Goal: Task Accomplishment & Management: Use online tool/utility

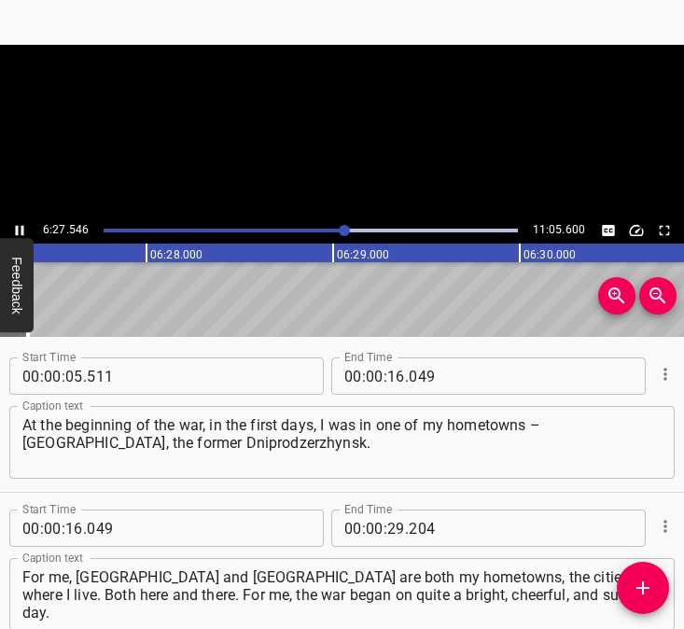
scroll to position [4513, 0]
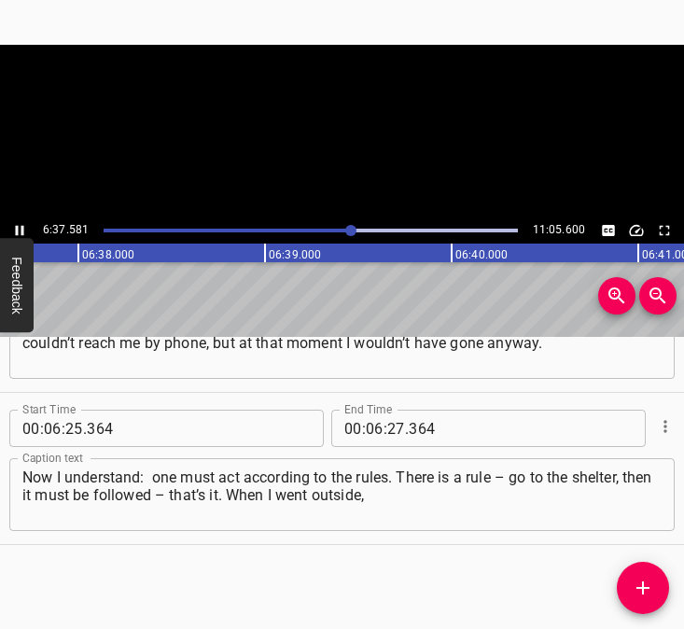
click at [18, 226] on icon "Play/Pause" at bounding box center [20, 231] width 8 height 10
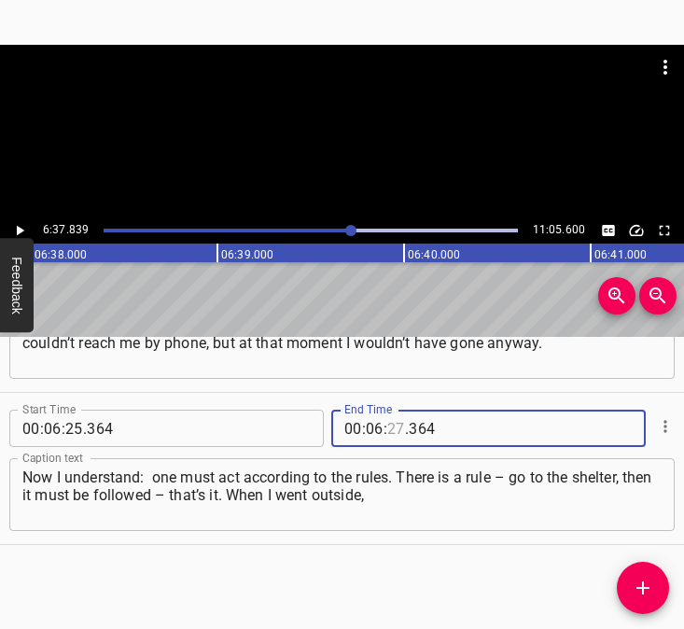
click at [387, 427] on input "number" at bounding box center [396, 428] width 18 height 37
type input "37"
type input "839"
click at [639, 593] on icon "Add Cue" at bounding box center [643, 588] width 22 height 22
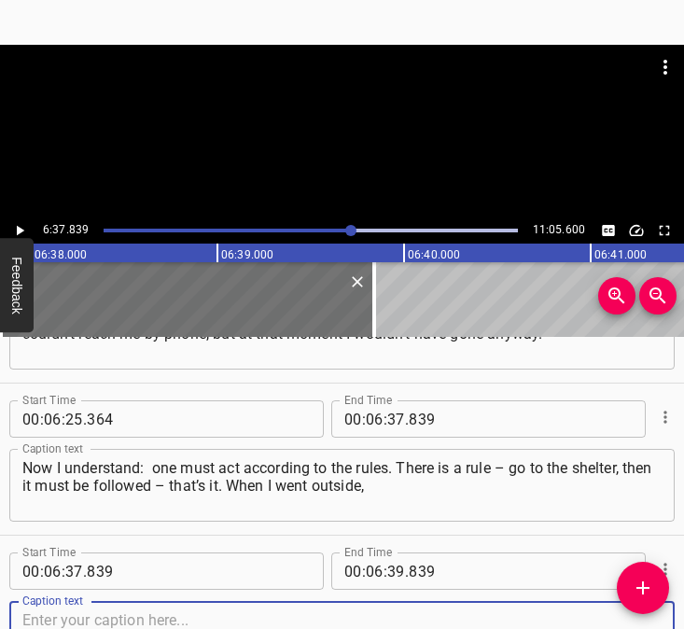
scroll to position [4665, 0]
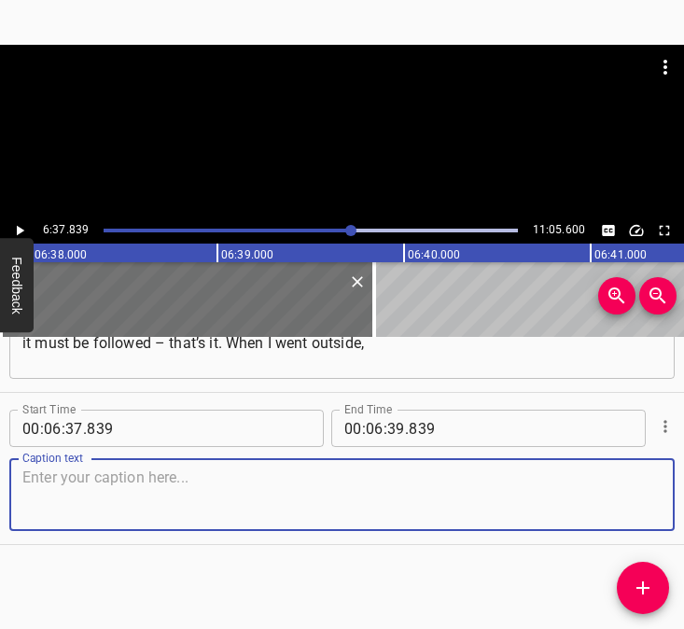
drag, startPoint x: 638, startPoint y: 498, endPoint x: 647, endPoint y: 493, distance: 10.4
click at [647, 493] on div "Caption text" at bounding box center [342, 494] width 666 height 73
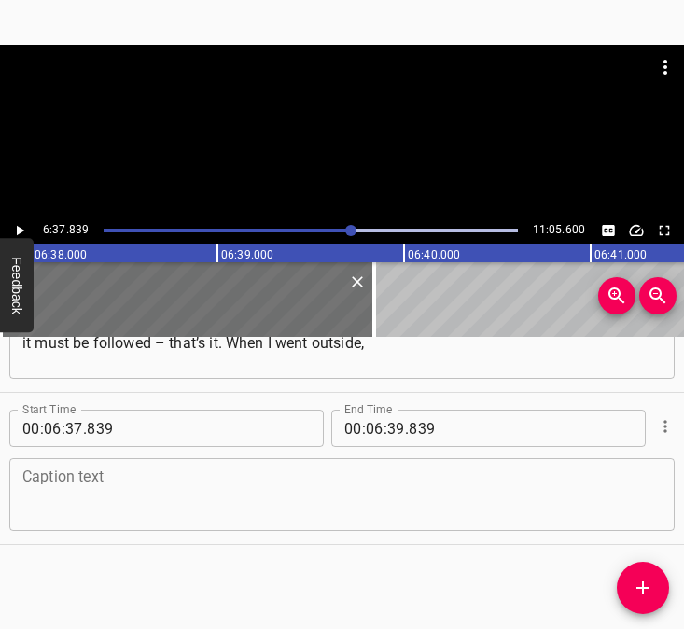
click at [155, 479] on textarea at bounding box center [341, 495] width 639 height 53
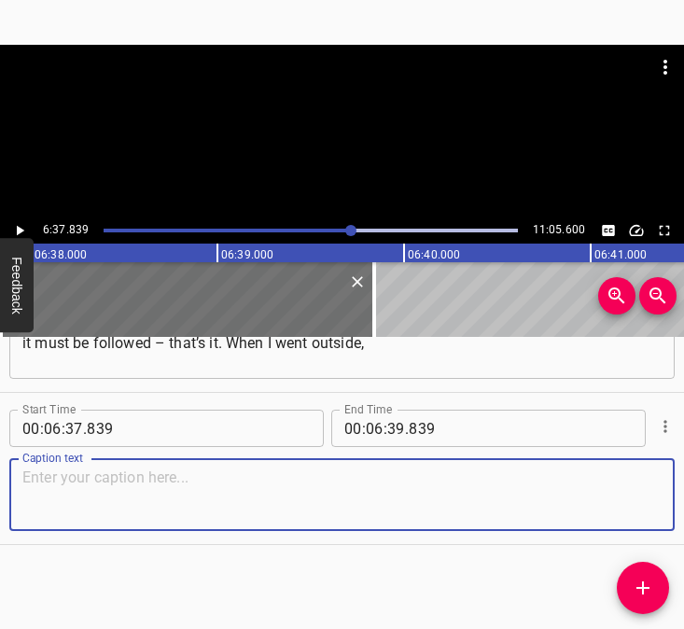
paste textarea "I saw a lot of people who were in fear. I really felt fear from them. I really …"
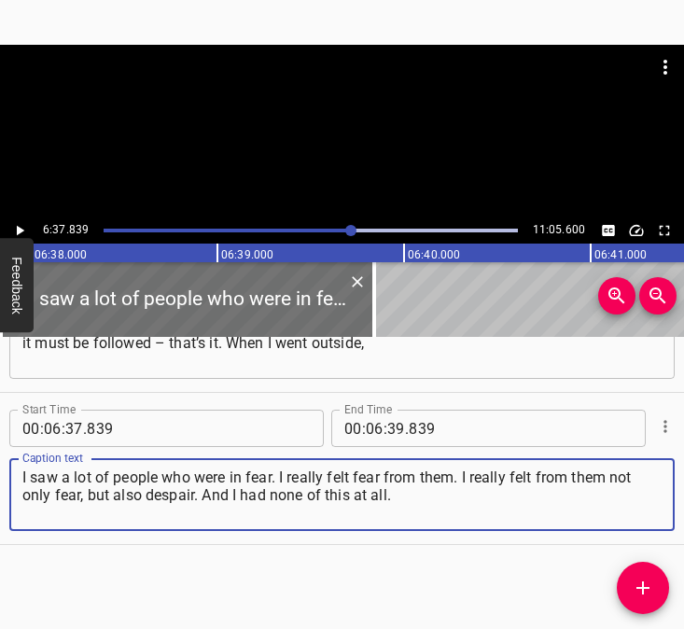
type textarea "I saw a lot of people who were in fear. I really felt fear from them. I really …"
click at [20, 228] on icon "Play/Pause" at bounding box center [20, 231] width 7 height 10
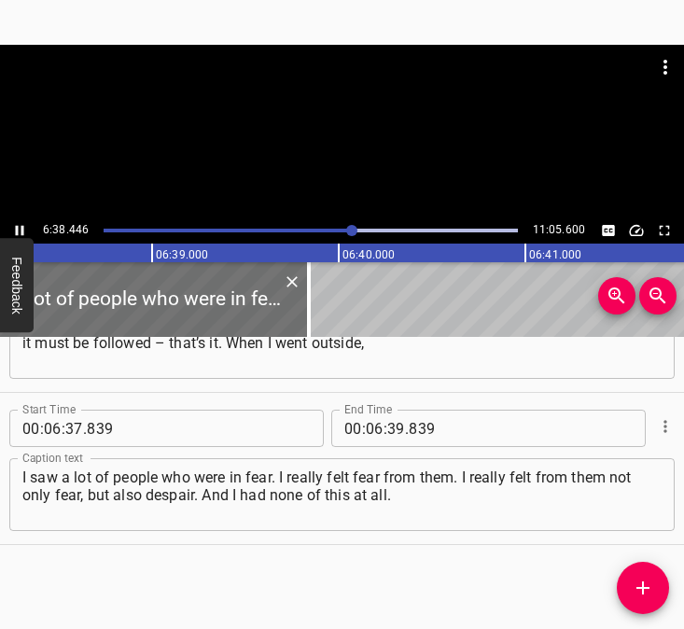
scroll to position [0, 74390]
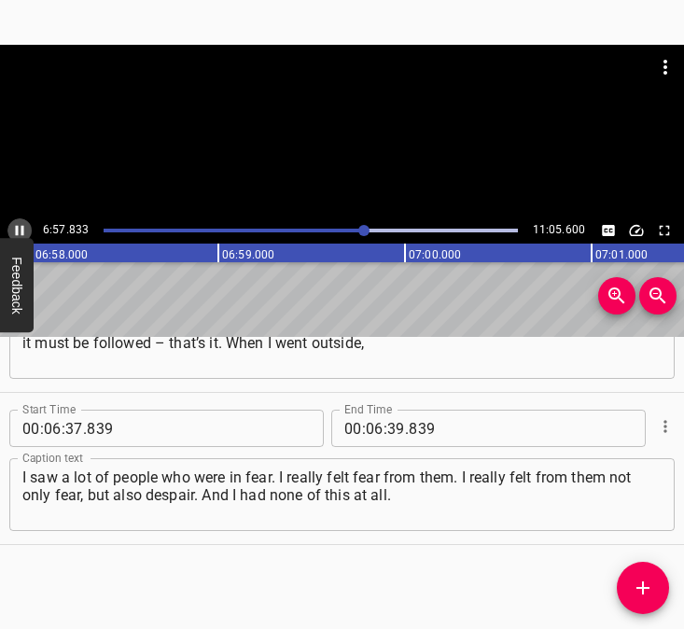
click at [21, 229] on icon "Play/Pause" at bounding box center [19, 230] width 17 height 17
click at [21, 229] on icon "Play/Pause" at bounding box center [20, 231] width 7 height 10
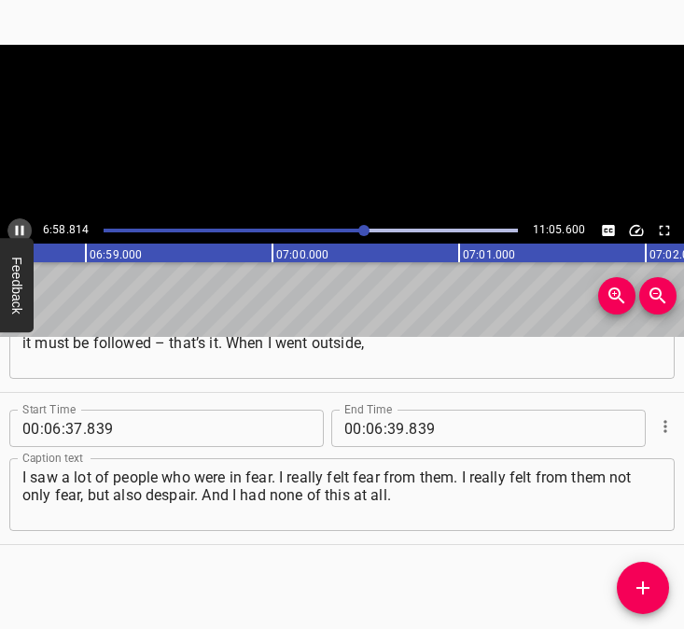
click at [21, 229] on icon "Play/Pause" at bounding box center [19, 230] width 17 height 17
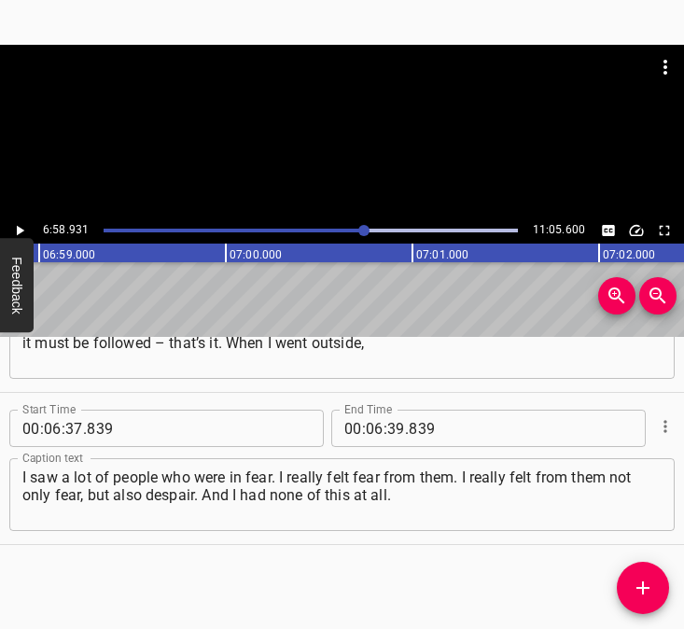
scroll to position [0, 78215]
click at [387, 429] on input "number" at bounding box center [396, 428] width 18 height 37
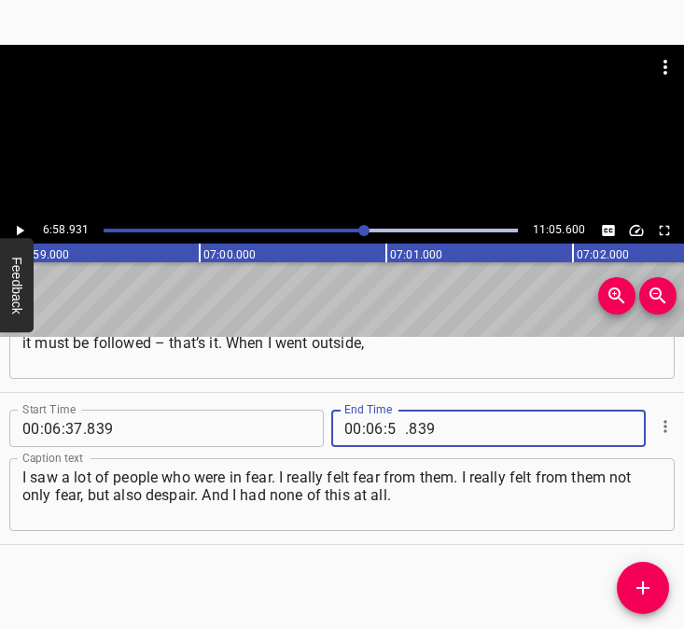
type input "58"
type input "931"
click at [638, 585] on icon "Add Cue" at bounding box center [643, 588] width 22 height 22
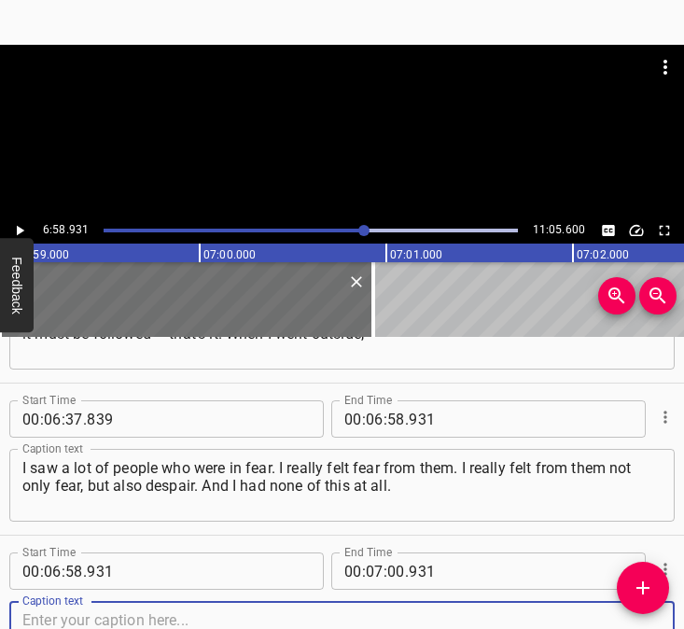
scroll to position [4817, 0]
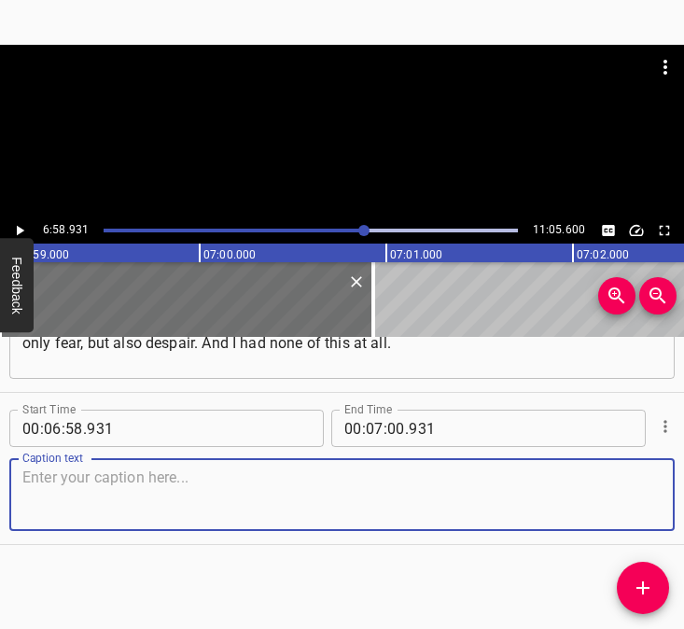
drag, startPoint x: 633, startPoint y: 509, endPoint x: 668, endPoint y: 499, distance: 36.7
click at [642, 507] on textarea at bounding box center [341, 495] width 639 height 53
click at [188, 490] on textarea at bounding box center [341, 495] width 639 height 53
paste textarea "If something needs to be swept – let’s do it. Okay, forward – sweep. Yes, there…"
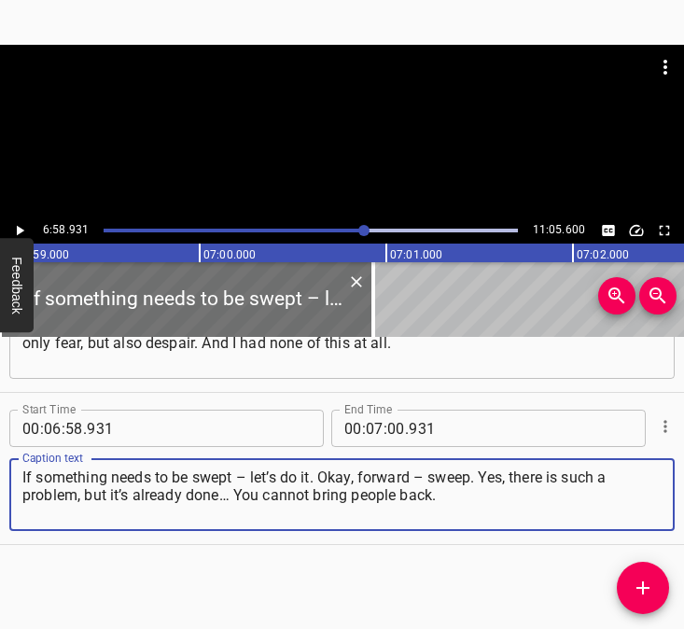
type textarea "If something needs to be swept – let’s do it. Okay, forward – sweep. Yes, there…"
click at [23, 225] on icon "Play/Pause" at bounding box center [19, 230] width 17 height 17
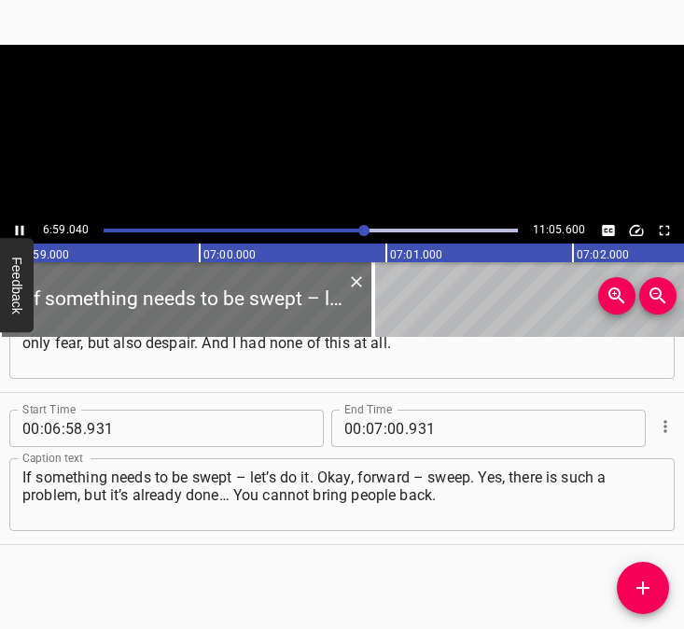
scroll to position [0, 78235]
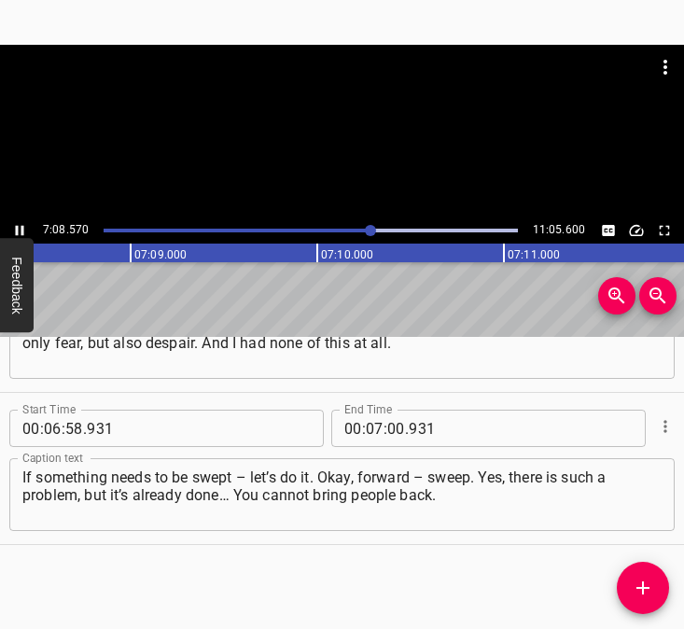
click at [369, 228] on div at bounding box center [370, 230] width 11 height 11
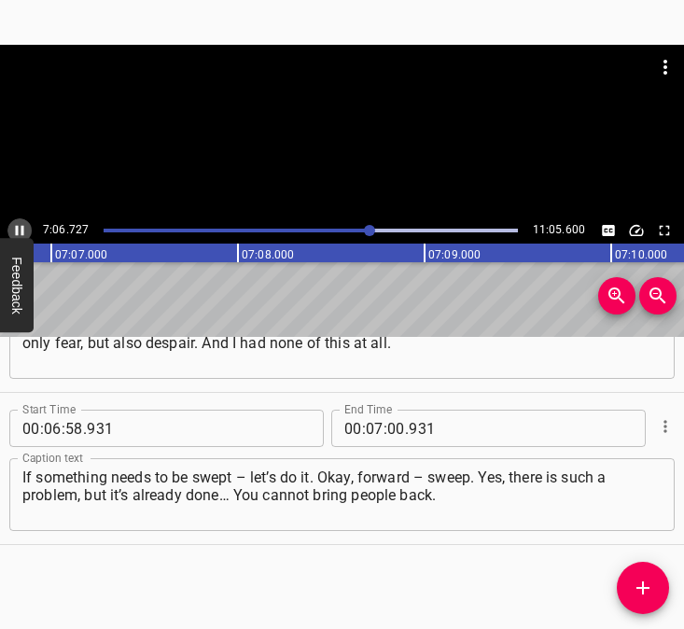
click at [16, 231] on icon "Play/Pause" at bounding box center [20, 231] width 8 height 10
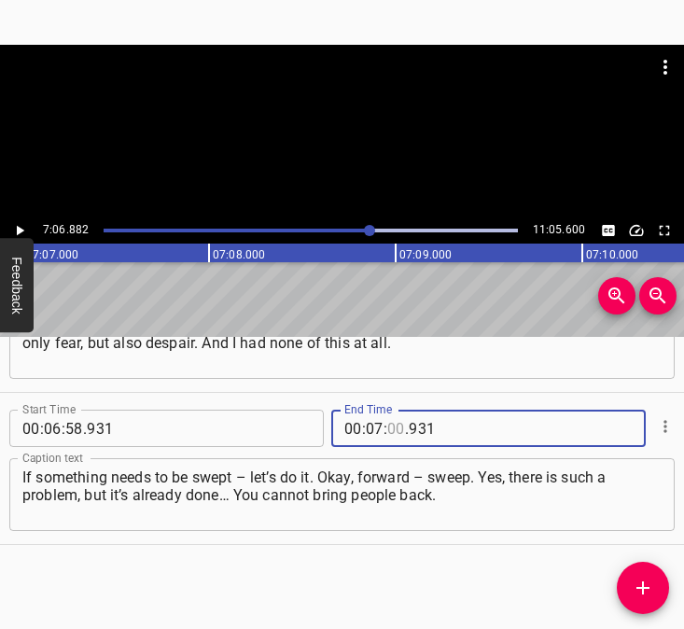
click at [387, 424] on input "number" at bounding box center [396, 428] width 18 height 37
type input "06"
type input "882"
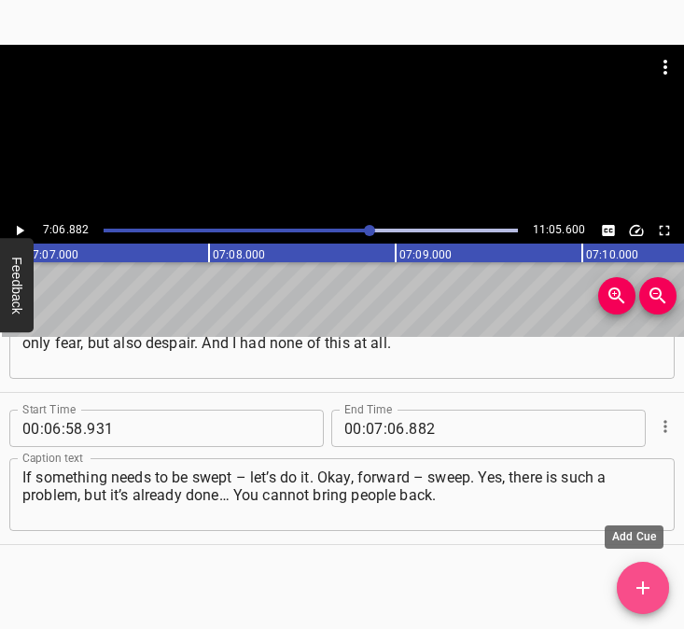
click at [641, 583] on icon "Add Cue" at bounding box center [643, 588] width 22 height 22
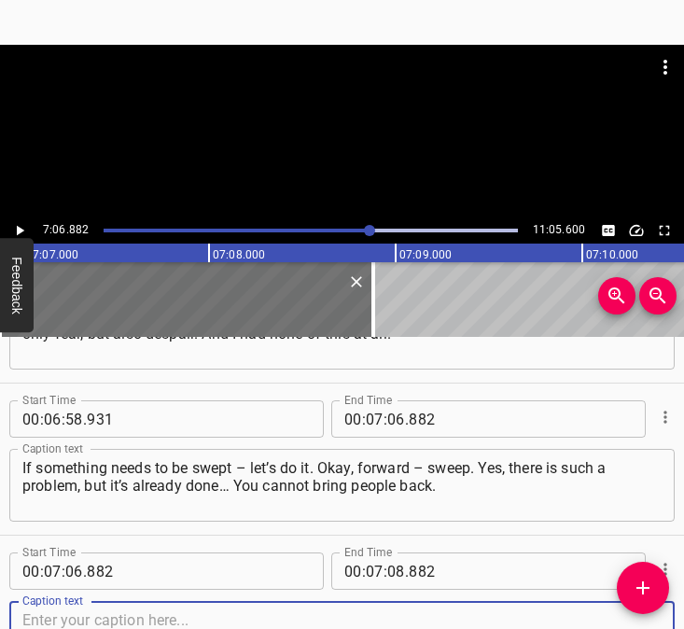
scroll to position [4969, 0]
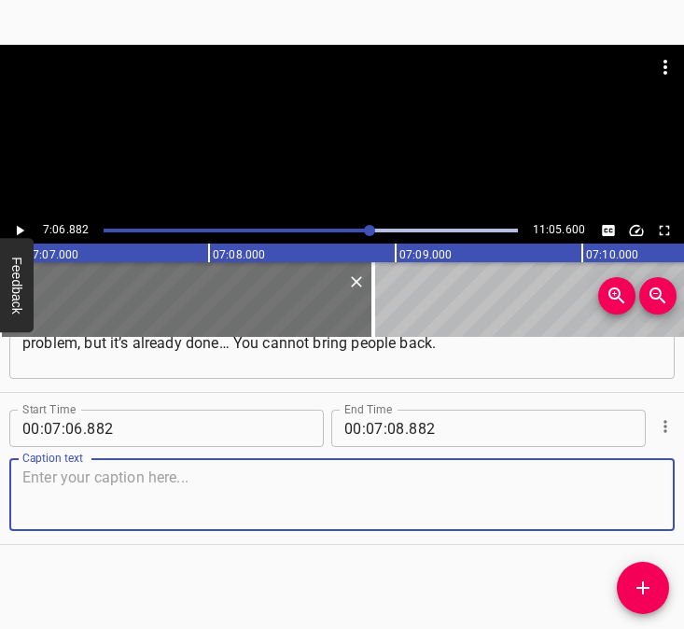
drag, startPoint x: 631, startPoint y: 512, endPoint x: 668, endPoint y: 503, distance: 38.3
click at [653, 506] on div "Caption text" at bounding box center [342, 494] width 666 height 73
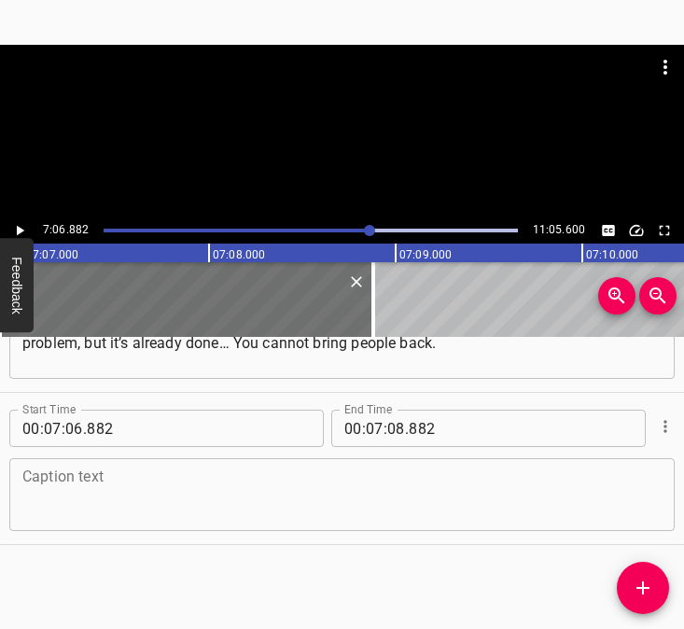
click at [60, 493] on textarea at bounding box center [341, 495] width 639 height 53
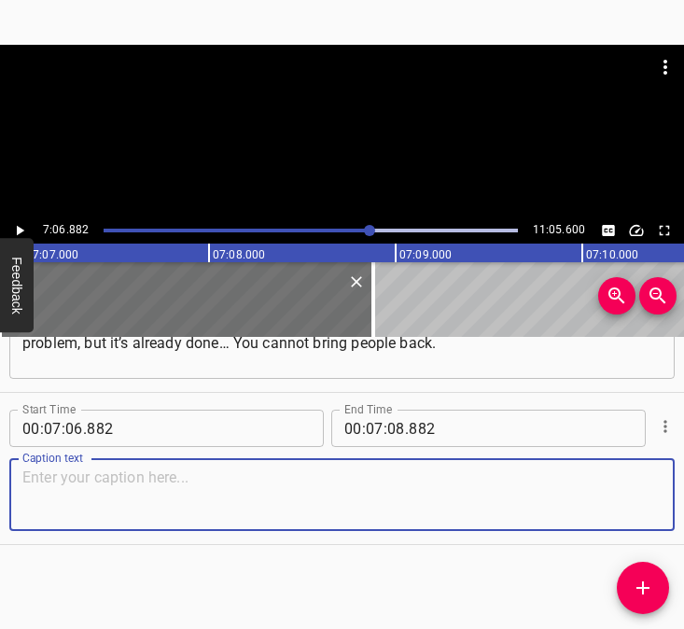
paste textarea "What is the point of sharing some pain, your inner sorrow? It gives you nothing…"
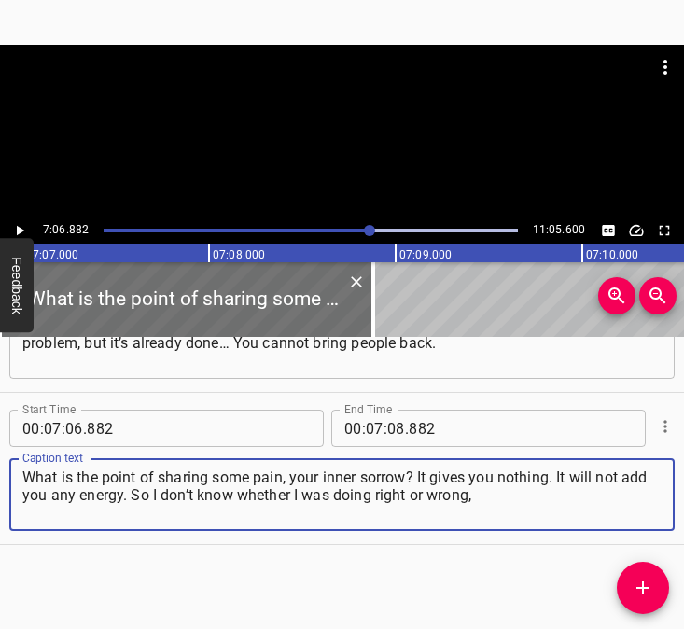
type textarea "What is the point of sharing some pain, your inner sorrow? It gives you nothing…"
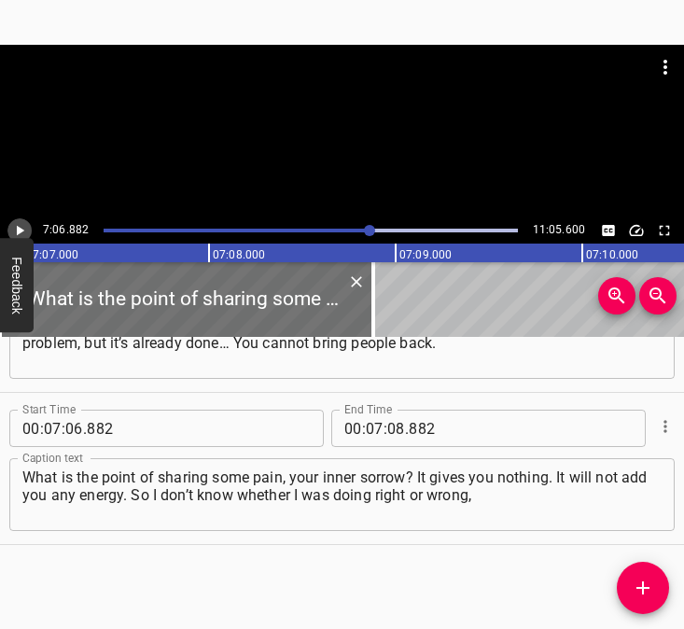
click at [15, 234] on icon "Play/Pause" at bounding box center [19, 230] width 17 height 17
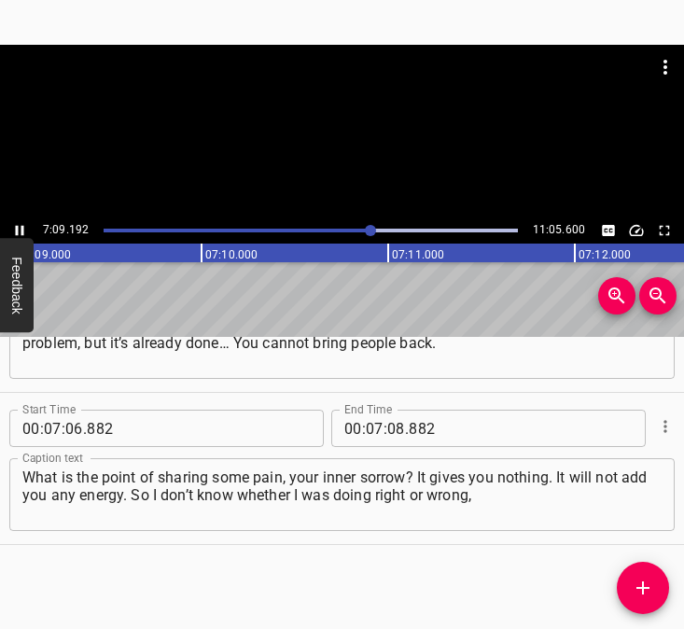
scroll to position [0, 80131]
click at [13, 231] on icon "Play/Pause" at bounding box center [19, 230] width 17 height 17
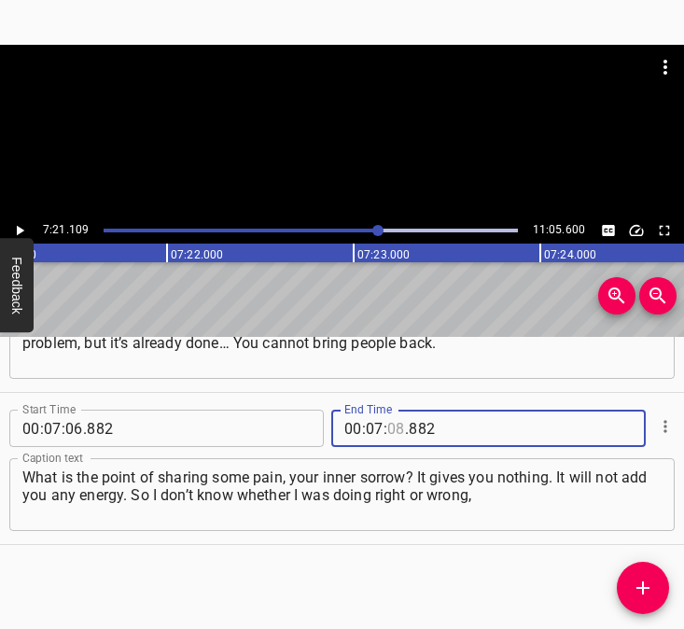
click at [389, 428] on input "number" at bounding box center [396, 428] width 18 height 37
type input "21"
type input "109"
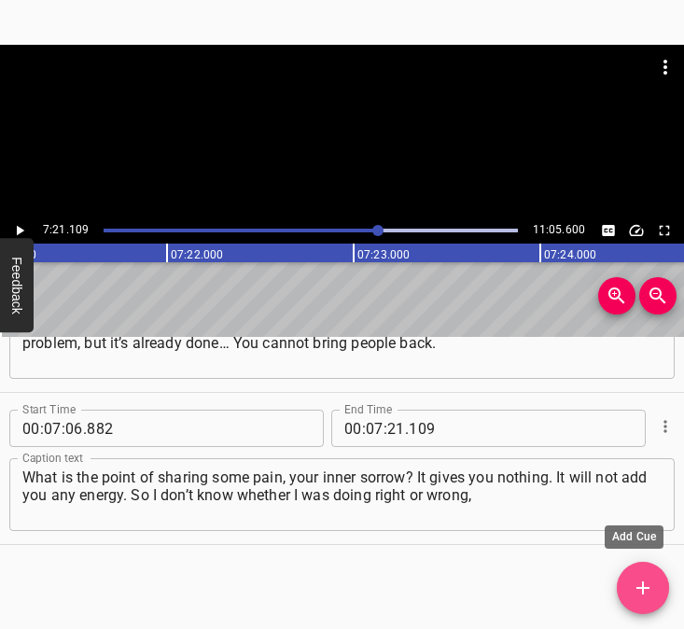
click at [638, 588] on icon "Add Cue" at bounding box center [643, 588] width 13 height 13
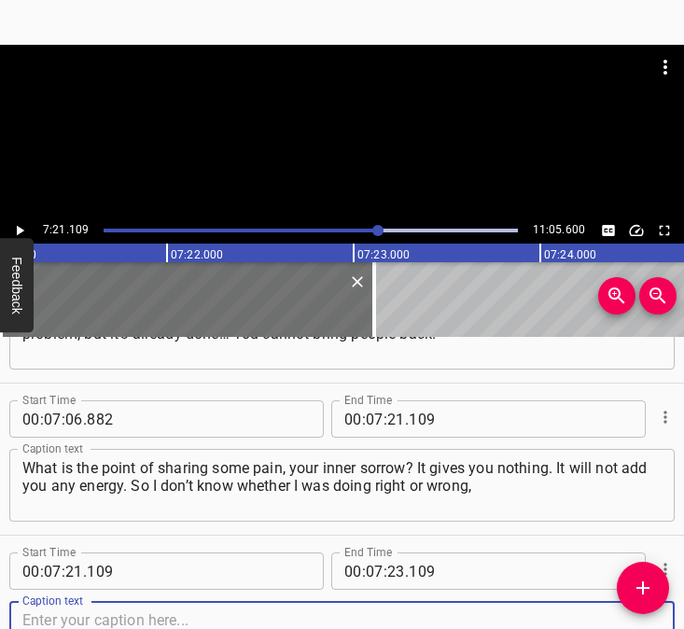
scroll to position [5121, 0]
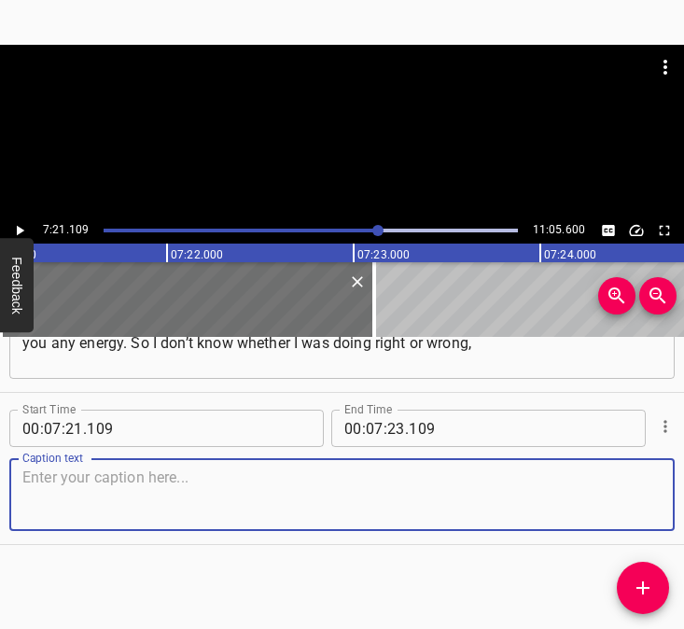
drag, startPoint x: 621, startPoint y: 505, endPoint x: 643, endPoint y: 505, distance: 22.4
click at [625, 505] on textarea at bounding box center [341, 495] width 639 height 53
click at [91, 506] on textarea at bounding box center [341, 495] width 639 height 53
paste textarea "joking with everyone. But experience showed that, in principle, people come out…"
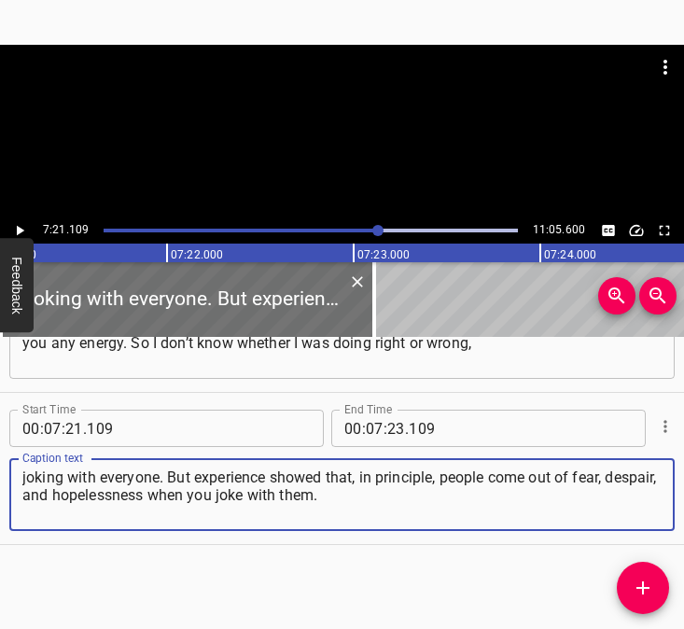
type textarea "joking with everyone. But experience showed that, in principle, people come out…"
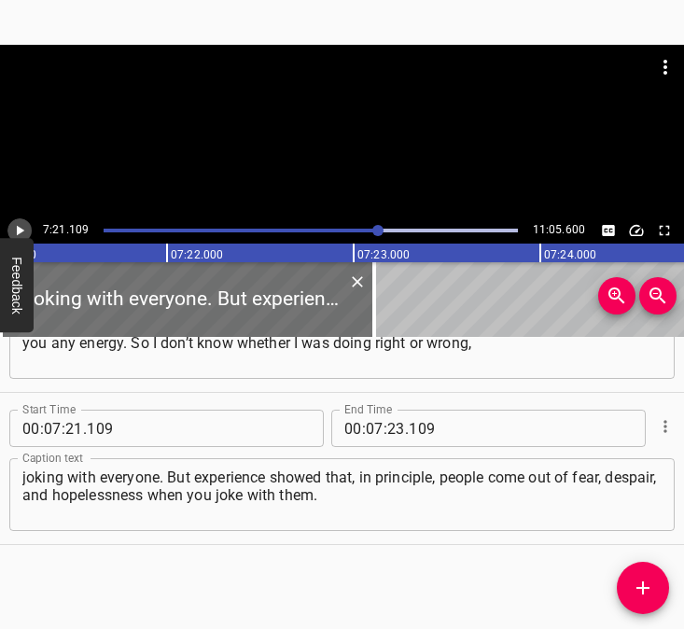
click at [20, 231] on icon "Play/Pause" at bounding box center [20, 231] width 7 height 10
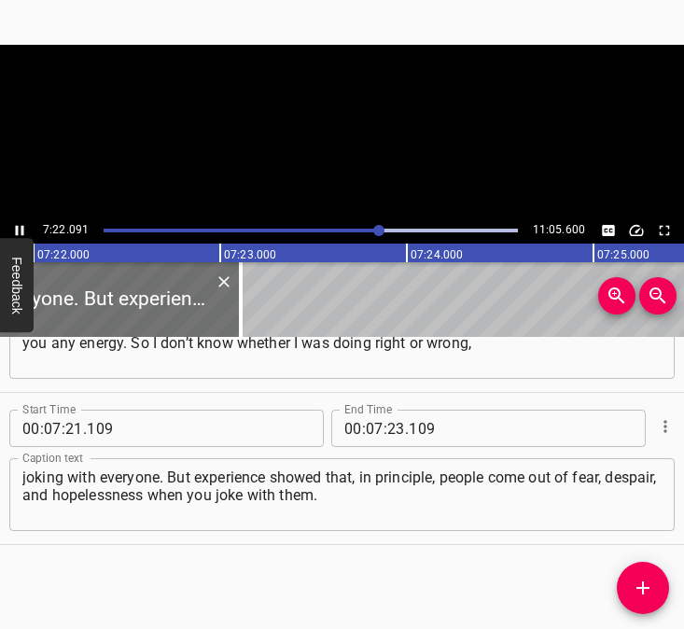
scroll to position [0, 82538]
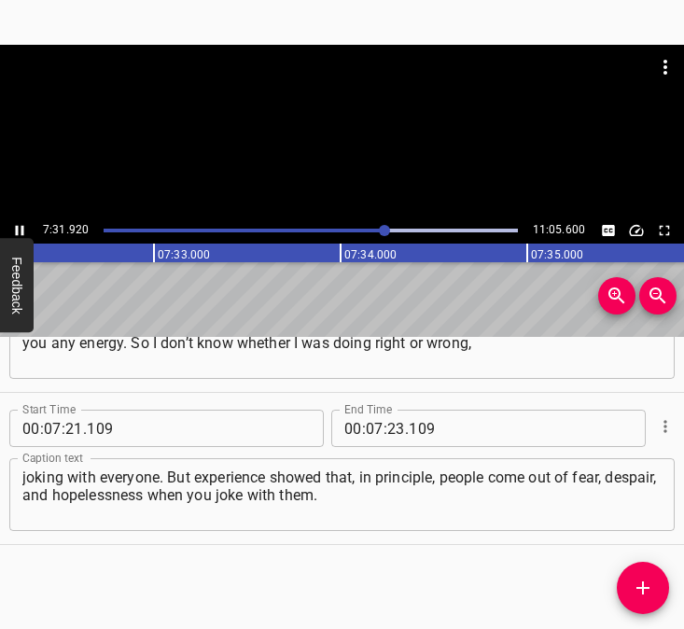
click at [17, 227] on icon "Play/Pause" at bounding box center [20, 231] width 8 height 10
click at [17, 223] on icon "Play/Pause" at bounding box center [19, 230] width 17 height 17
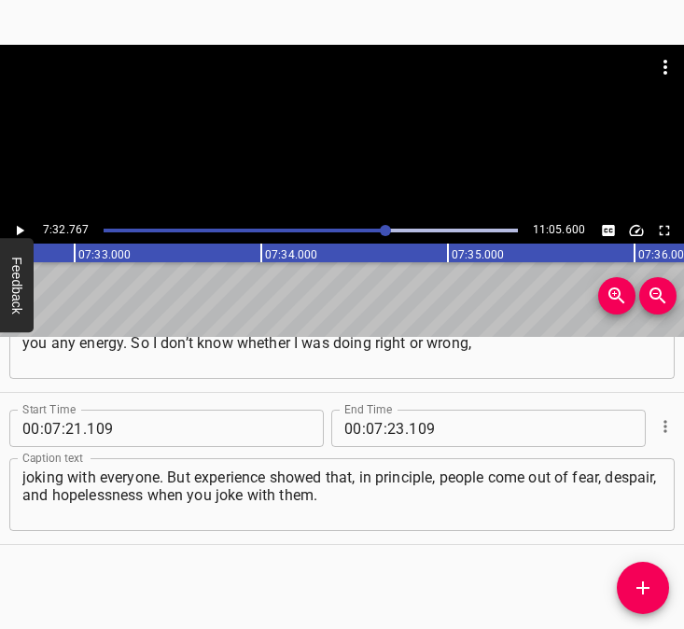
scroll to position [0, 84532]
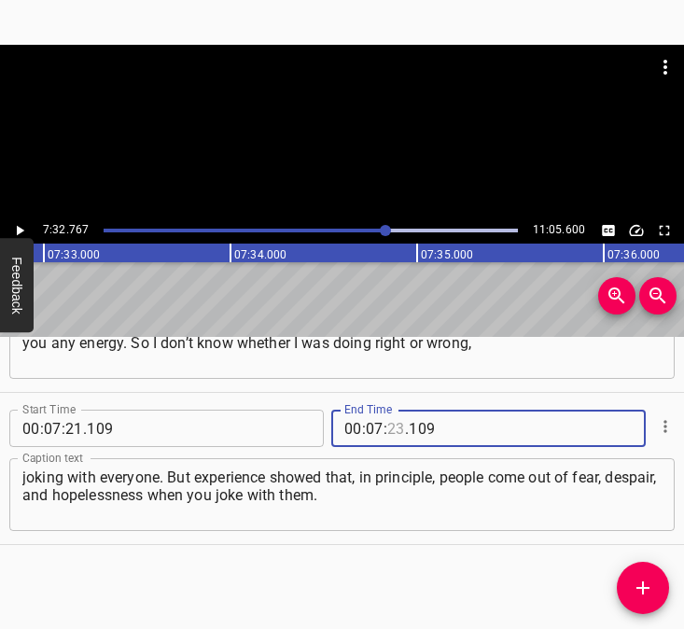
click at [395, 429] on input "number" at bounding box center [396, 428] width 18 height 37
type input "32"
type input "767"
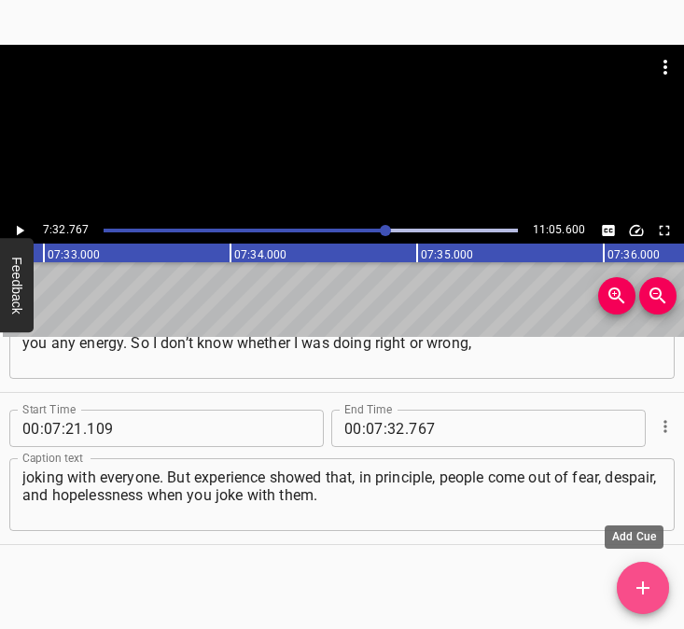
click at [639, 592] on icon "Add Cue" at bounding box center [643, 588] width 22 height 22
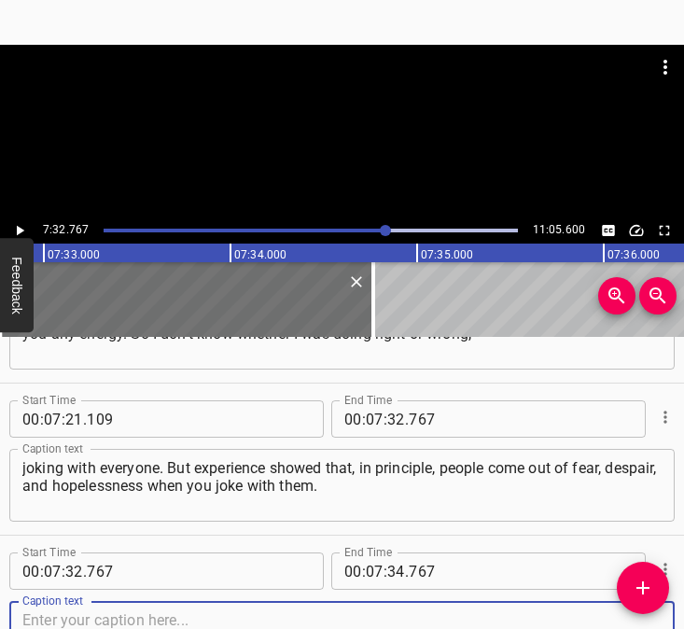
scroll to position [5273, 0]
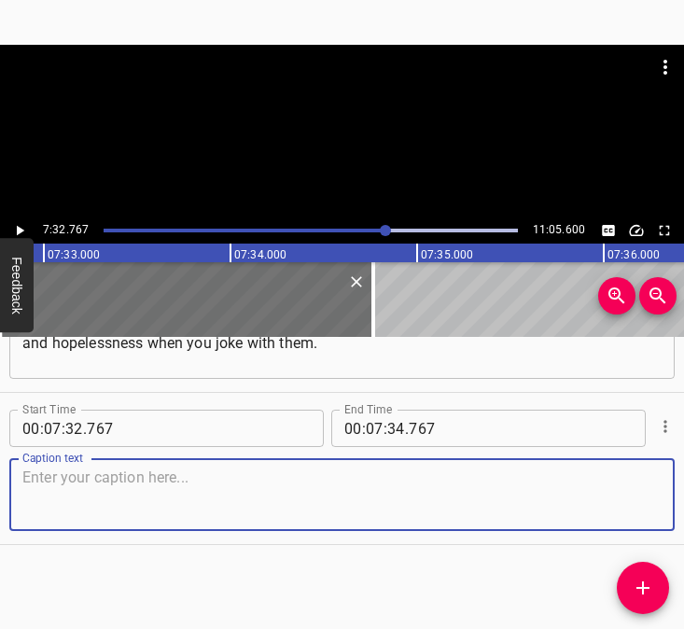
drag, startPoint x: 639, startPoint y: 496, endPoint x: 672, endPoint y: 497, distance: 33.6
click at [647, 496] on div "Caption text" at bounding box center [342, 494] width 666 height 73
click at [67, 500] on textarea at bounding box center [341, 495] width 639 height 53
paste textarea "What keeps me in such a state of mind? Probably the fact that I practice yoga. …"
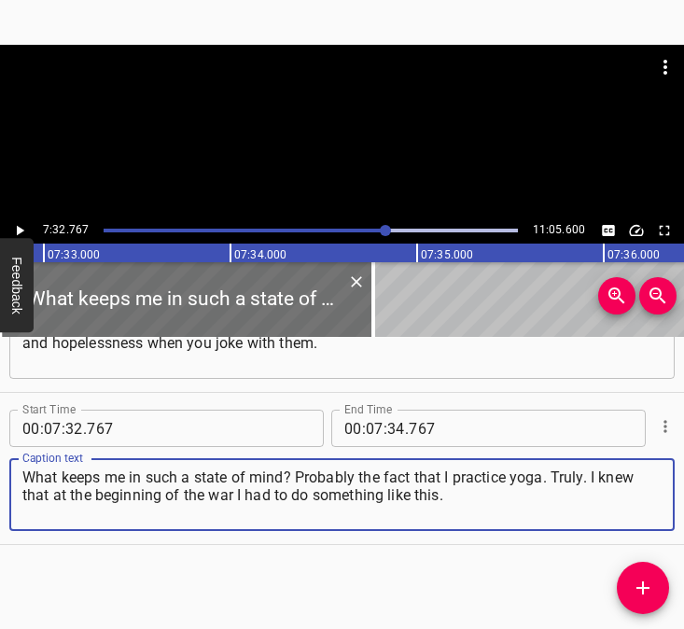
type textarea "What keeps me in such a state of mind? Probably the fact that I practice yoga. …"
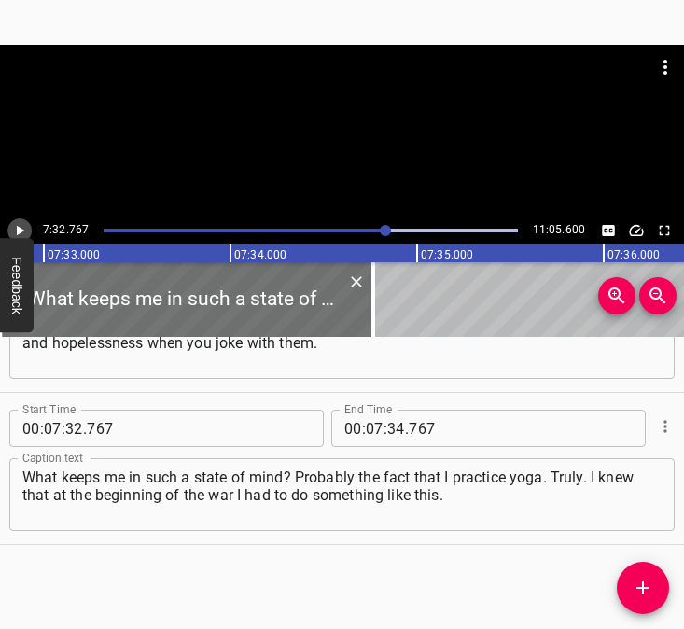
click at [21, 228] on icon "Play/Pause" at bounding box center [19, 230] width 17 height 17
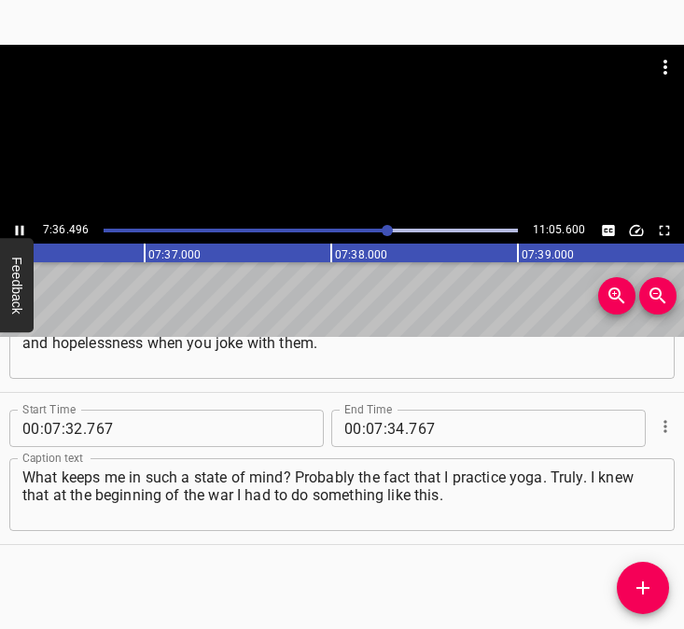
scroll to position [0, 85228]
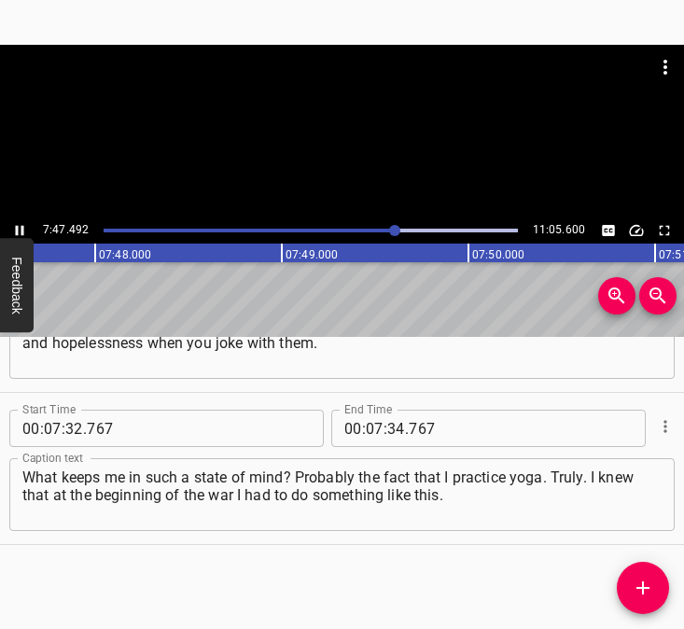
click at [18, 223] on icon "Play/Pause" at bounding box center [19, 230] width 17 height 17
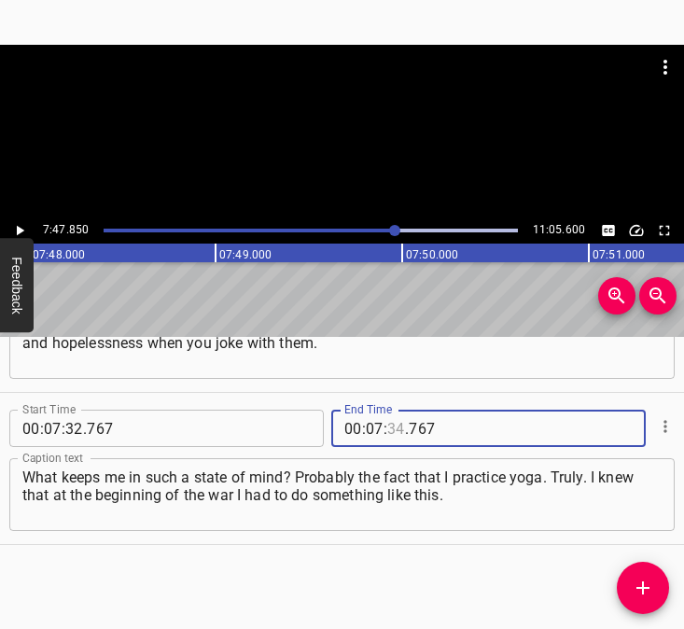
click at [388, 432] on input "number" at bounding box center [396, 428] width 18 height 37
type input "47"
type input "850"
click at [653, 585] on icon "Add Cue" at bounding box center [643, 588] width 22 height 22
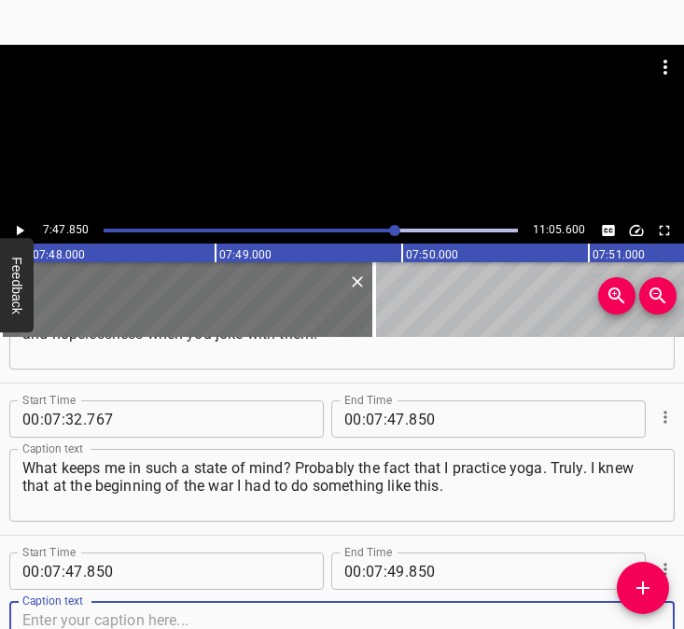
scroll to position [5426, 0]
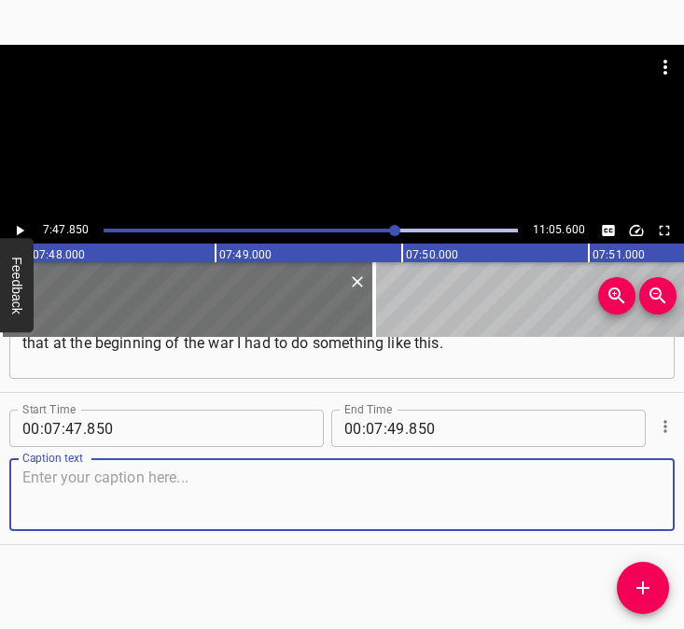
drag, startPoint x: 615, startPoint y: 492, endPoint x: 681, endPoint y: 491, distance: 66.3
click at [622, 493] on textarea at bounding box center [341, 495] width 639 height 53
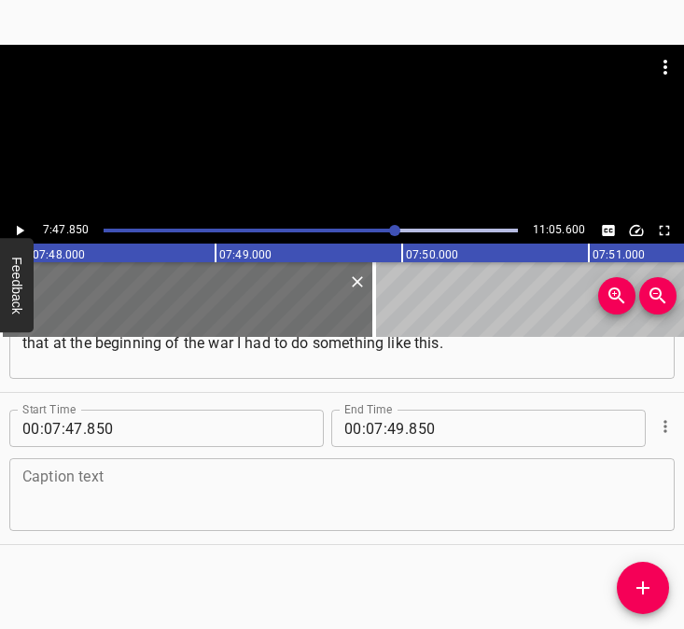
click at [99, 494] on textarea at bounding box center [341, 495] width 639 height 53
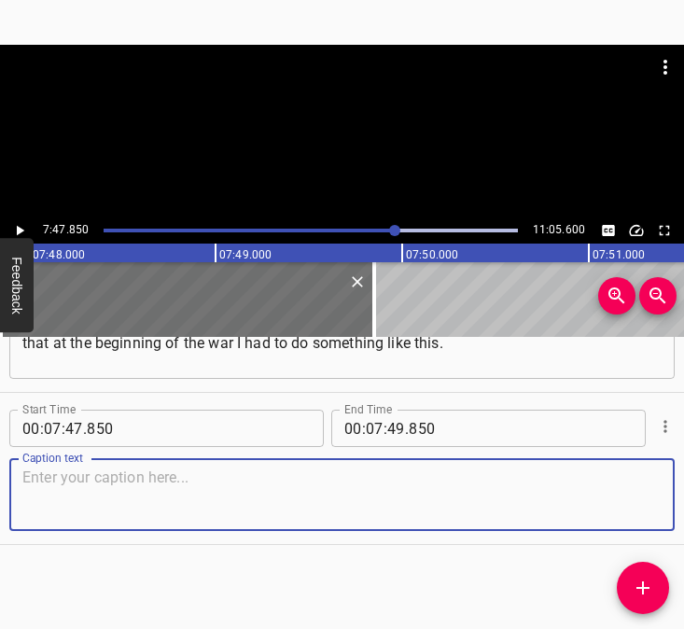
paste textarea "I realized that in my life… Since we have a factory near [GEOGRAPHIC_DATA], I k…"
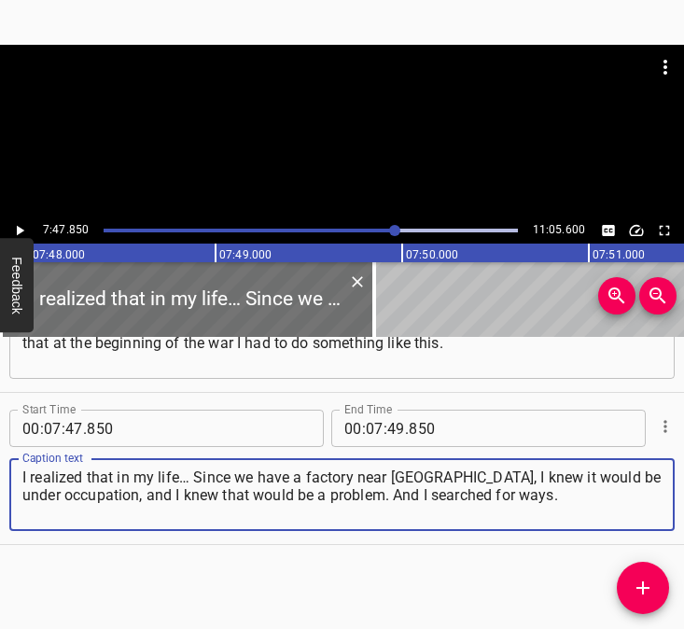
type textarea "I realized that in my life… Since we have a factory near [GEOGRAPHIC_DATA], I k…"
click at [23, 224] on icon "Play/Pause" at bounding box center [19, 230] width 17 height 17
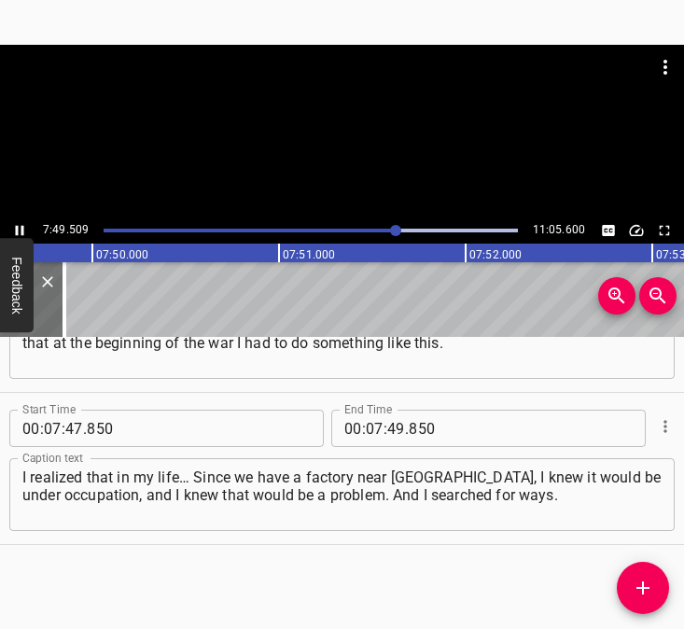
scroll to position [0, 87706]
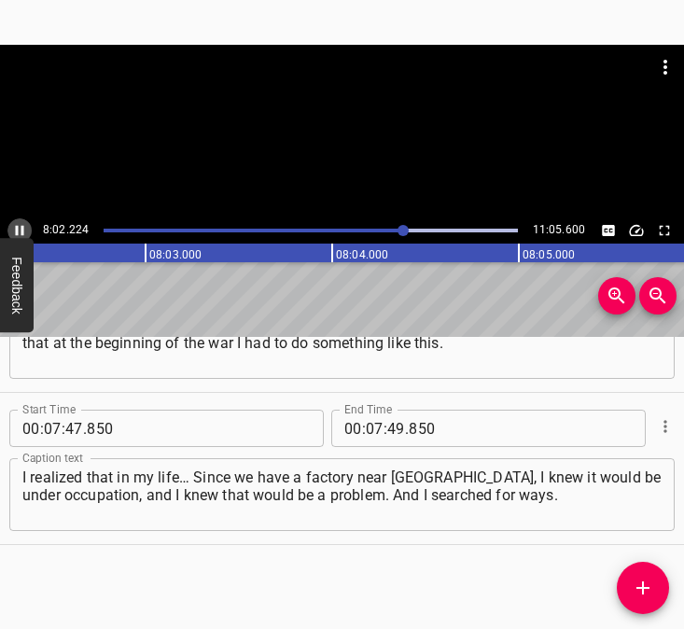
click at [17, 227] on icon "Play/Pause" at bounding box center [20, 231] width 8 height 10
click at [369, 432] on input "number" at bounding box center [375, 428] width 18 height 37
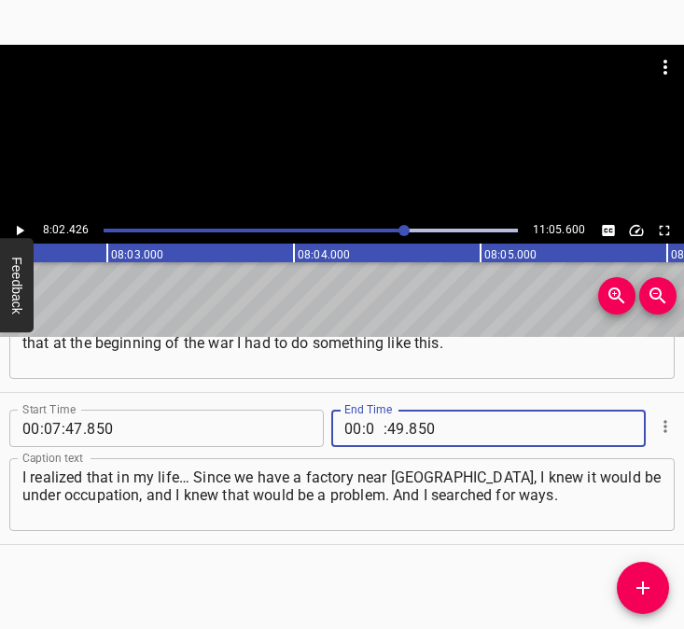
type input "08"
type input "02"
type input "426"
click at [656, 586] on span "Add Cue" at bounding box center [643, 588] width 52 height 22
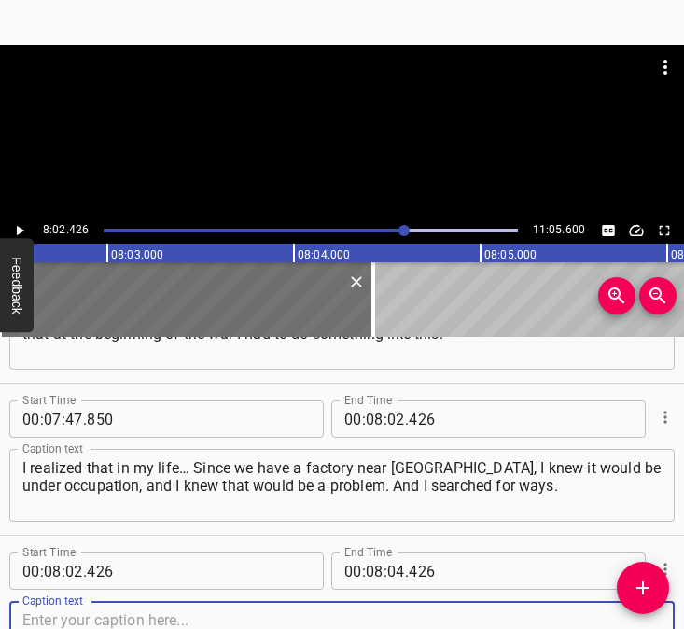
scroll to position [5578, 0]
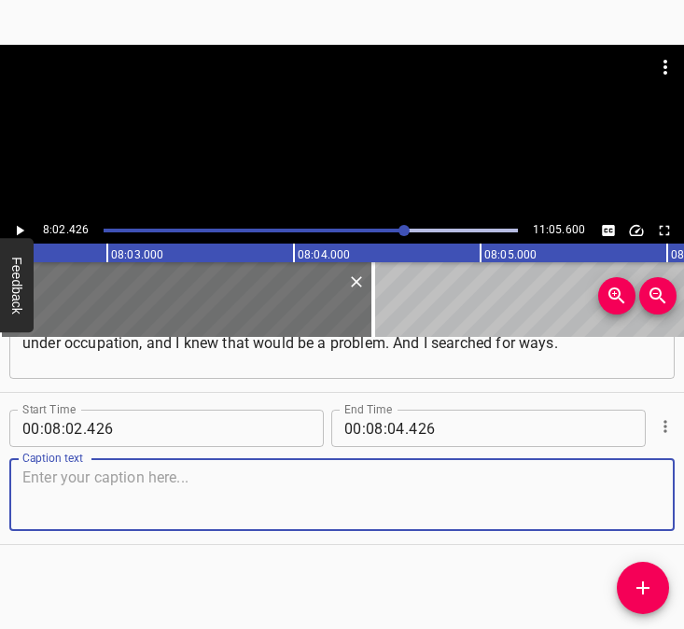
drag, startPoint x: 616, startPoint y: 510, endPoint x: 676, endPoint y: 512, distance: 59.8
click at [640, 509] on textarea at bounding box center [341, 495] width 639 height 53
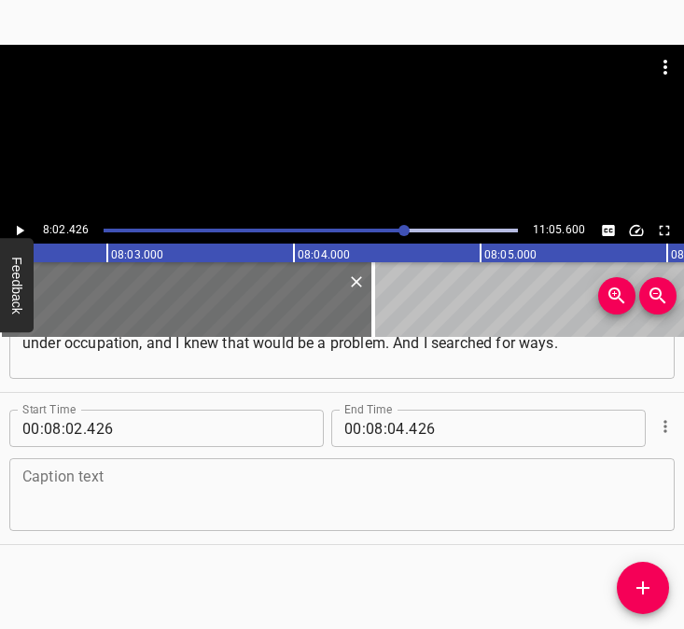
click at [145, 498] on textarea at bounding box center [341, 495] width 639 height 53
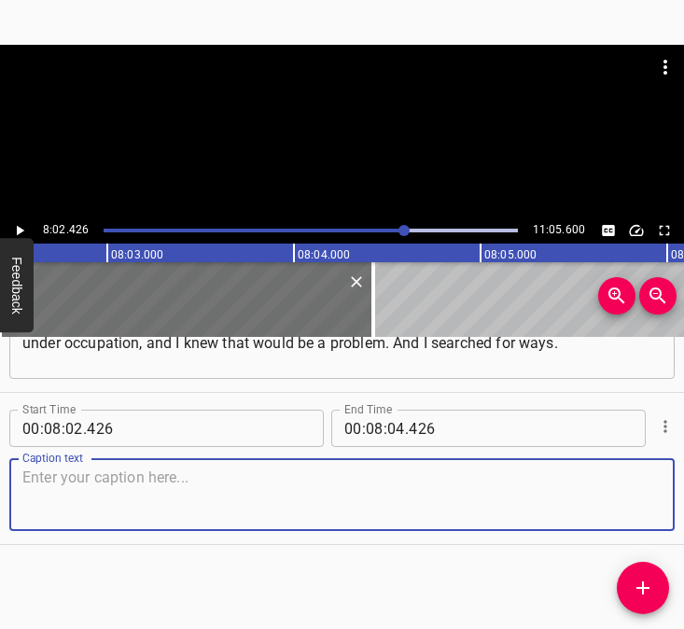
paste textarea "And I found yoga. [PERSON_NAME], [PERSON_NAME], [PERSON_NAME], and all the rest…"
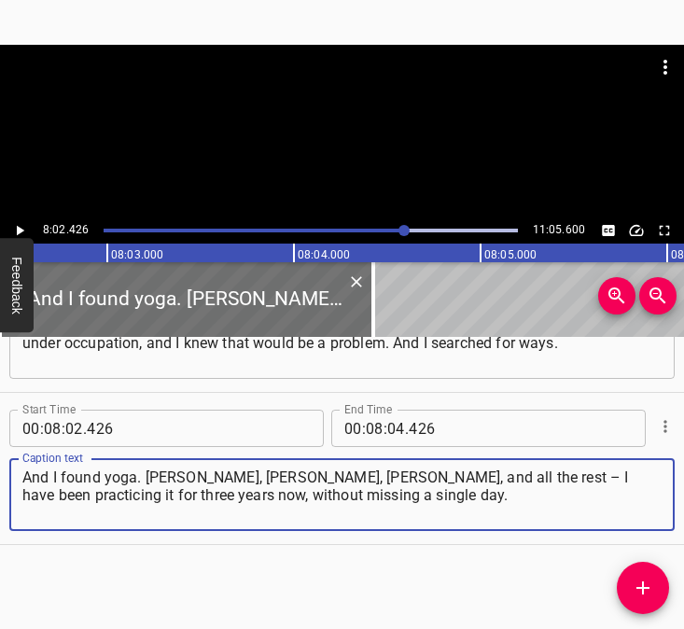
type textarea "And I found yoga. [PERSON_NAME], [PERSON_NAME], [PERSON_NAME], and all the rest…"
click at [21, 233] on icon "Play/Pause" at bounding box center [19, 230] width 17 height 17
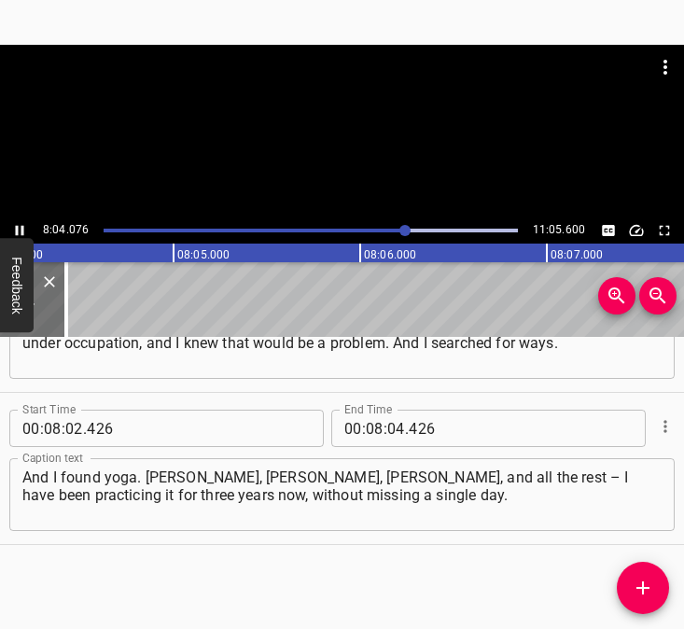
scroll to position [0, 90378]
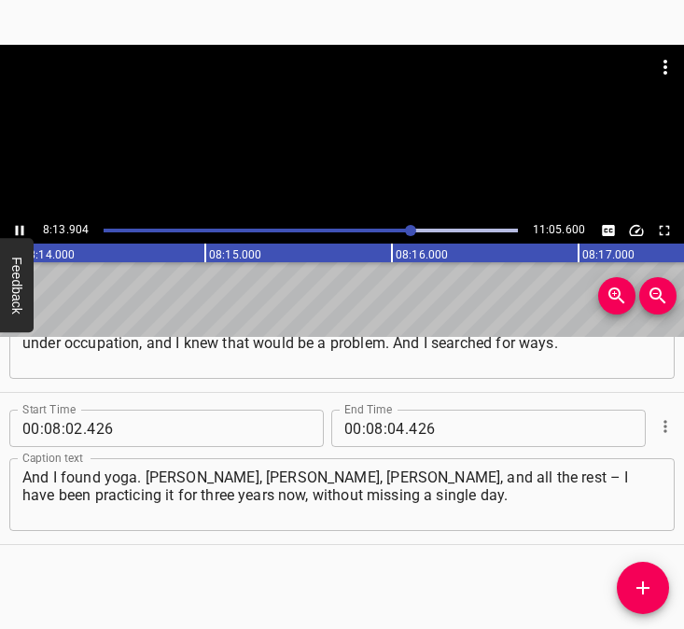
click at [24, 230] on icon "Play/Pause" at bounding box center [19, 230] width 17 height 17
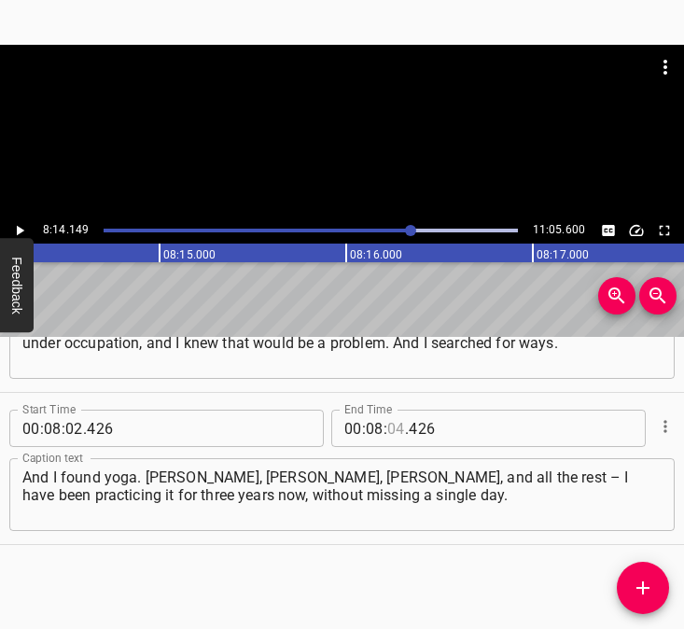
click at [387, 424] on input "number" at bounding box center [396, 428] width 18 height 37
type input "14"
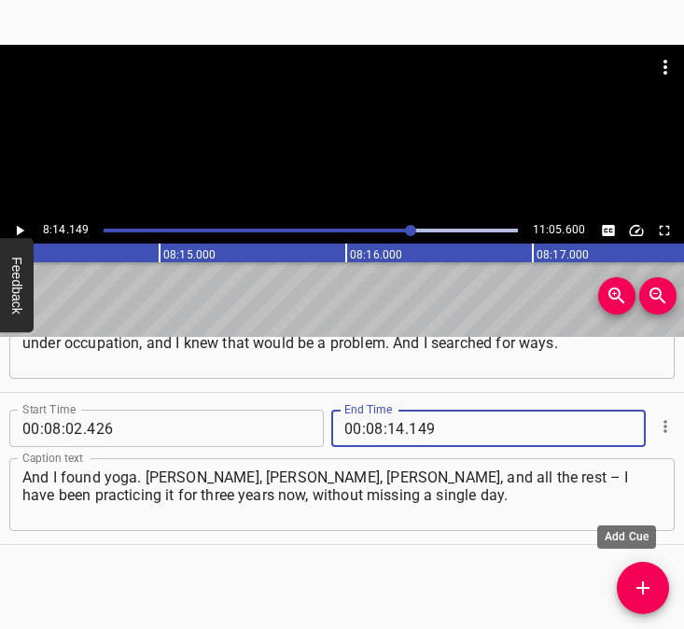
type input "149"
click at [634, 593] on icon "Add Cue" at bounding box center [643, 588] width 22 height 22
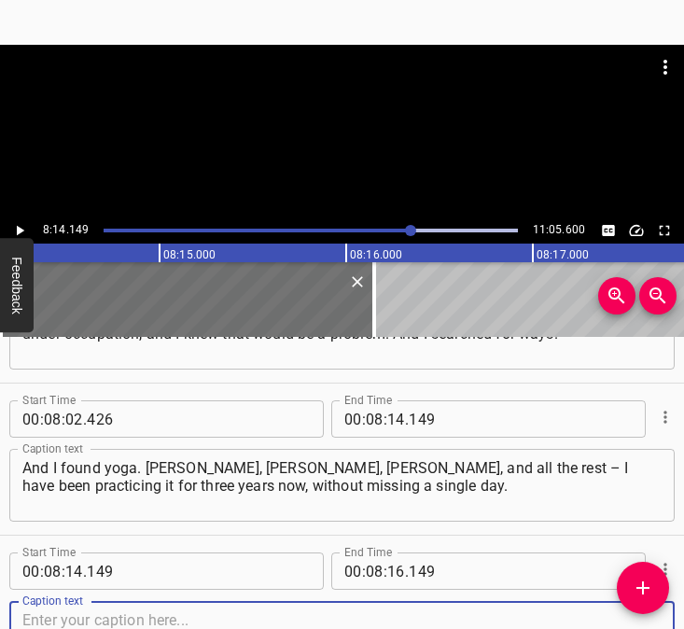
scroll to position [5730, 0]
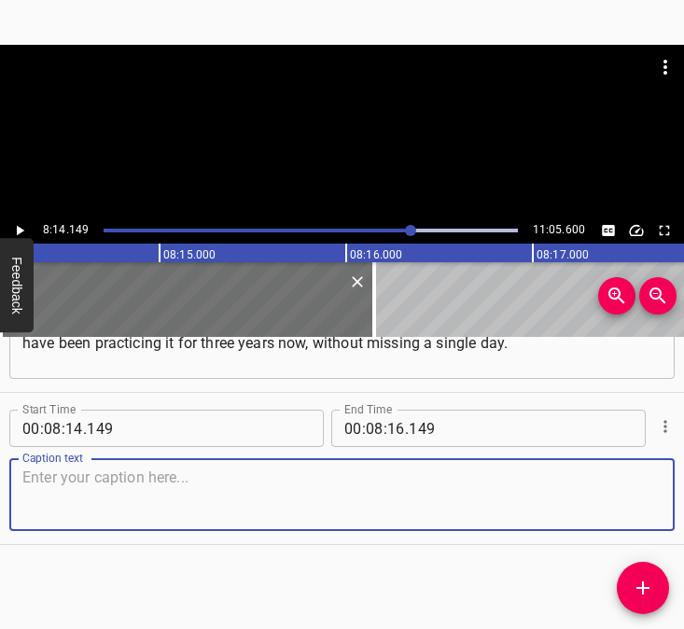
drag, startPoint x: 620, startPoint y: 495, endPoint x: 668, endPoint y: 492, distance: 48.6
click at [653, 492] on div "Caption text" at bounding box center [342, 494] width 666 height 73
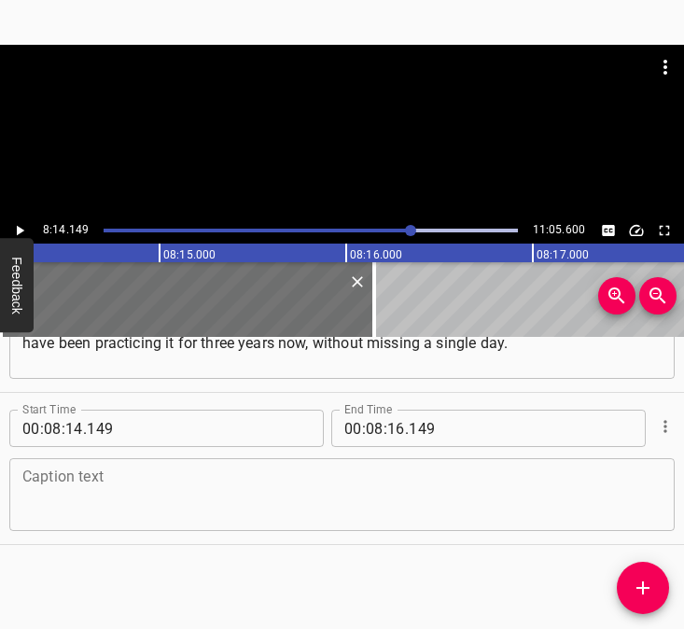
click at [140, 504] on textarea at bounding box center [341, 495] width 639 height 53
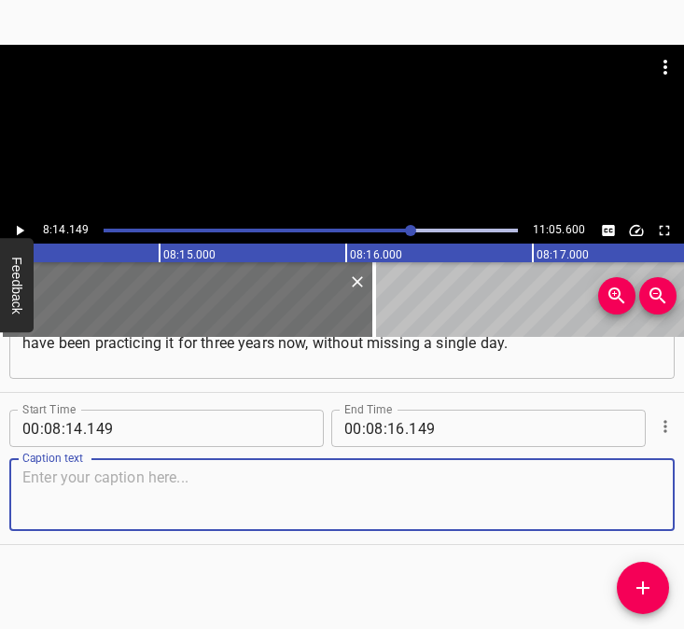
paste textarea "Even [DATE] I practiced. And a couple of Surya Kriya exercises. I can simply sa…"
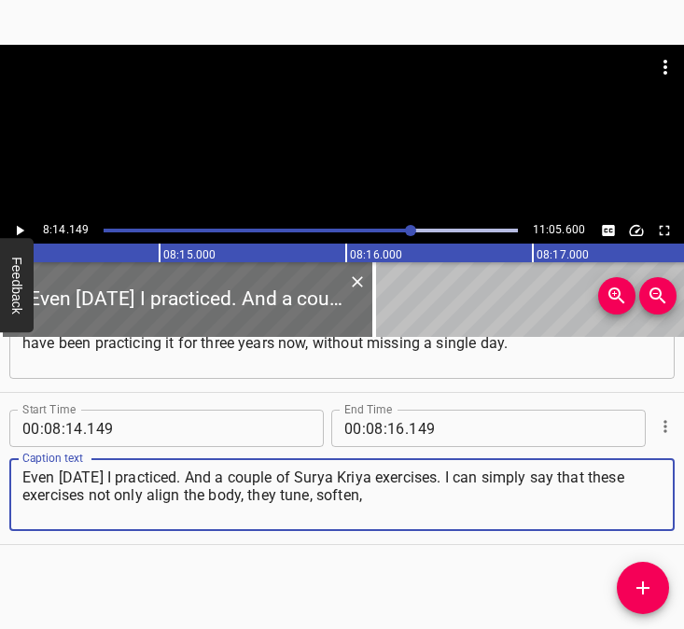
type textarea "Even [DATE] I practiced. And a couple of Surya Kriya exercises. I can simply sa…"
click at [21, 224] on icon "Play/Pause" at bounding box center [19, 230] width 17 height 17
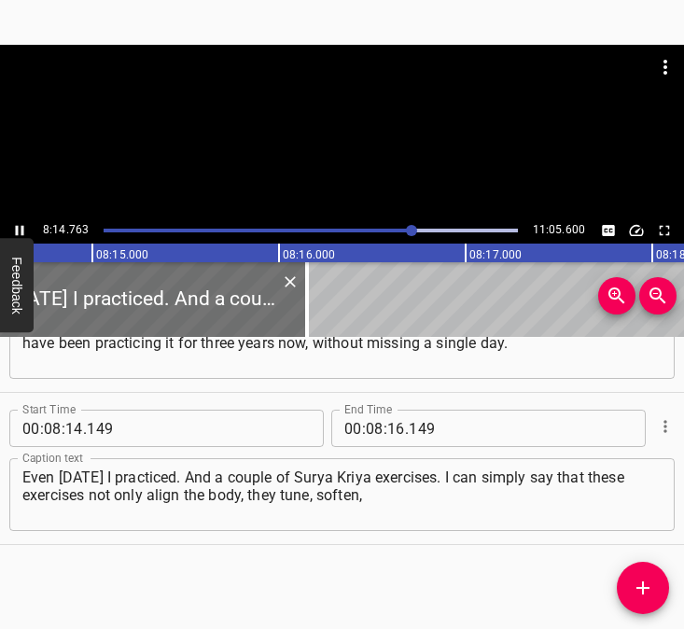
scroll to position [0, 92373]
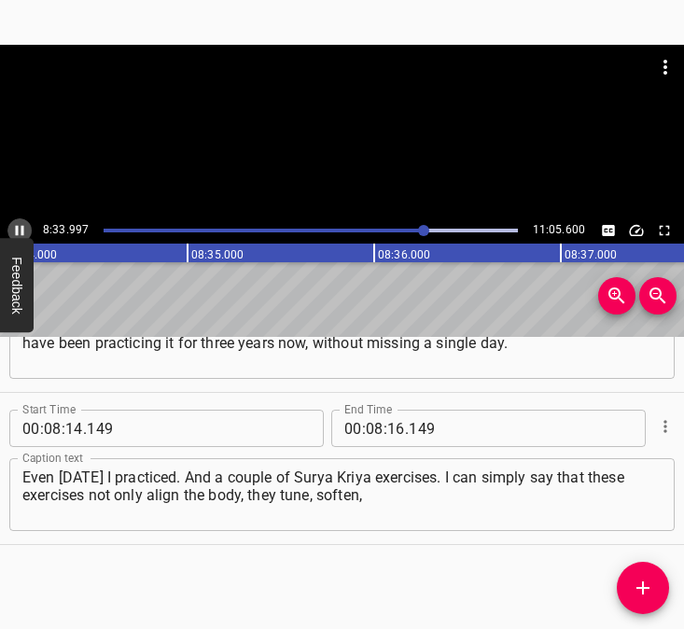
click at [13, 233] on icon "Play/Pause" at bounding box center [19, 230] width 17 height 17
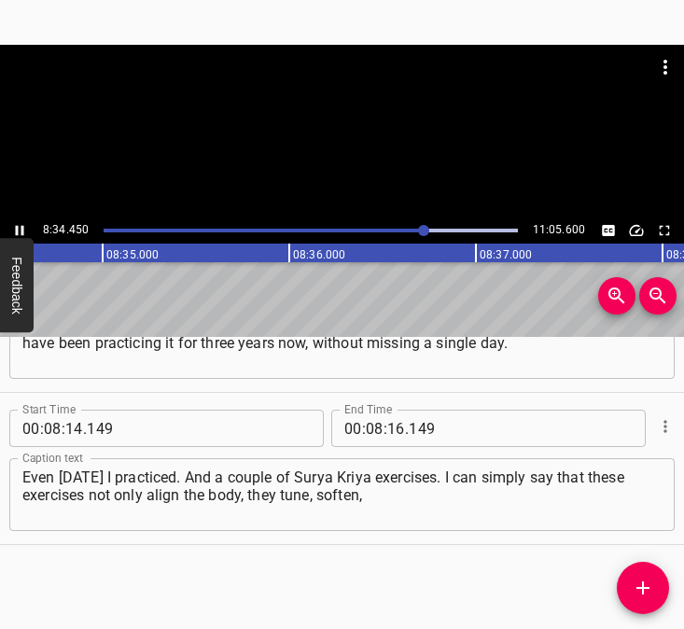
click at [13, 233] on icon "Play/Pause" at bounding box center [19, 230] width 17 height 17
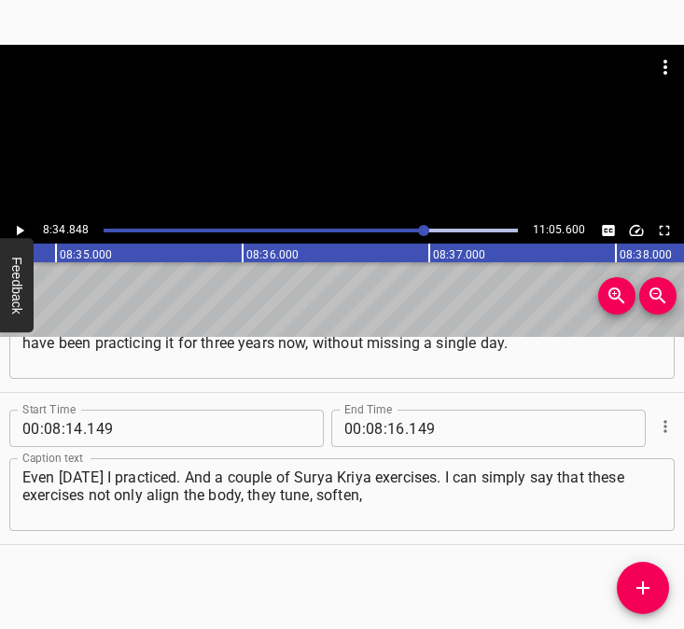
scroll to position [0, 96122]
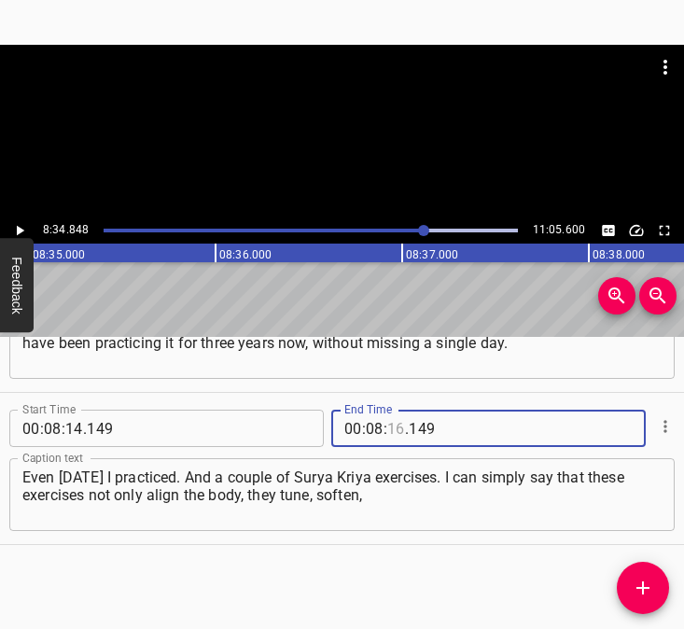
click at [387, 432] on input "number" at bounding box center [396, 428] width 18 height 37
type input "34"
type input "848"
click at [641, 584] on icon "Add Cue" at bounding box center [643, 588] width 22 height 22
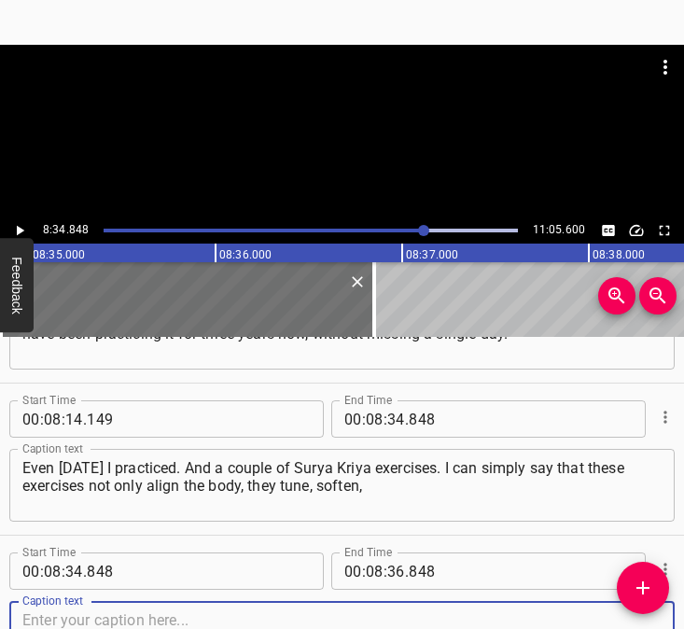
scroll to position [5882, 0]
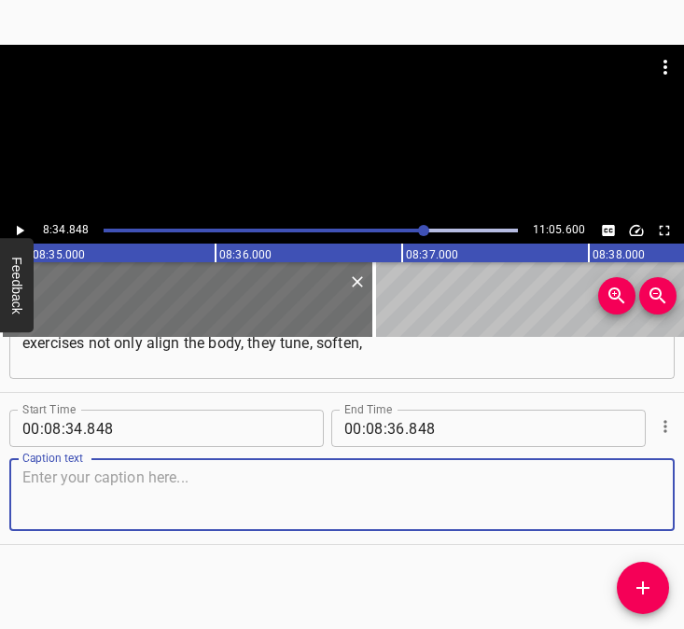
drag, startPoint x: 611, startPoint y: 507, endPoint x: 675, endPoint y: 506, distance: 64.4
click at [619, 506] on textarea at bounding box center [341, 495] width 639 height 53
click at [101, 502] on textarea at bounding box center [341, 495] width 639 height 53
paste textarea "and in doing so adjust your energy. It is within a person, only not everyone kn…"
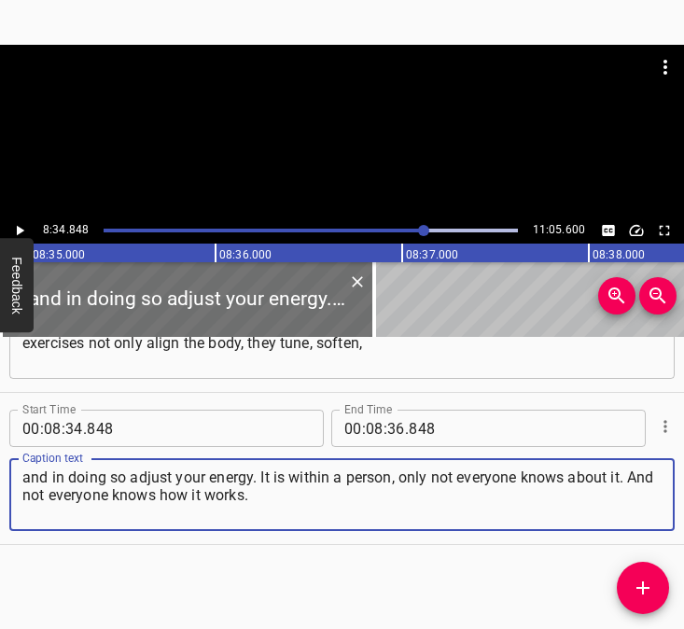
type textarea "and in doing so adjust your energy. It is within a person, only not everyone kn…"
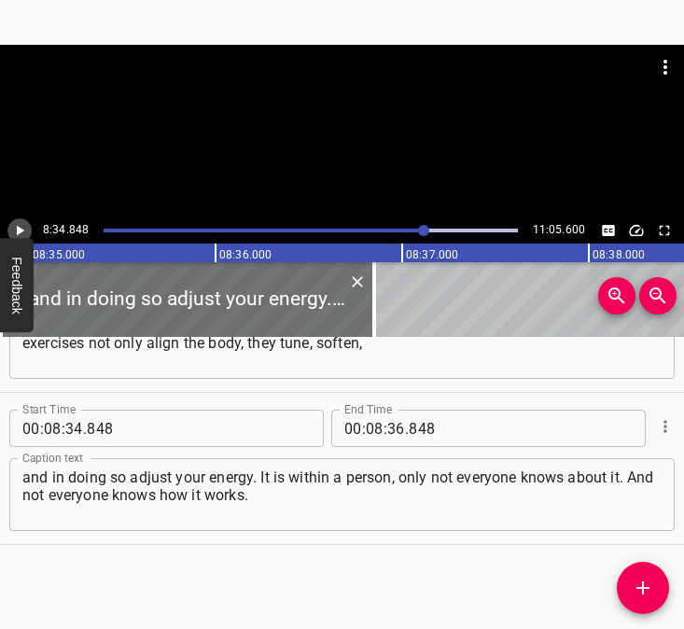
click at [22, 230] on icon "Play/Pause" at bounding box center [19, 230] width 17 height 17
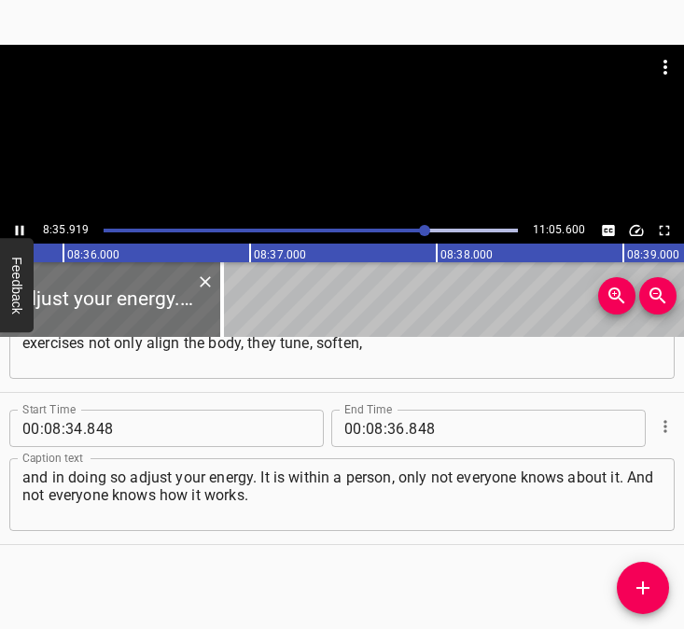
scroll to position [0, 96322]
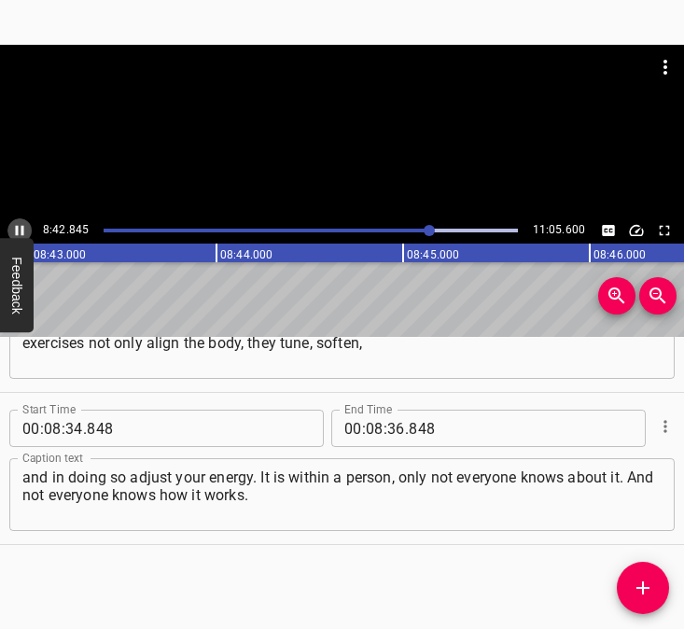
click at [20, 227] on icon "Play/Pause" at bounding box center [19, 230] width 17 height 17
click at [21, 226] on icon "Play/Pause" at bounding box center [19, 230] width 17 height 17
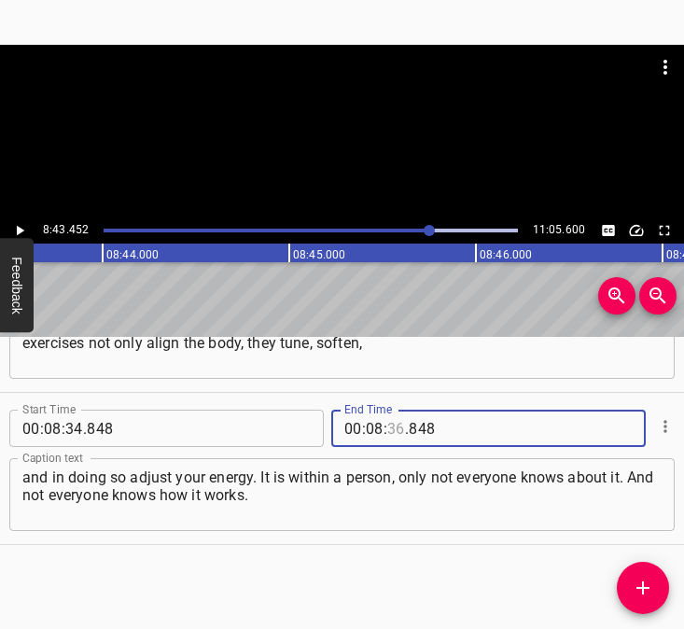
click at [388, 427] on input "number" at bounding box center [396, 428] width 18 height 37
type input "43"
type input "452"
click at [640, 590] on icon "Add Cue" at bounding box center [643, 588] width 22 height 22
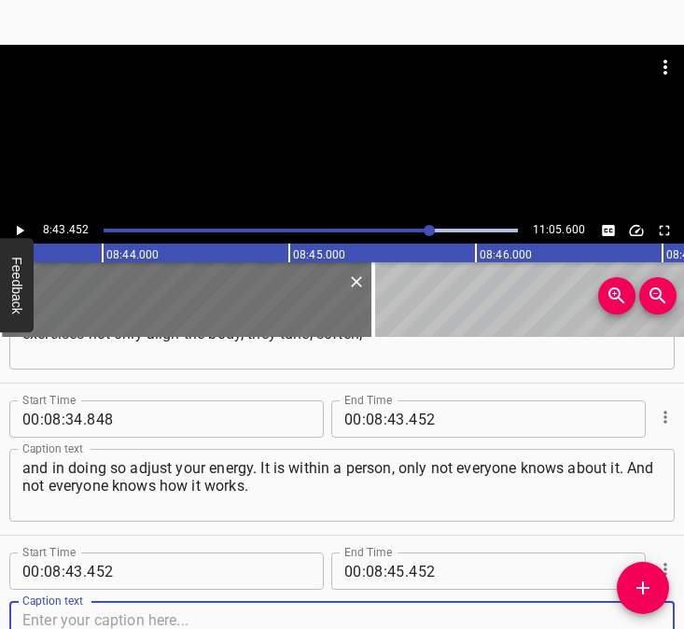
scroll to position [6034, 0]
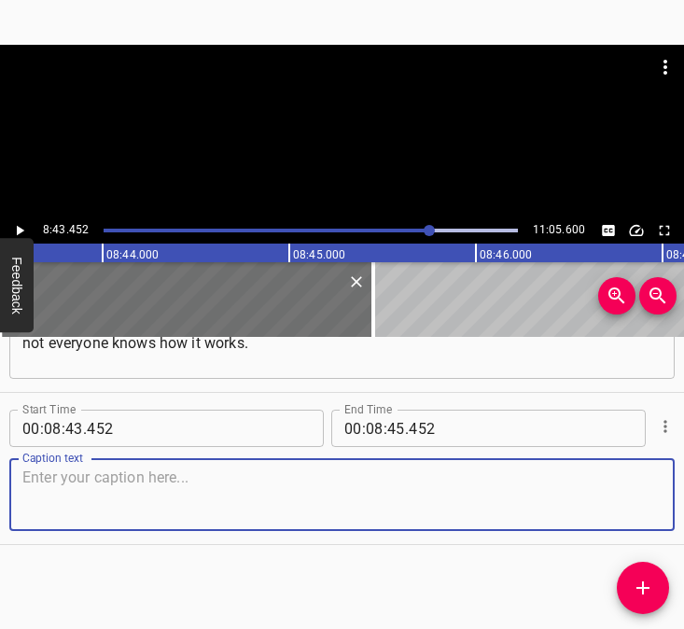
drag, startPoint x: 625, startPoint y: 511, endPoint x: 683, endPoint y: 513, distance: 57.9
click at [634, 511] on textarea at bounding box center [341, 495] width 639 height 53
click at [101, 484] on textarea at bounding box center [341, 495] width 639 height 53
paste textarea "That is why, in any difficult situation… To despair? But what is the point in t…"
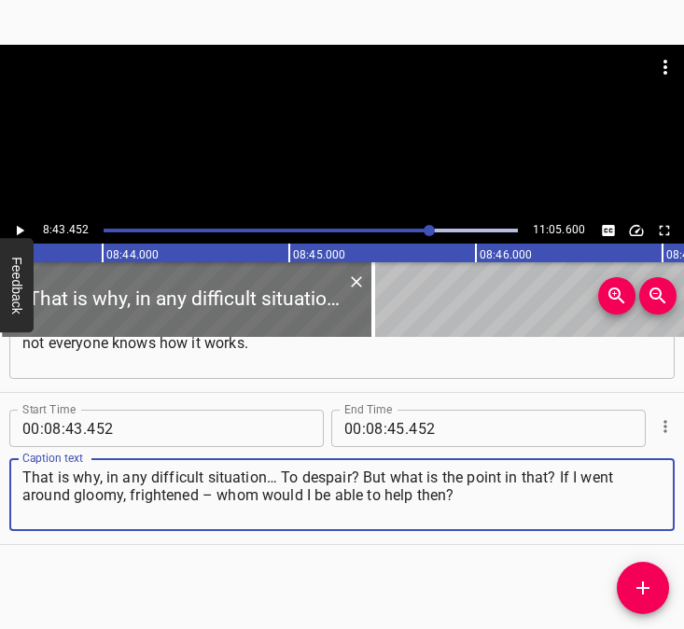
type textarea "That is why, in any difficult situation… To despair? But what is the point in t…"
click at [20, 232] on icon "Play/Pause" at bounding box center [20, 231] width 7 height 10
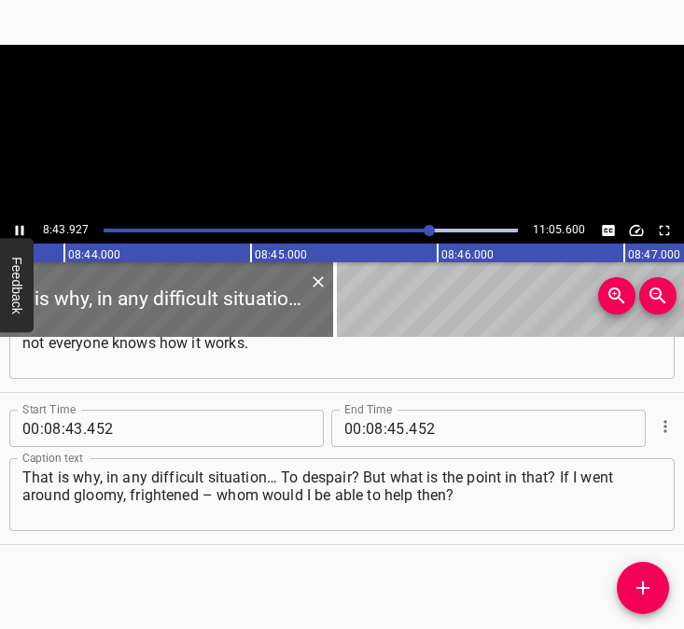
scroll to position [0, 97818]
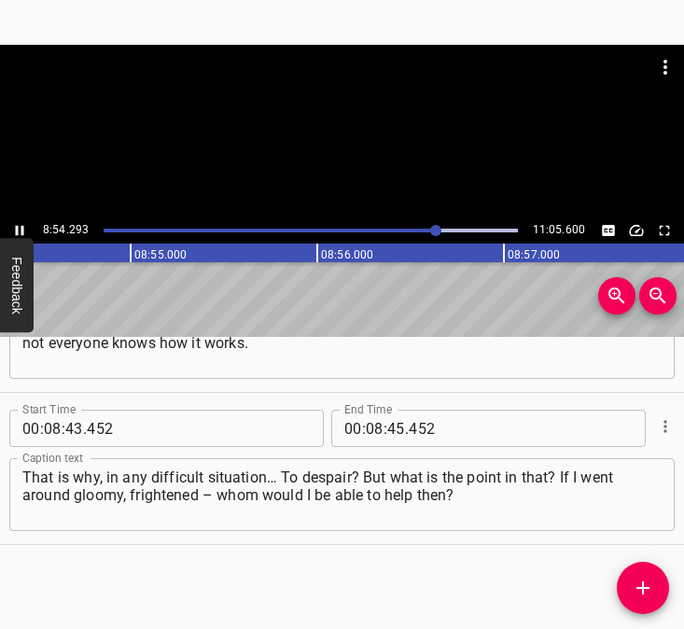
click at [21, 228] on icon "Play/Pause" at bounding box center [20, 231] width 8 height 10
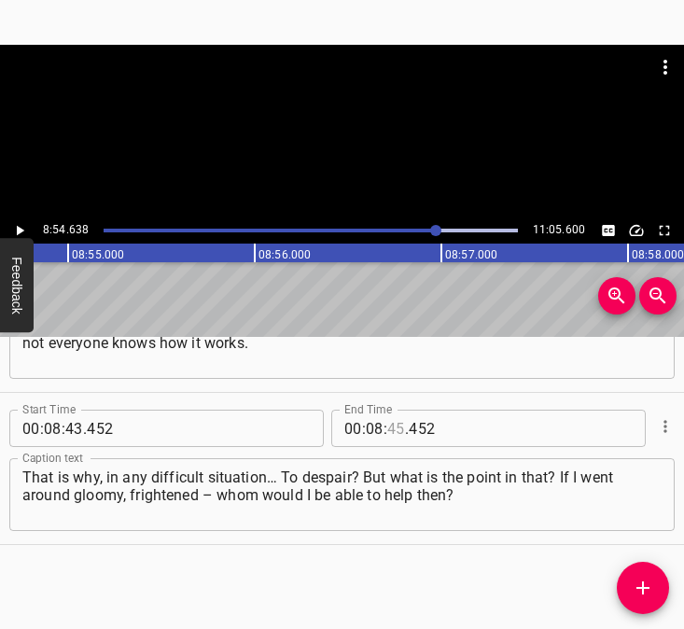
click at [391, 422] on input "number" at bounding box center [396, 428] width 18 height 37
type input "54"
type input "638"
click at [645, 590] on icon "Add Cue" at bounding box center [643, 588] width 22 height 22
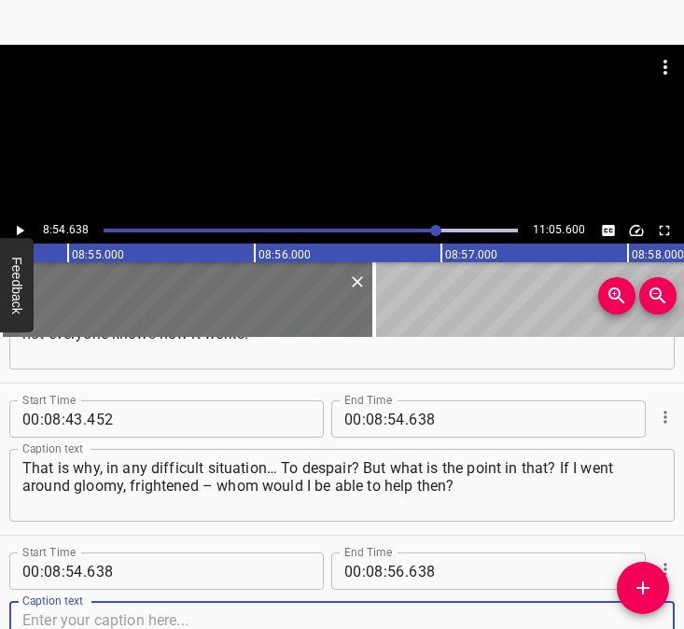
scroll to position [6186, 0]
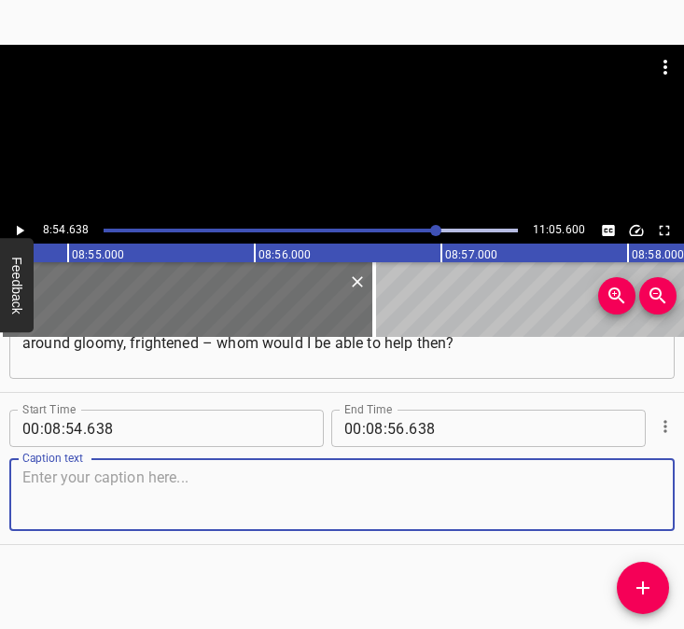
click at [636, 480] on textarea at bounding box center [341, 495] width 639 height 53
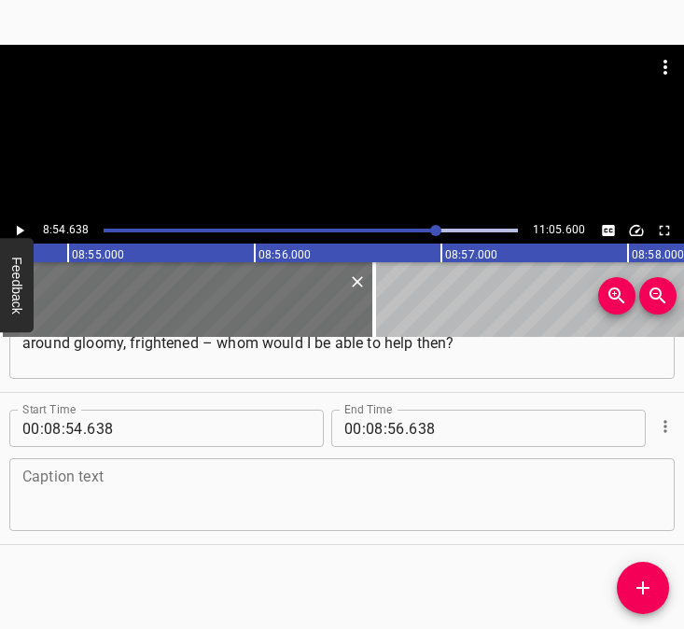
click at [101, 493] on textarea at bounding box center [341, 495] width 639 height 53
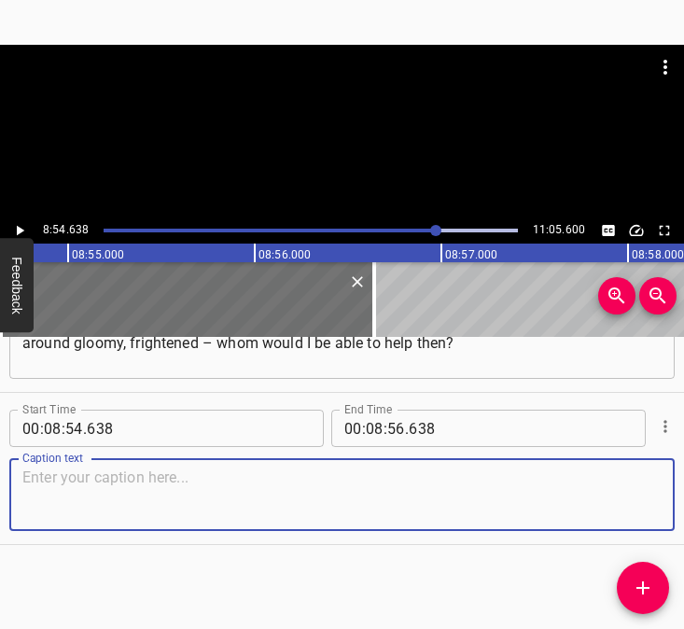
paste textarea "In the morning I woke up. A whole bunch of rockets had already been fired. I cl…"
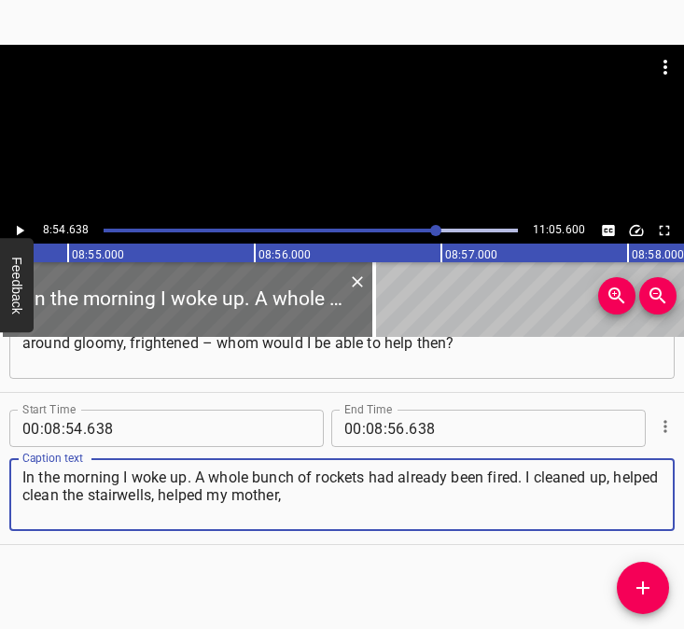
type textarea "In the morning I woke up. A whole bunch of rockets had already been fired. I cl…"
click at [22, 227] on icon "Play/Pause" at bounding box center [19, 230] width 17 height 17
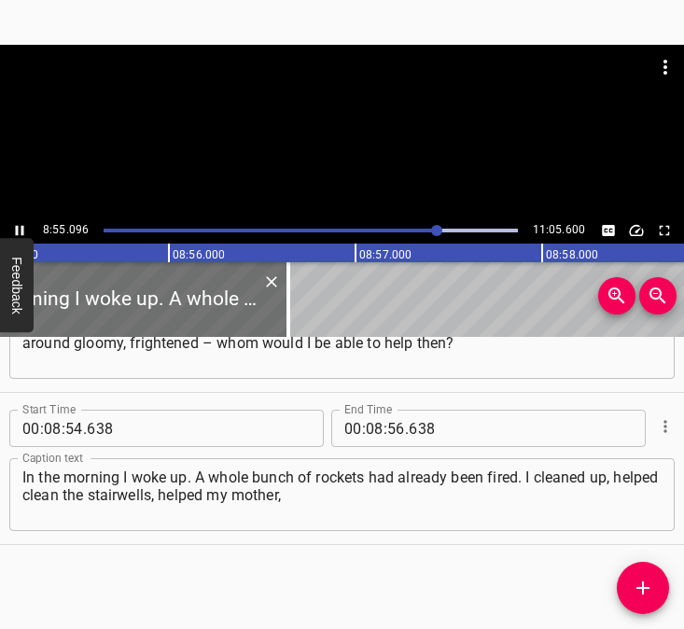
scroll to position [0, 99953]
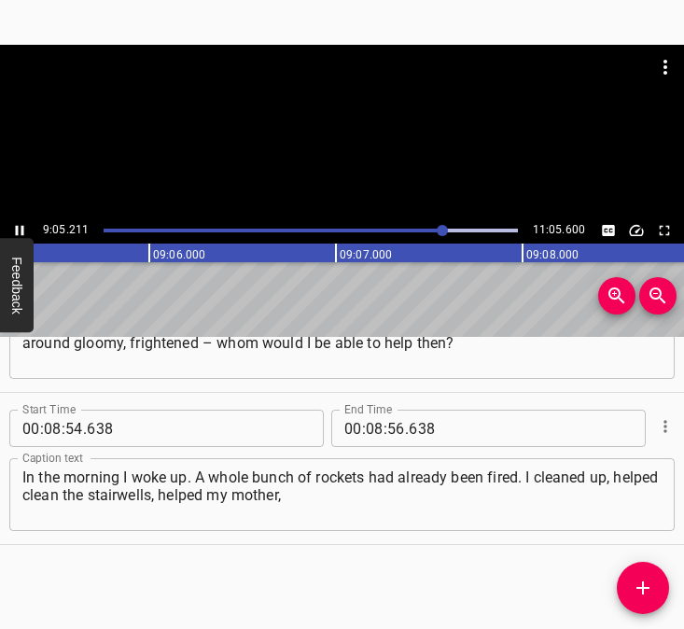
click at [14, 230] on icon "Play/Pause" at bounding box center [19, 230] width 17 height 17
click at [371, 428] on input "number" at bounding box center [375, 428] width 18 height 37
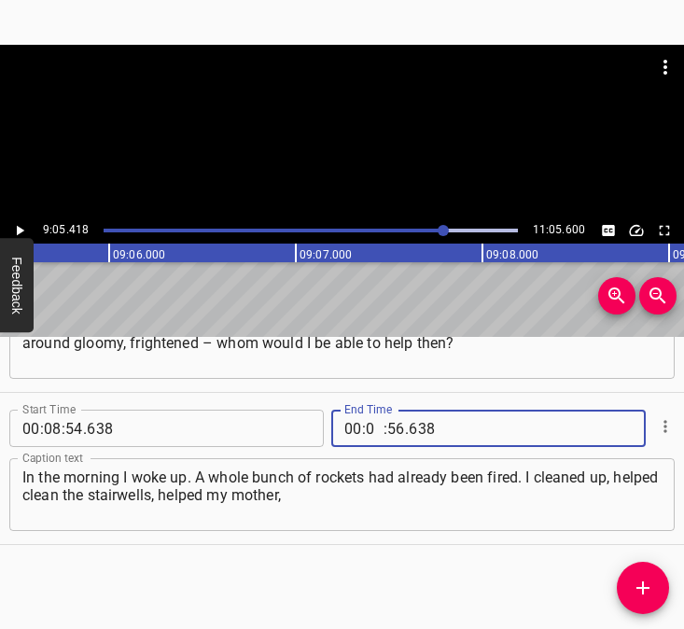
type input "09"
type input "05"
type input "418"
click at [641, 582] on icon "Add Cue" at bounding box center [643, 588] width 22 height 22
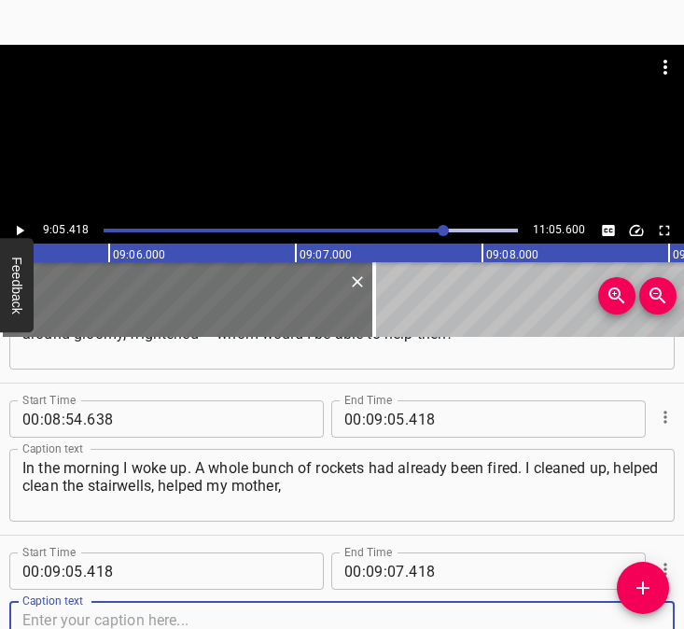
scroll to position [6339, 0]
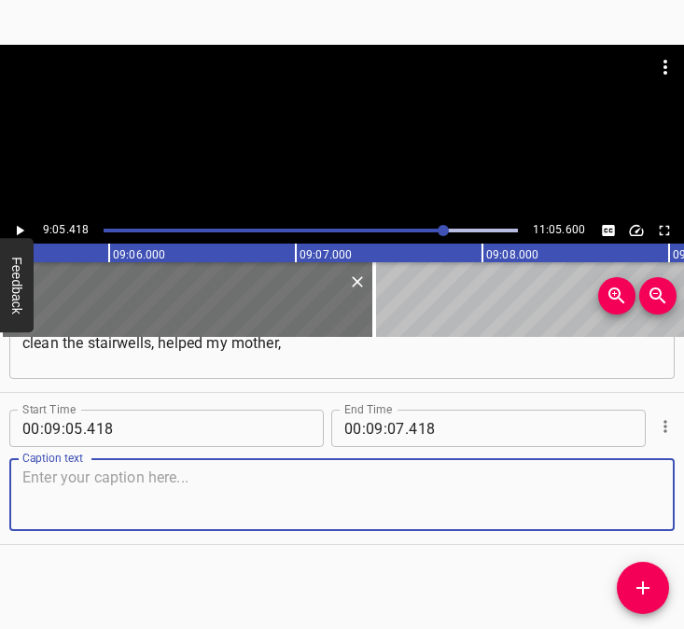
drag, startPoint x: 625, startPoint y: 498, endPoint x: 667, endPoint y: 487, distance: 43.5
click at [634, 496] on textarea at bounding box center [341, 495] width 639 height 53
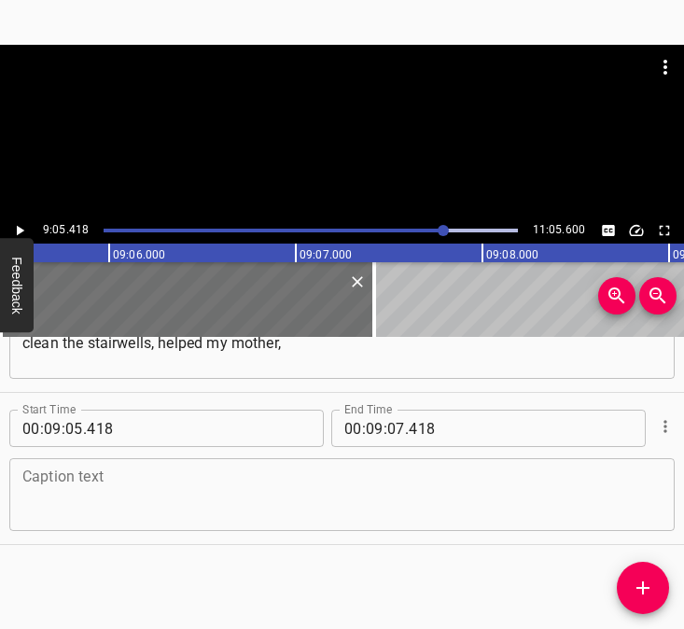
click at [277, 475] on textarea at bounding box center [341, 495] width 639 height 53
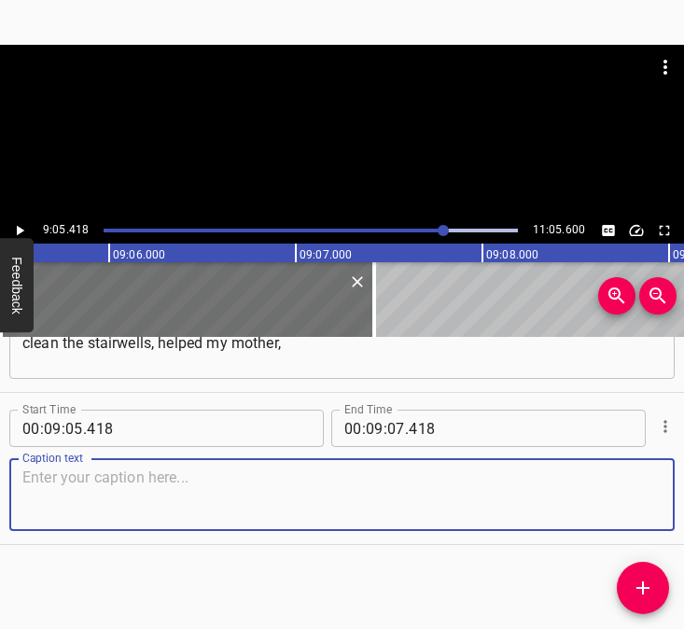
paste textarea "went to the meeting for which I had come here, about a deal. I came back, did m…"
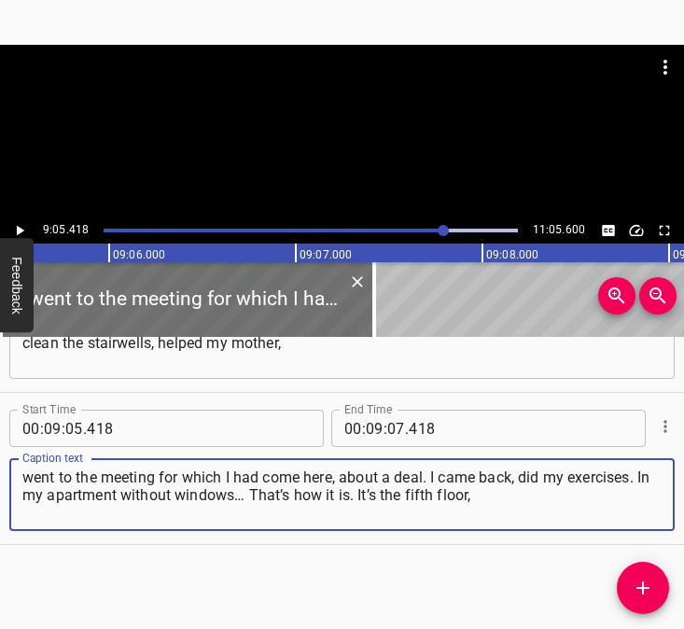
type textarea "went to the meeting for which I had come here, about a deal. I came back, did m…"
click at [21, 228] on icon "Play/Pause" at bounding box center [19, 230] width 17 height 17
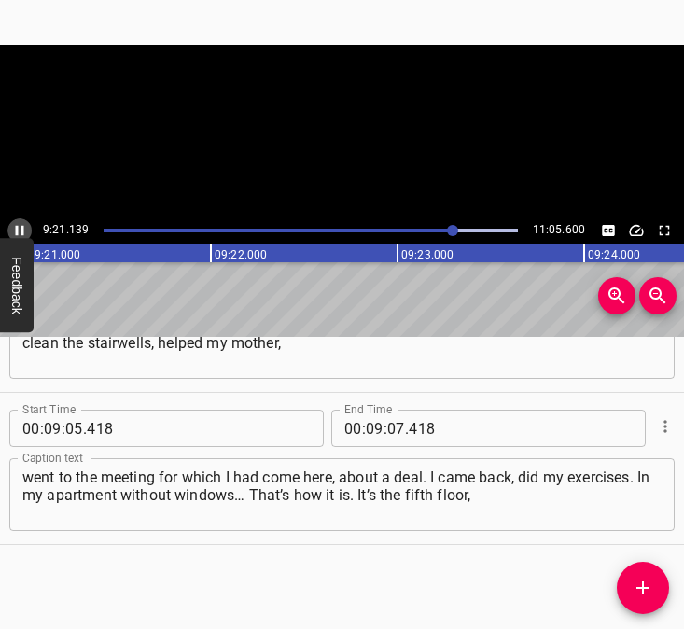
click at [16, 229] on icon "Play/Pause" at bounding box center [20, 231] width 8 height 10
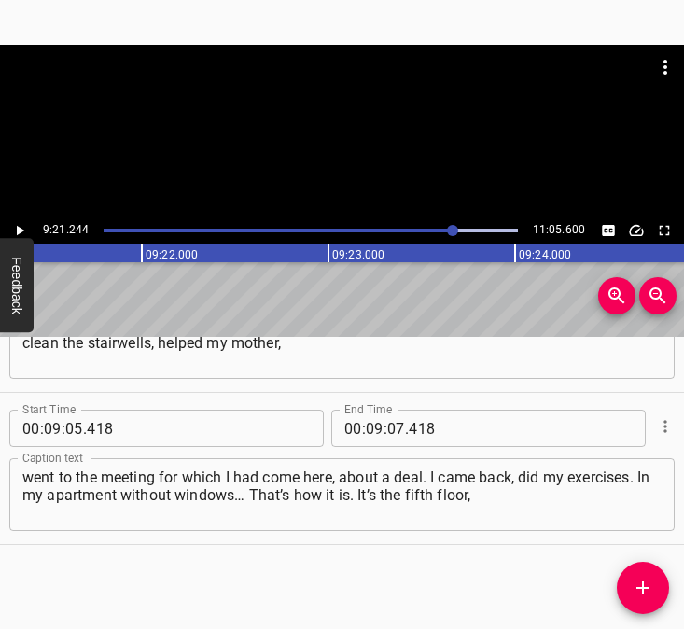
click at [16, 229] on icon "Play/Pause" at bounding box center [19, 230] width 17 height 17
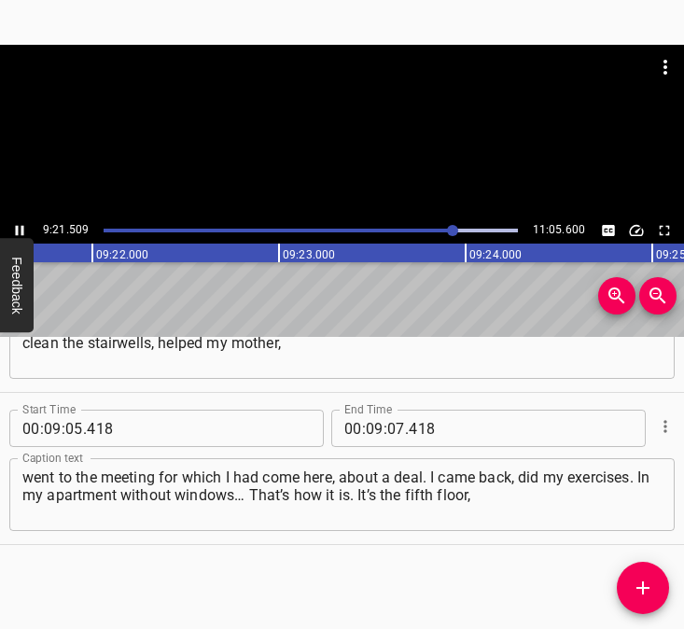
click at [16, 229] on icon "Play/Pause" at bounding box center [20, 231] width 8 height 10
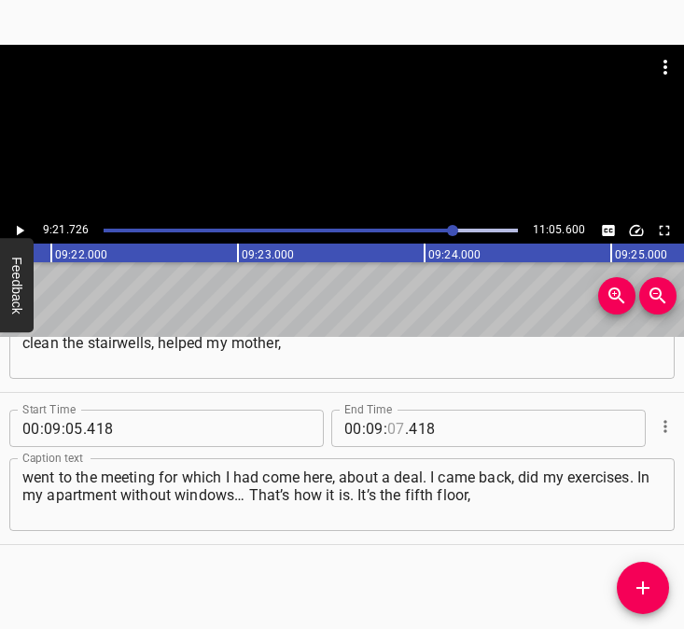
click at [387, 429] on input "number" at bounding box center [396, 428] width 18 height 37
type input "21"
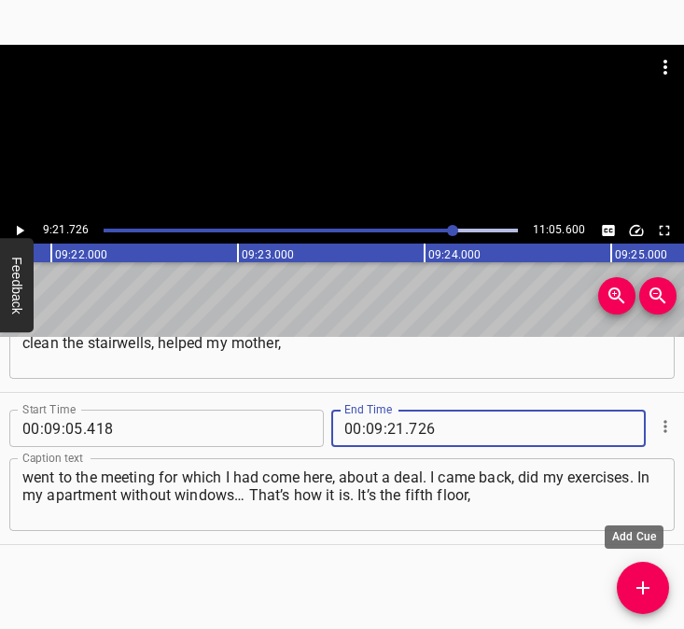
type input "726"
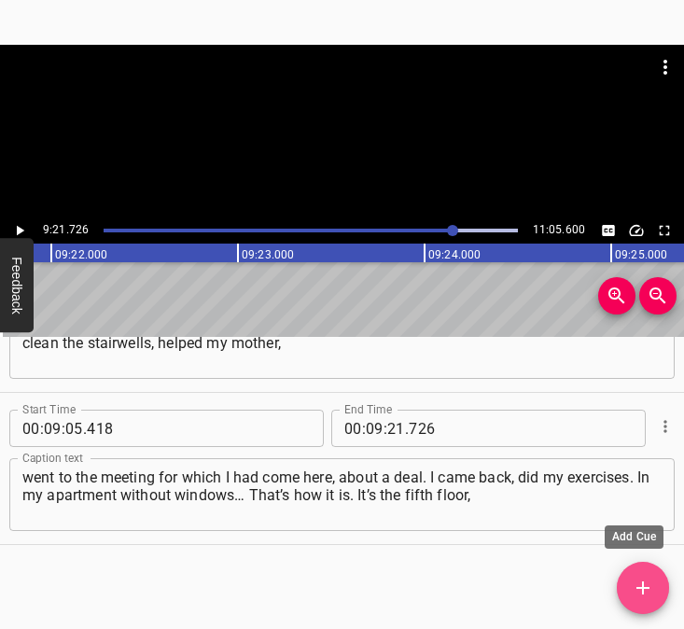
click at [647, 583] on icon "Add Cue" at bounding box center [643, 588] width 22 height 22
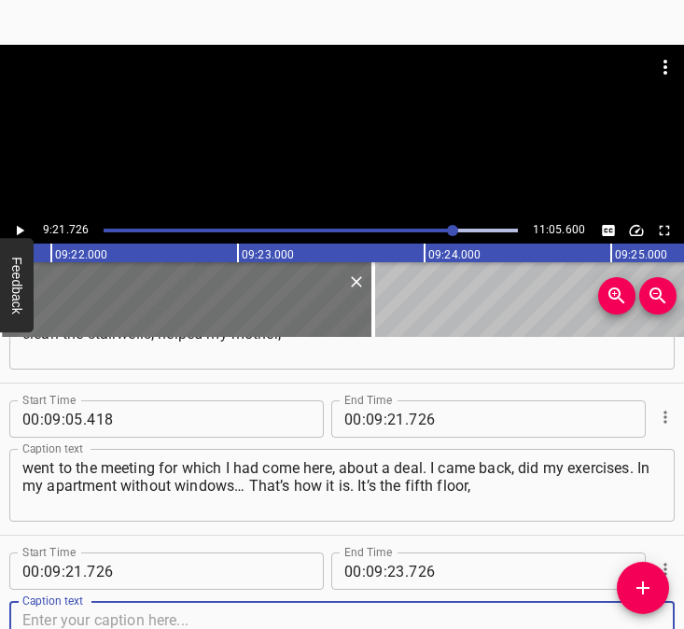
scroll to position [6491, 0]
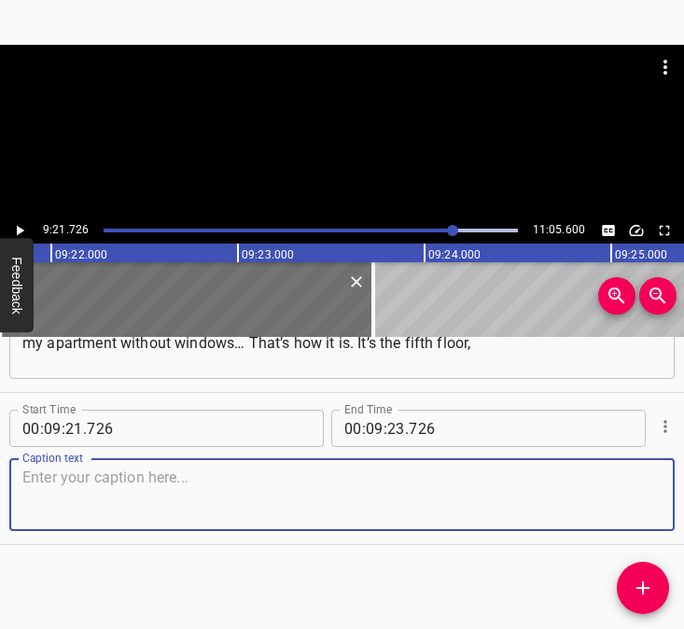
drag, startPoint x: 639, startPoint y: 500, endPoint x: 676, endPoint y: 489, distance: 38.1
click at [651, 496] on div "Caption text" at bounding box center [342, 494] width 666 height 73
click at [213, 511] on textarea at bounding box center [341, 495] width 639 height 53
paste textarea "and it’s as if I did those exercises I needed to do in the open air – and I fee…"
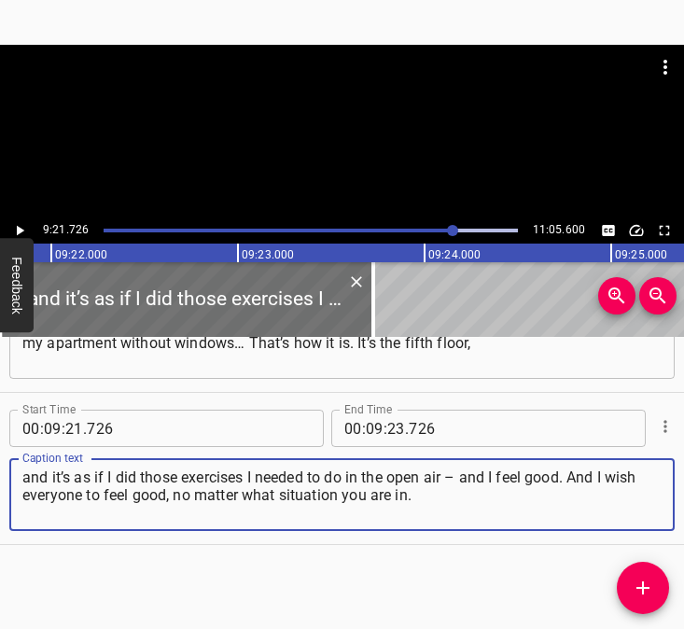
type textarea "and it’s as if I did those exercises I needed to do in the open air – and I fee…"
click at [21, 230] on icon "Play/Pause" at bounding box center [20, 231] width 7 height 10
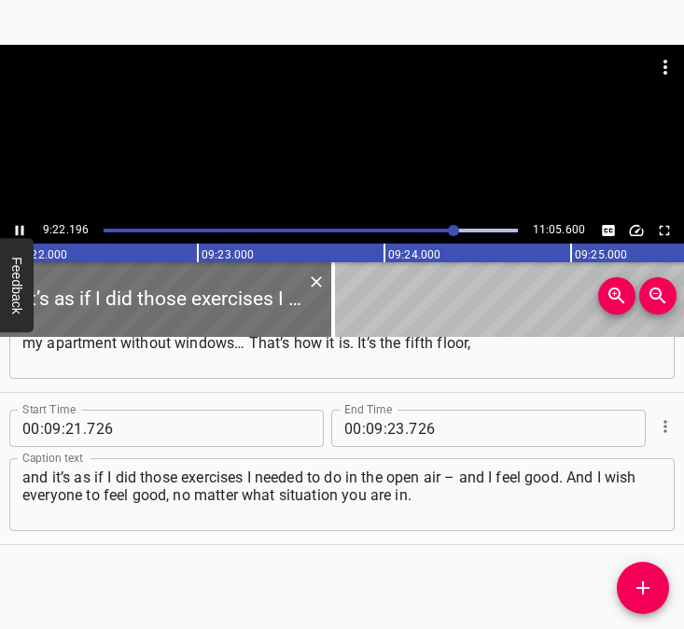
scroll to position [0, 104963]
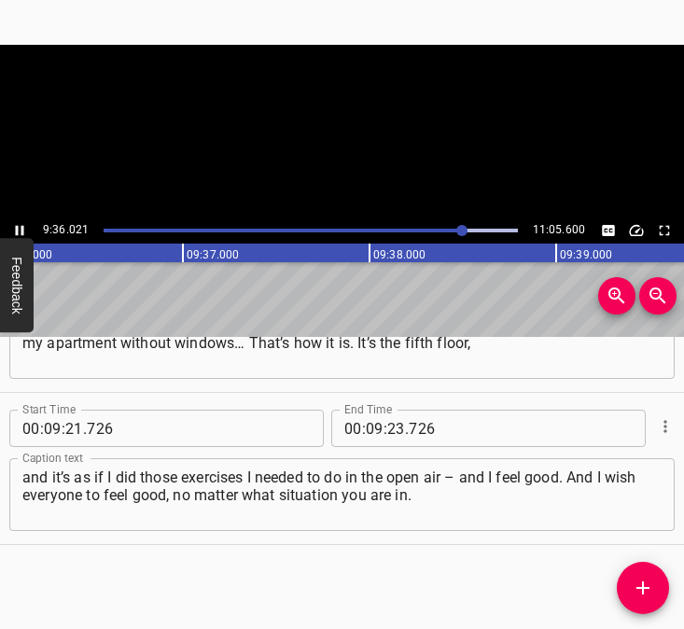
click at [16, 228] on icon "Play/Pause" at bounding box center [19, 230] width 17 height 17
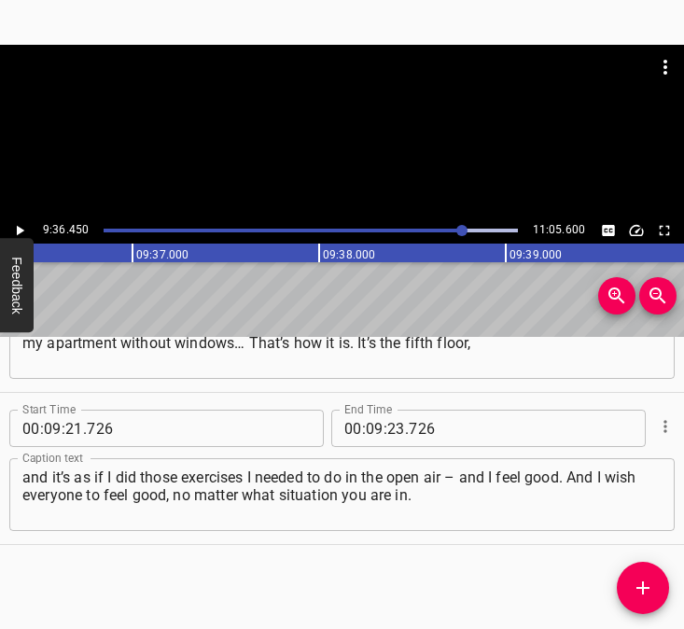
scroll to position [0, 107624]
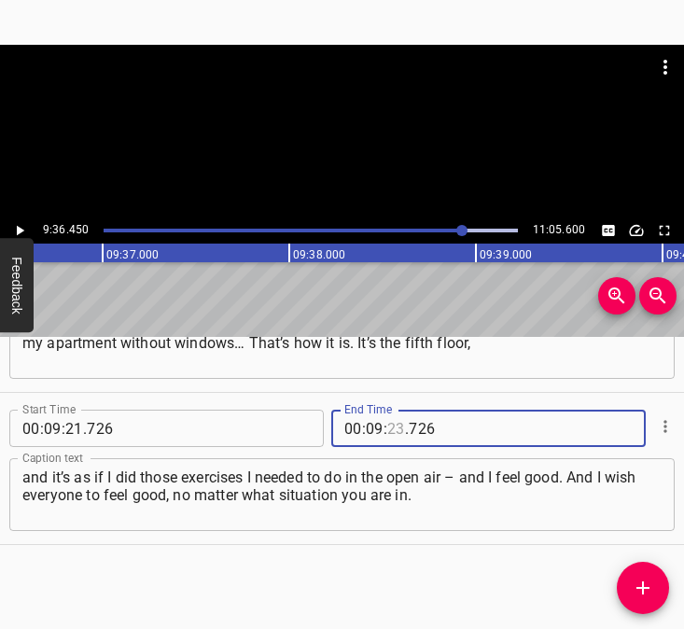
click at [389, 428] on input "number" at bounding box center [396, 428] width 18 height 37
type input "36"
type input "450"
click at [653, 590] on icon "Add Cue" at bounding box center [643, 588] width 22 height 22
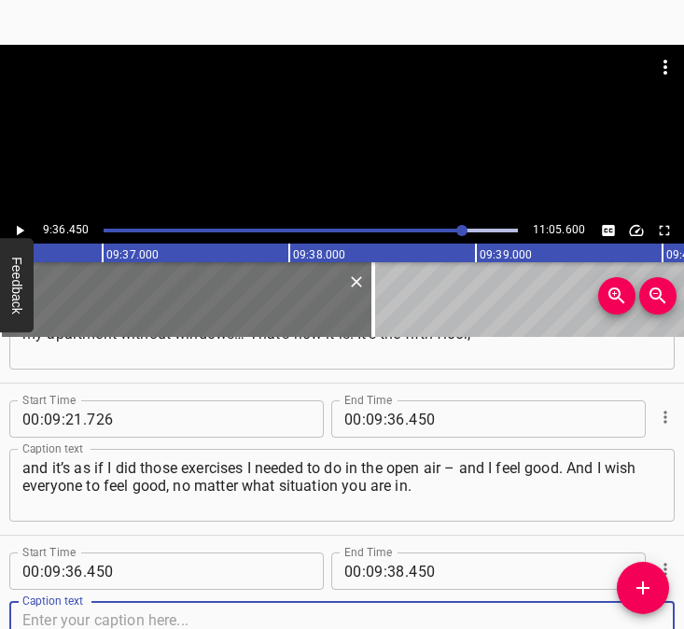
scroll to position [6643, 0]
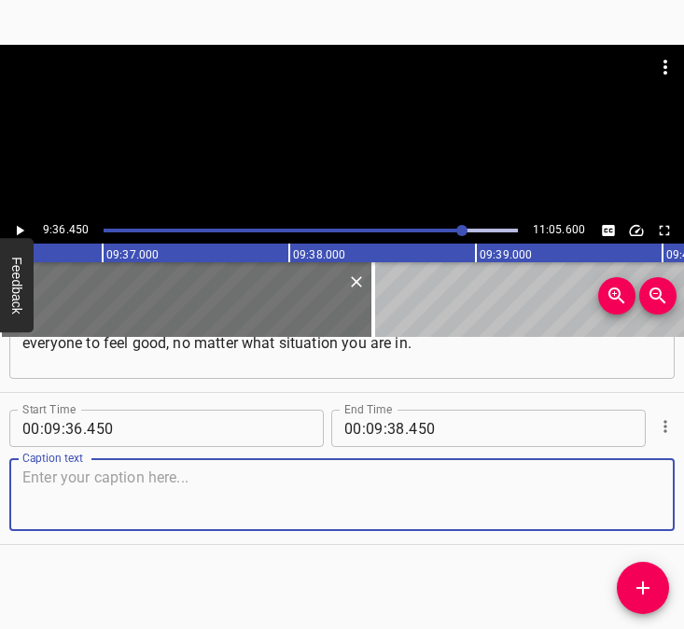
drag, startPoint x: 645, startPoint y: 493, endPoint x: 676, endPoint y: 493, distance: 30.8
click at [658, 493] on div "Caption text" at bounding box center [342, 494] width 666 height 73
click at [57, 487] on textarea at bounding box center [341, 495] width 639 height 53
paste textarea "Your inner state – it is like a spring. It is your inner progress. If you want …"
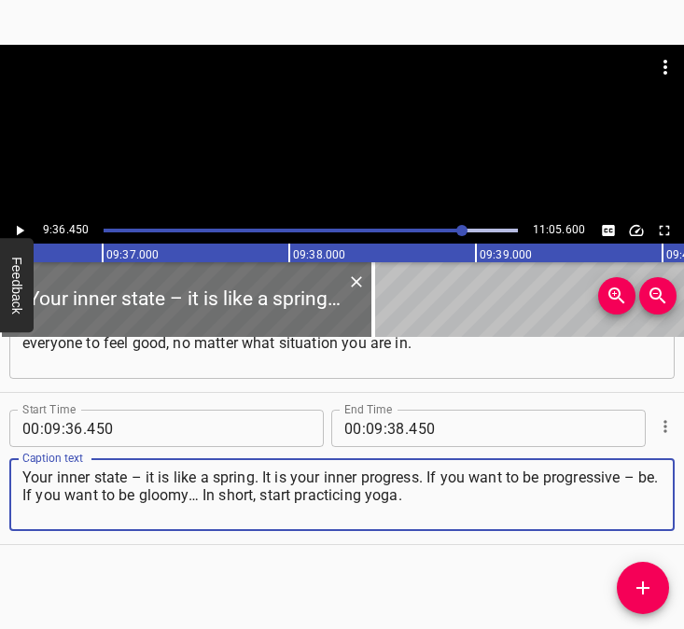
type textarea "Your inner state – it is like a spring. It is your inner progress. If you want …"
click at [23, 227] on icon "Play/Pause" at bounding box center [19, 230] width 17 height 17
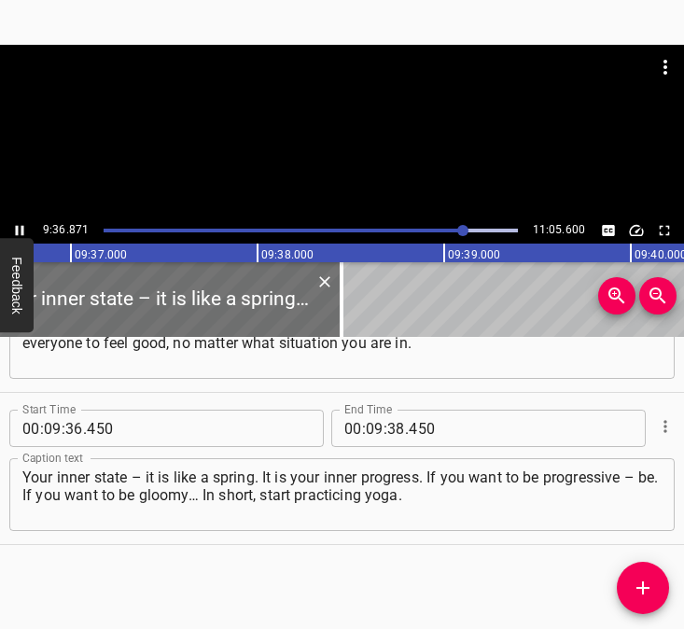
scroll to position [0, 107703]
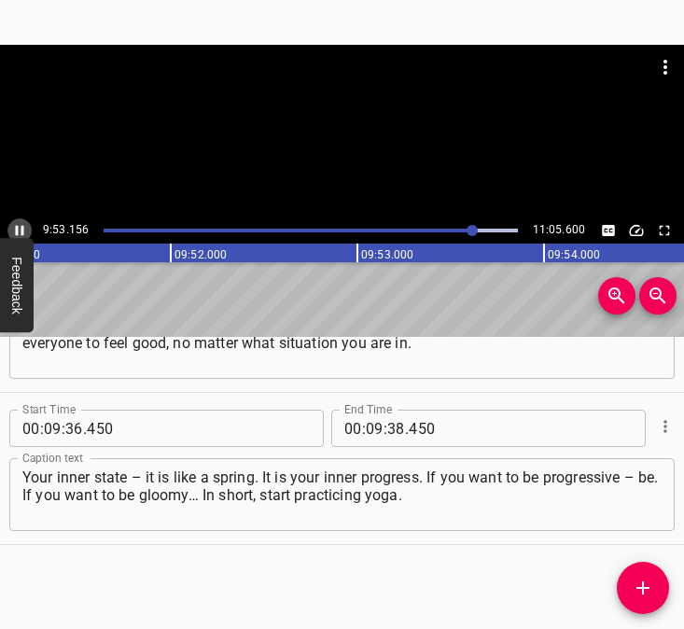
click at [16, 224] on icon "Play/Pause" at bounding box center [19, 230] width 17 height 17
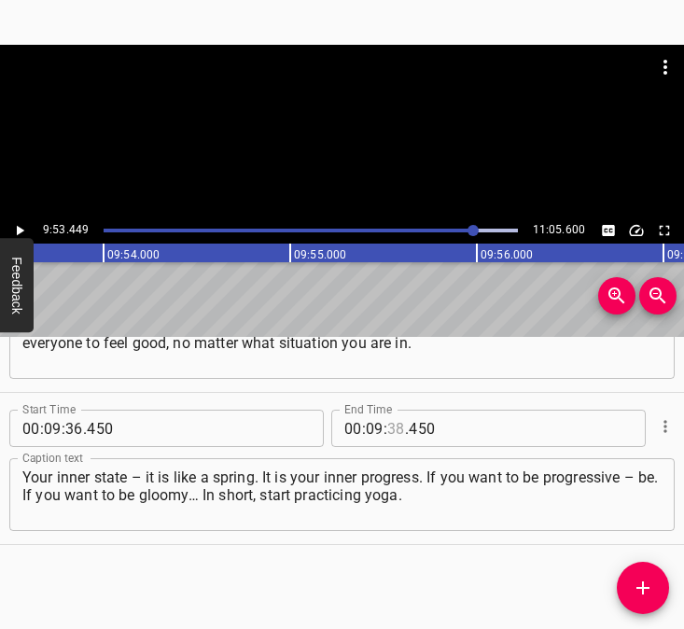
click at [387, 427] on input "number" at bounding box center [396, 428] width 18 height 37
type input "53"
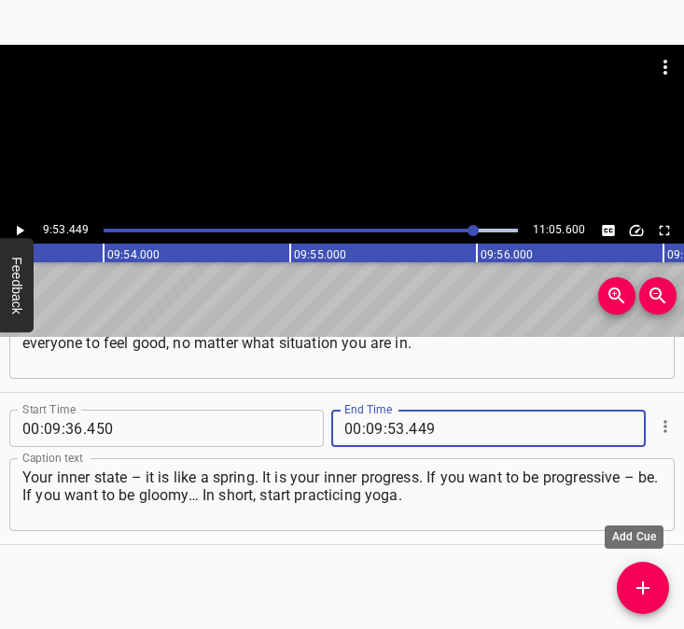
type input "449"
click at [657, 590] on span "Add Cue" at bounding box center [643, 588] width 52 height 22
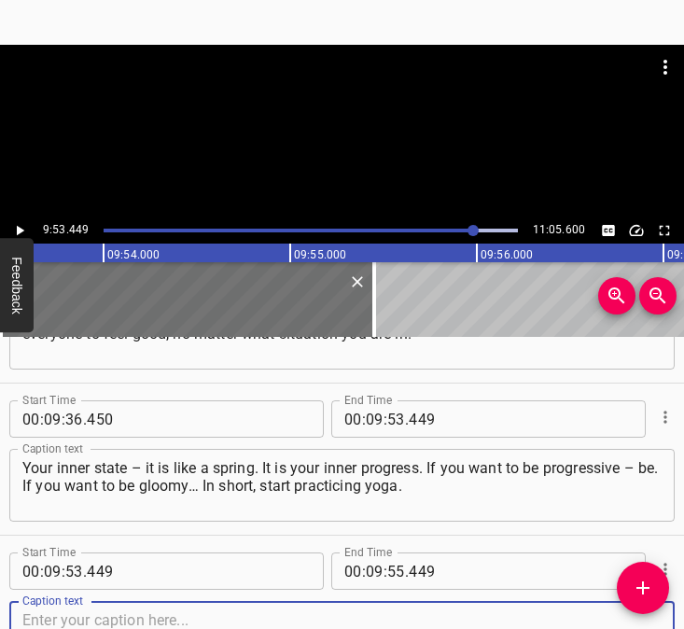
scroll to position [6795, 0]
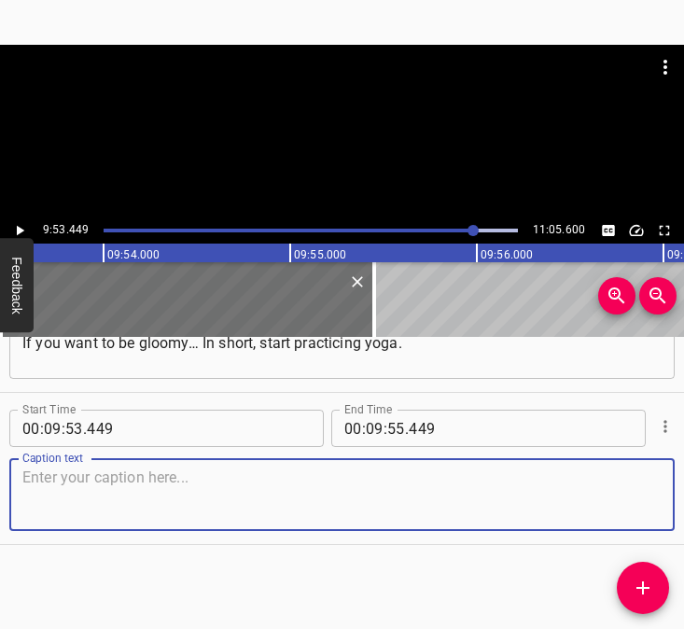
drag, startPoint x: 629, startPoint y: 497, endPoint x: 683, endPoint y: 496, distance: 54.2
click at [650, 497] on div "Caption text" at bounding box center [342, 494] width 666 height 73
click at [65, 498] on textarea at bounding box center [341, 495] width 639 height 53
paste textarea "I dream that our country will become strong in the military sense. I dream that…"
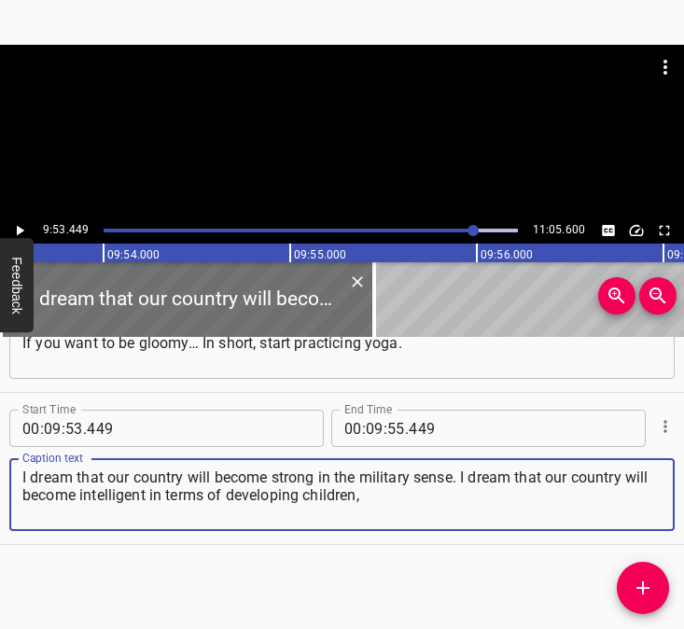
type textarea "I dream that our country will become strong in the military sense. I dream that…"
click at [20, 228] on icon "Play/Pause" at bounding box center [20, 231] width 7 height 10
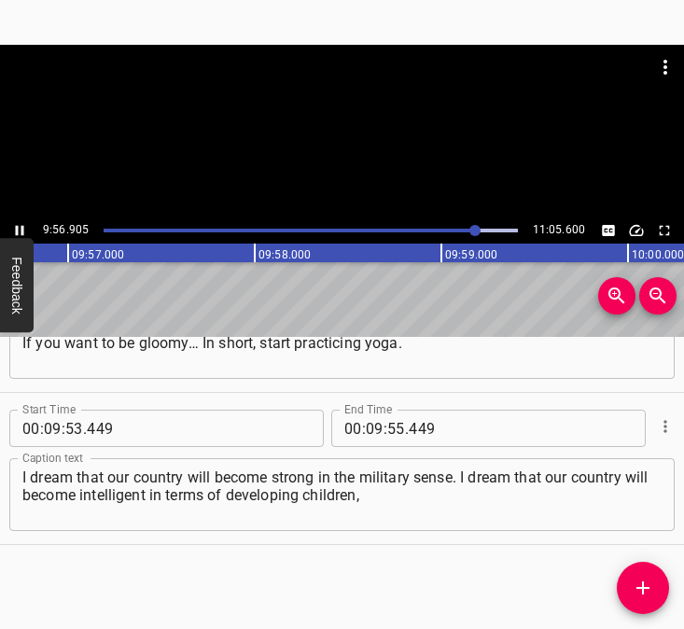
scroll to position [0, 111442]
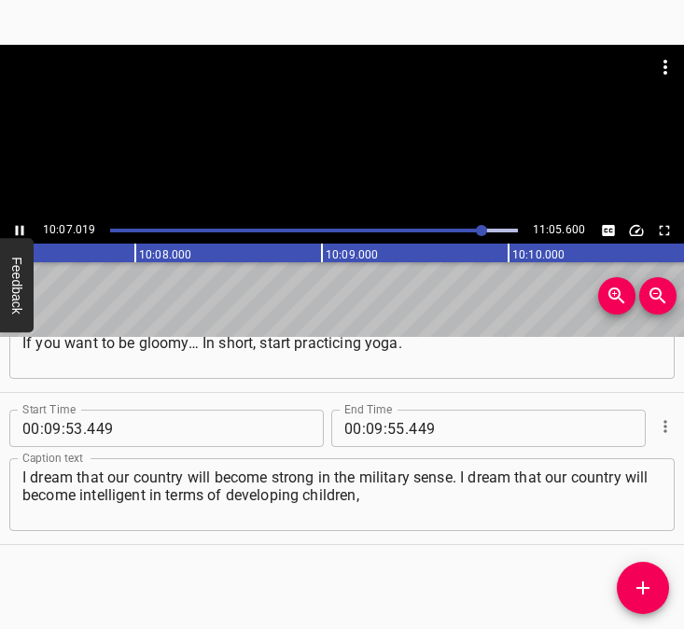
click at [21, 226] on icon "Play/Pause" at bounding box center [19, 230] width 17 height 17
click at [370, 428] on input "number" at bounding box center [375, 428] width 18 height 37
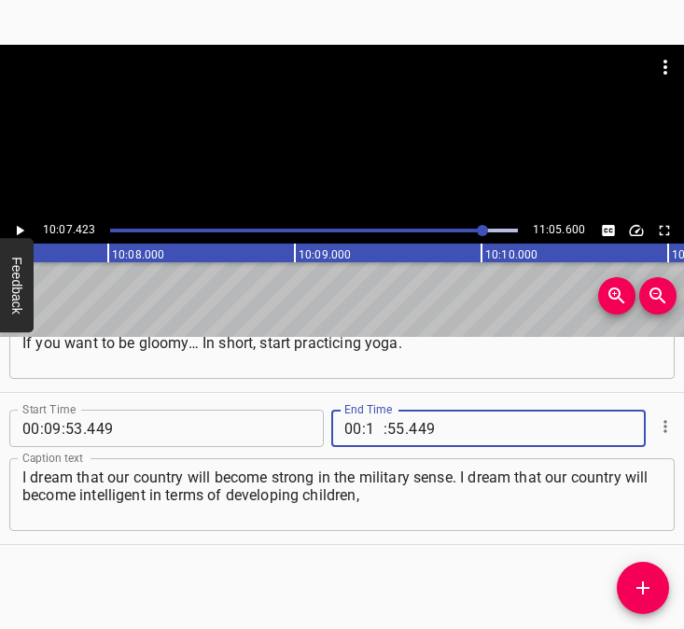
type input "10"
type input "07"
type input "423"
drag, startPoint x: 638, startPoint y: 583, endPoint x: 666, endPoint y: 597, distance: 31.7
click at [638, 583] on icon "Add Cue" at bounding box center [643, 588] width 22 height 22
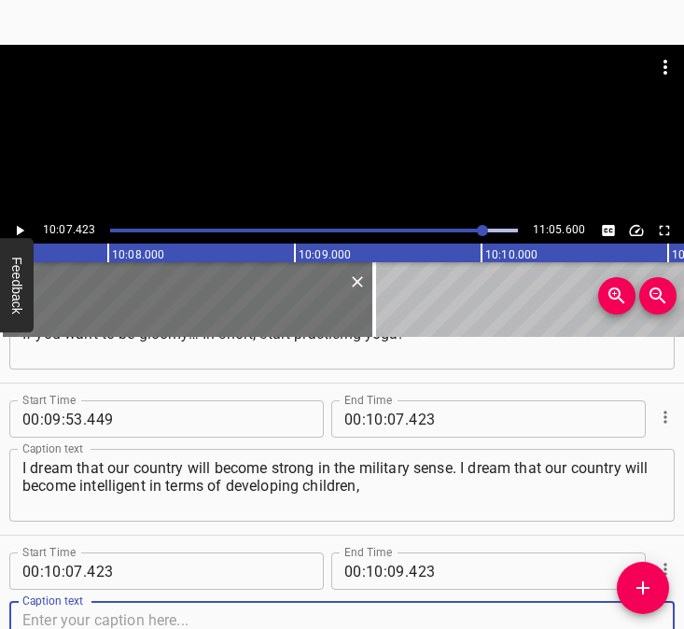
scroll to position [6947, 0]
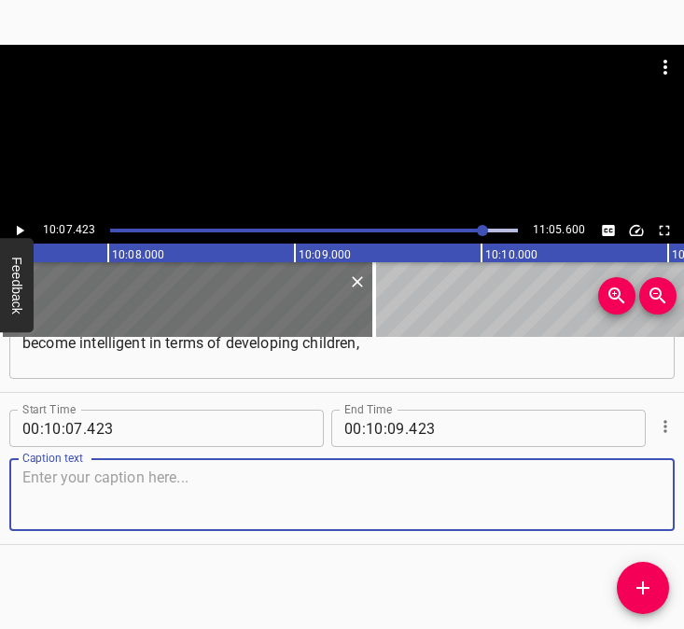
drag, startPoint x: 616, startPoint y: 498, endPoint x: 670, endPoint y: 481, distance: 57.0
click at [622, 496] on textarea at bounding box center [341, 495] width 639 height 53
click at [320, 484] on textarea at bounding box center [341, 495] width 639 height 53
paste textarea "intelligent in this sense. I wish that our country will liberate [GEOGRAPHIC_DA…"
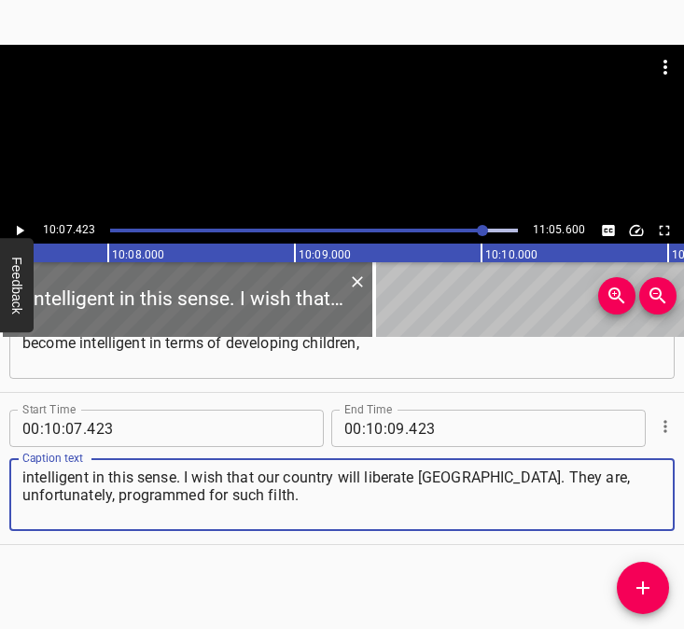
type textarea "intelligent in this sense. I wish that our country will liberate [GEOGRAPHIC_DA…"
click at [17, 232] on icon "Play/Pause" at bounding box center [20, 231] width 7 height 10
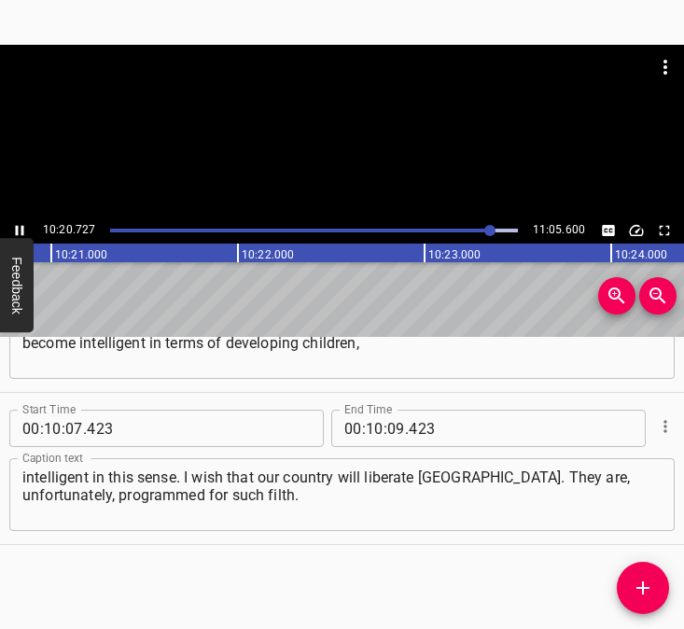
click at [17, 229] on icon "Play/Pause" at bounding box center [20, 231] width 8 height 10
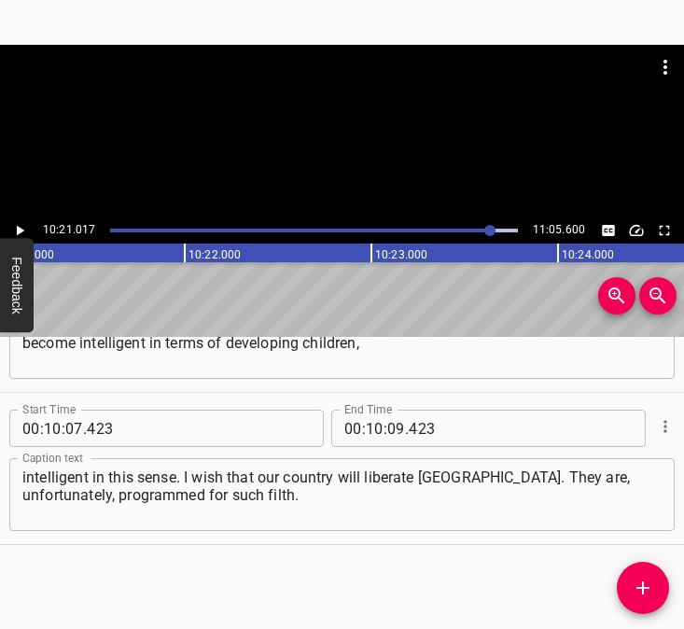
scroll to position [0, 115945]
click at [387, 434] on input "number" at bounding box center [396, 428] width 18 height 37
type input "21"
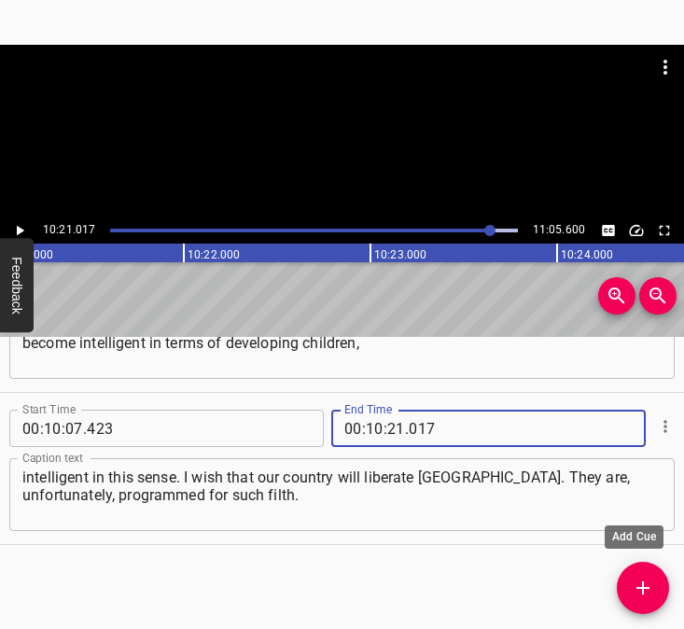
type input "017"
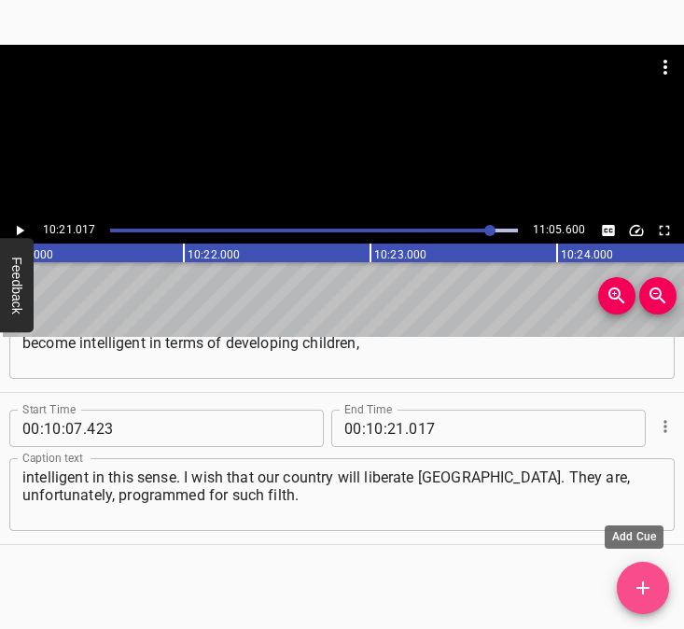
click at [639, 583] on icon "Add Cue" at bounding box center [643, 588] width 22 height 22
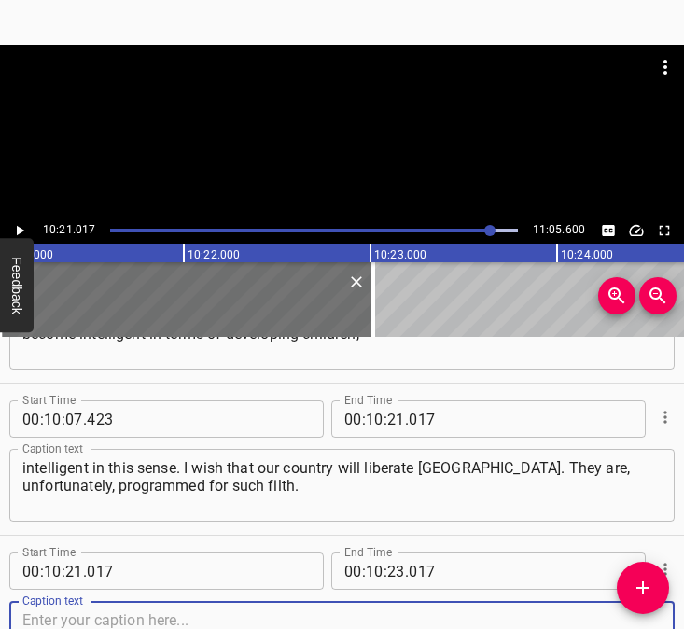
scroll to position [7099, 0]
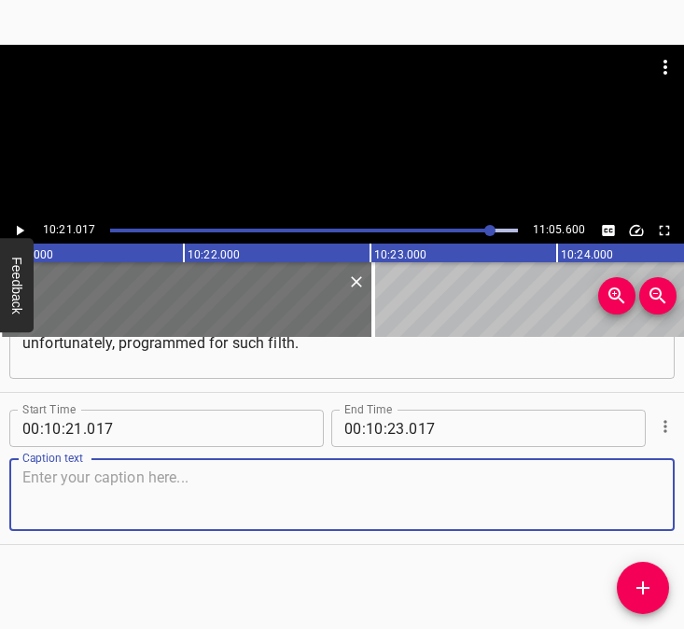
drag, startPoint x: 626, startPoint y: 489, endPoint x: 639, endPoint y: 489, distance: 13.1
click at [639, 489] on textarea at bounding box center [341, 495] width 639 height 53
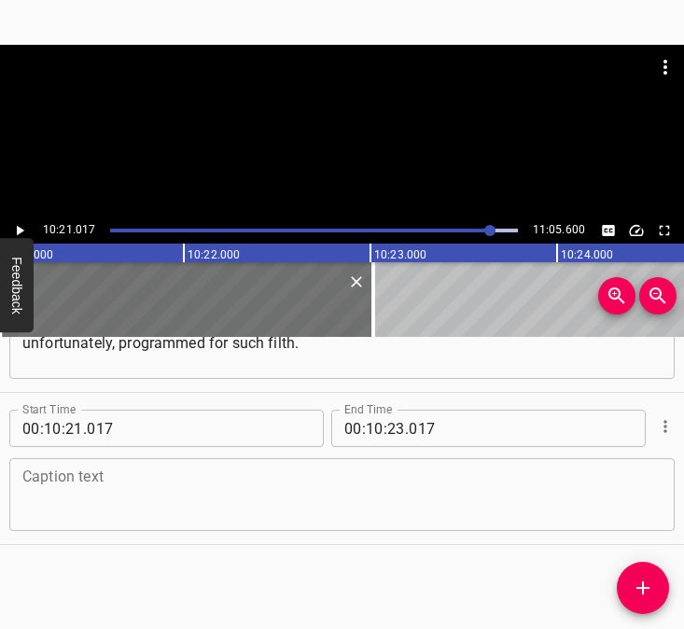
click at [77, 484] on textarea at bounding box center [341, 495] width 639 height 53
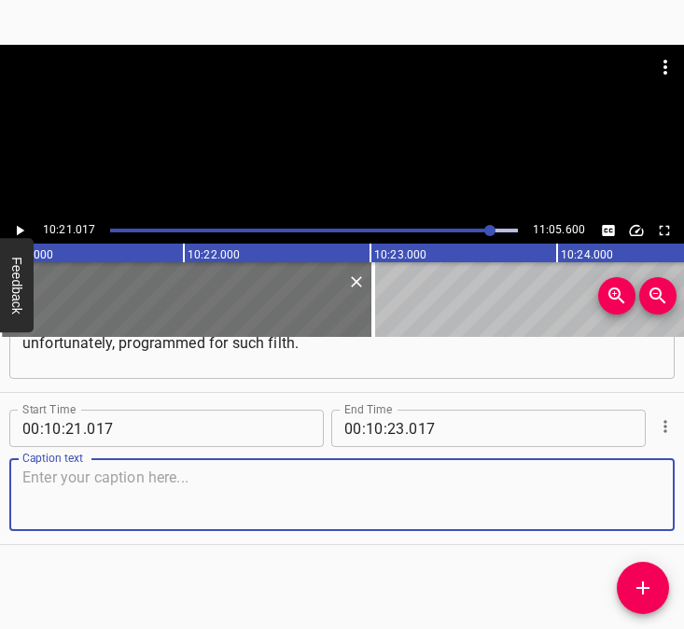
paste textarea "But even with insane people something must be done, they must be educated. When…"
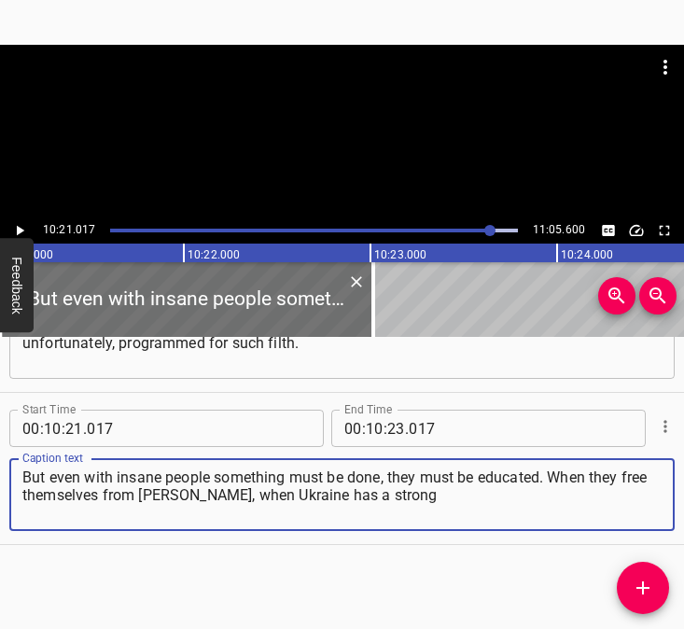
type textarea "But even with insane people something must be done, they must be educated. When…"
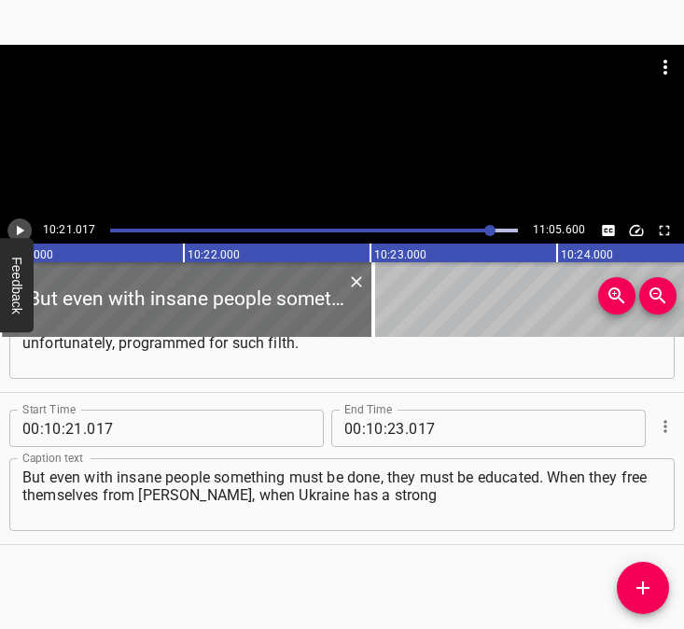
click at [21, 232] on icon "Play/Pause" at bounding box center [20, 231] width 7 height 10
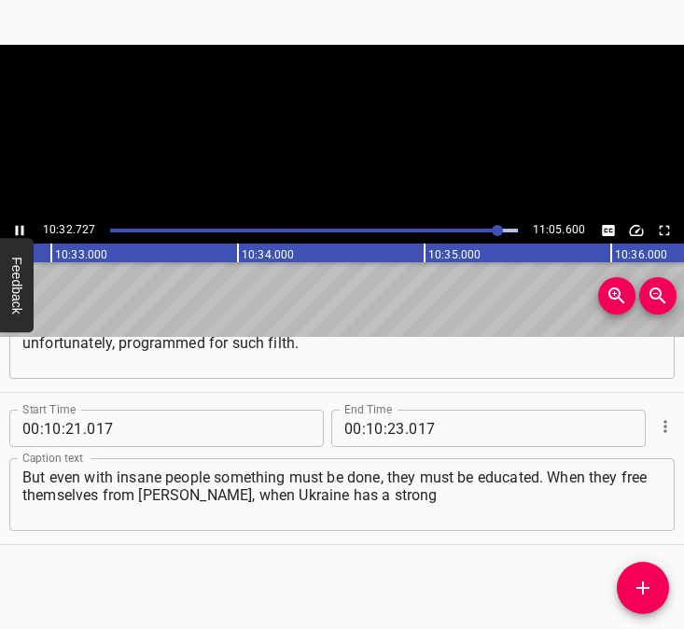
click at [16, 229] on icon "Play/Pause" at bounding box center [20, 231] width 8 height 10
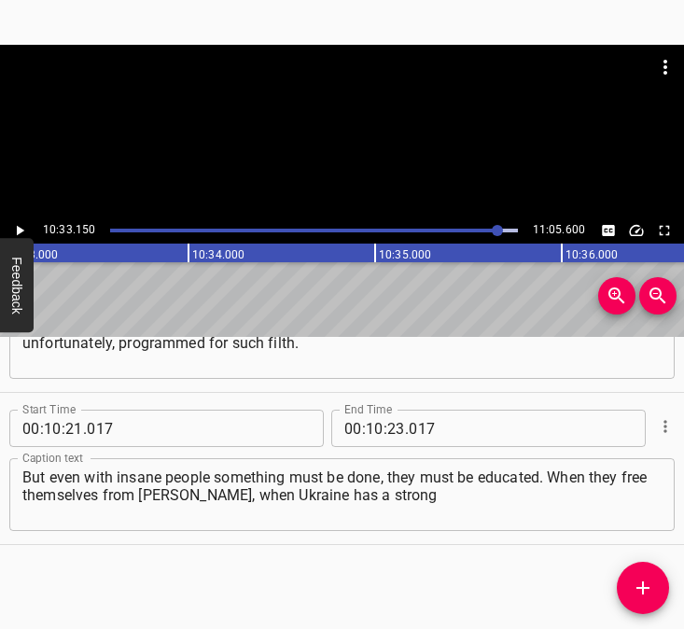
scroll to position [0, 118209]
click at [390, 431] on input "number" at bounding box center [396, 428] width 18 height 37
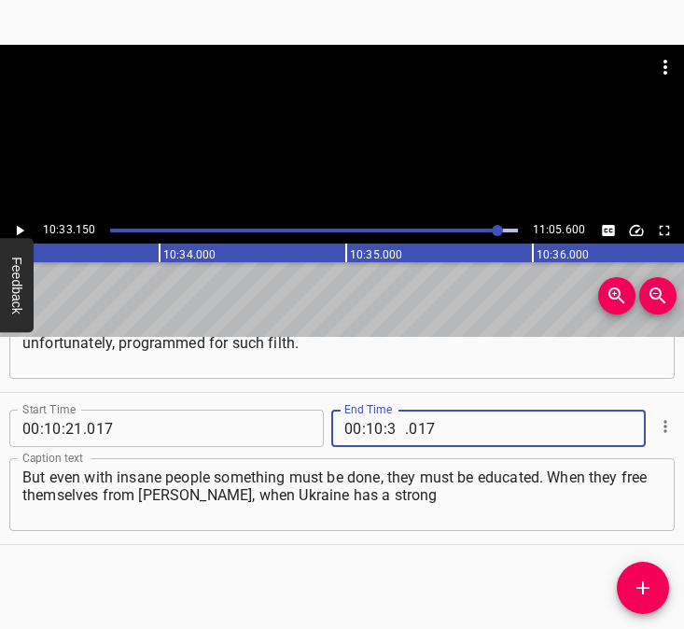
type input "33"
type input "150"
click at [639, 578] on icon "Add Cue" at bounding box center [643, 588] width 22 height 22
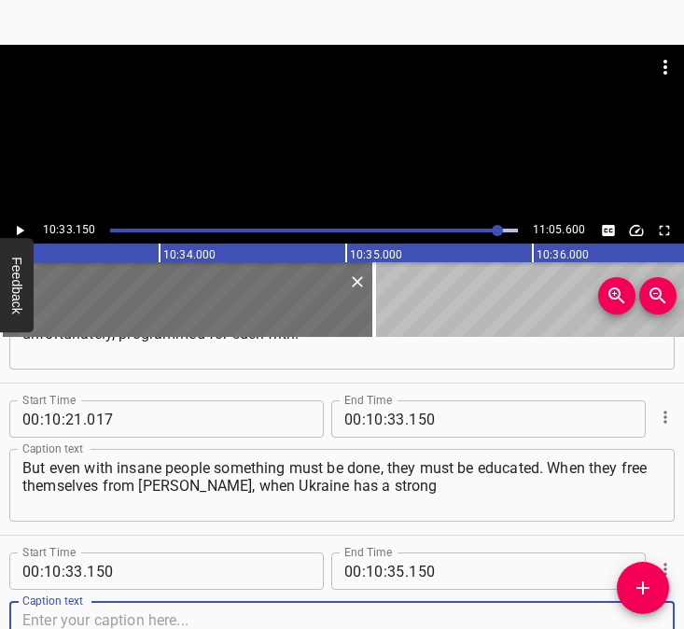
scroll to position [7251, 0]
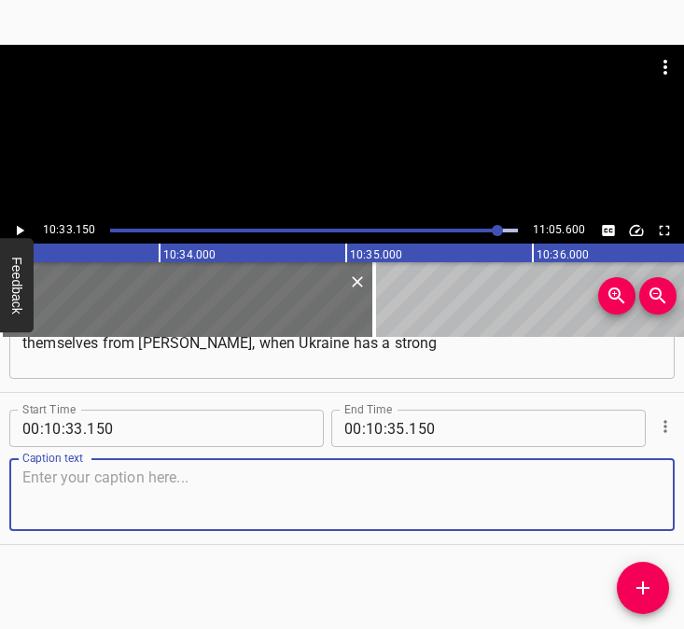
drag, startPoint x: 625, startPoint y: 491, endPoint x: 662, endPoint y: 488, distance: 37.4
click at [647, 488] on div "Caption text" at bounding box center [342, 494] width 666 height 73
click at [106, 470] on textarea at bounding box center [341, 495] width 639 height 53
paste textarea "foundation – with good leaders, with a powerful economy, with intelligent, kind…"
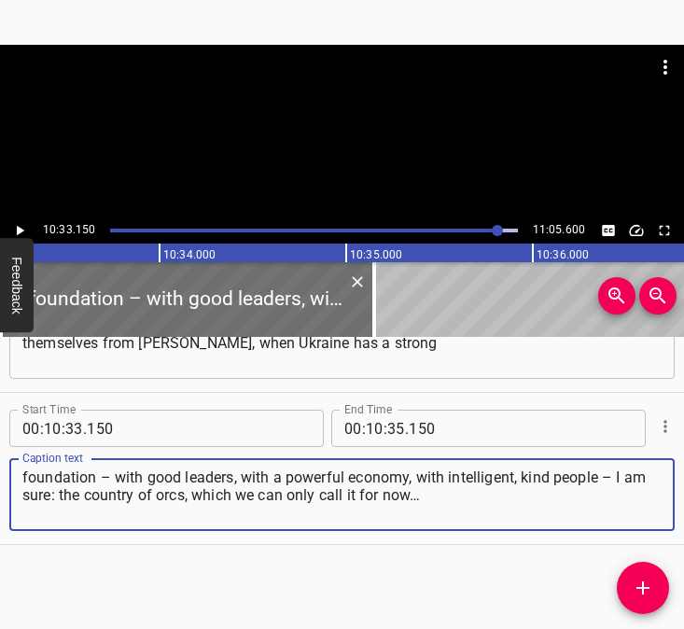
type textarea "foundation – with good leaders, with a powerful economy, with intelligent, kind…"
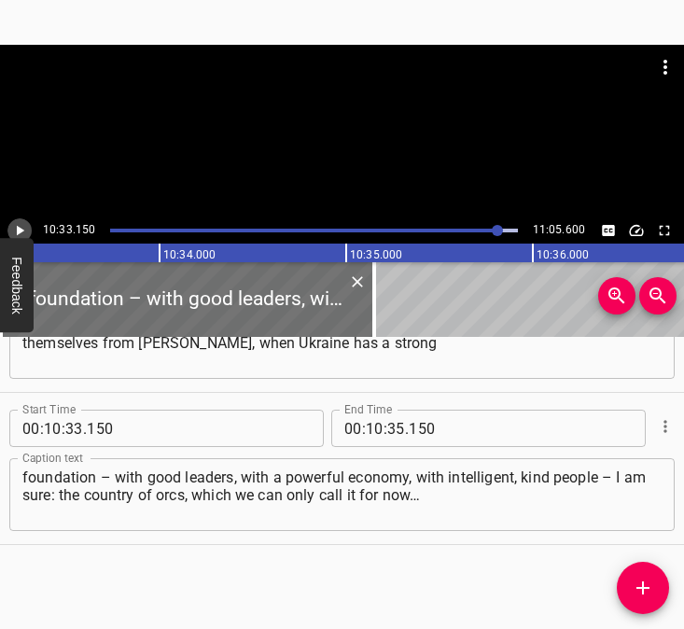
click at [17, 225] on icon "Play/Pause" at bounding box center [19, 230] width 17 height 17
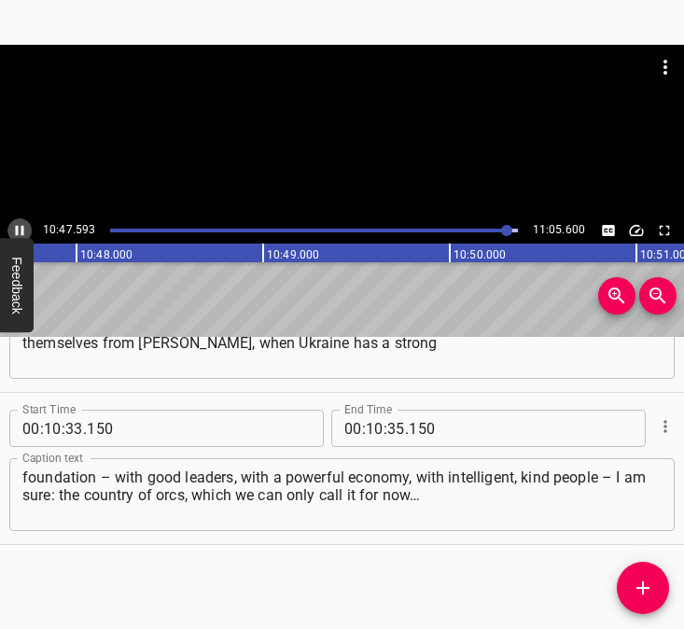
click at [22, 226] on icon "Play/Pause" at bounding box center [20, 231] width 8 height 10
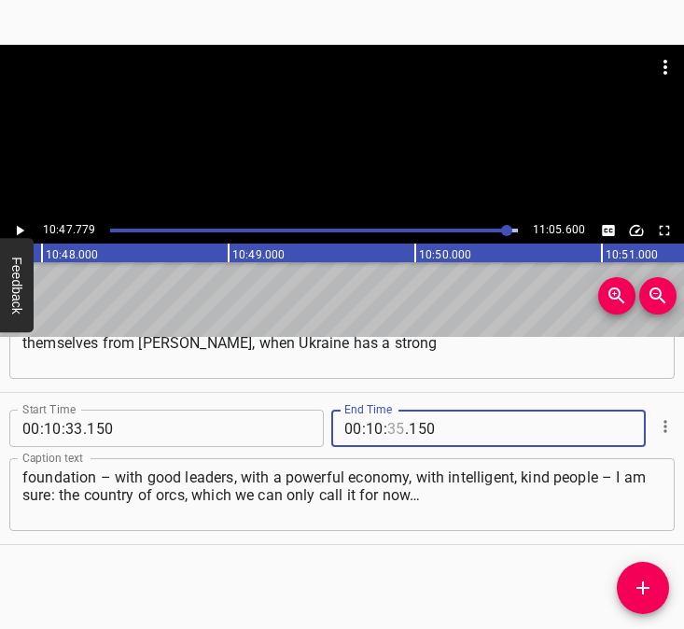
click at [387, 426] on input "number" at bounding box center [396, 428] width 18 height 37
type input "47"
type input "779"
click at [647, 590] on icon "Add Cue" at bounding box center [643, 588] width 22 height 22
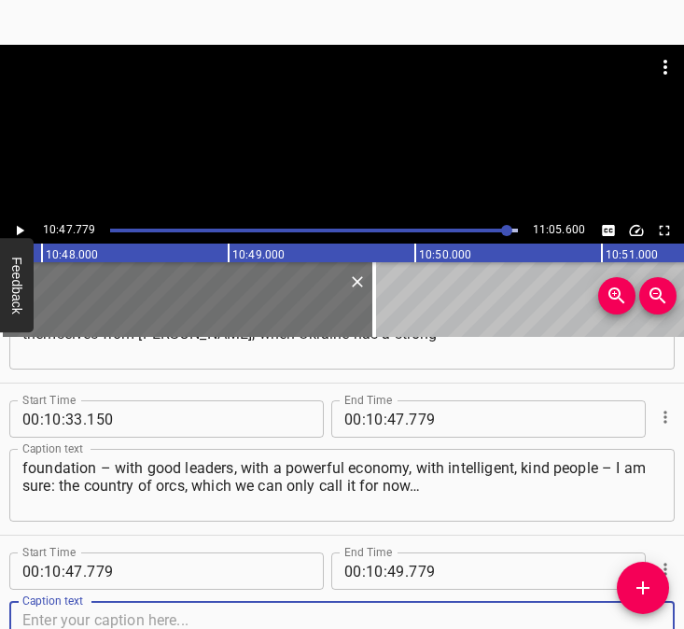
scroll to position [7404, 0]
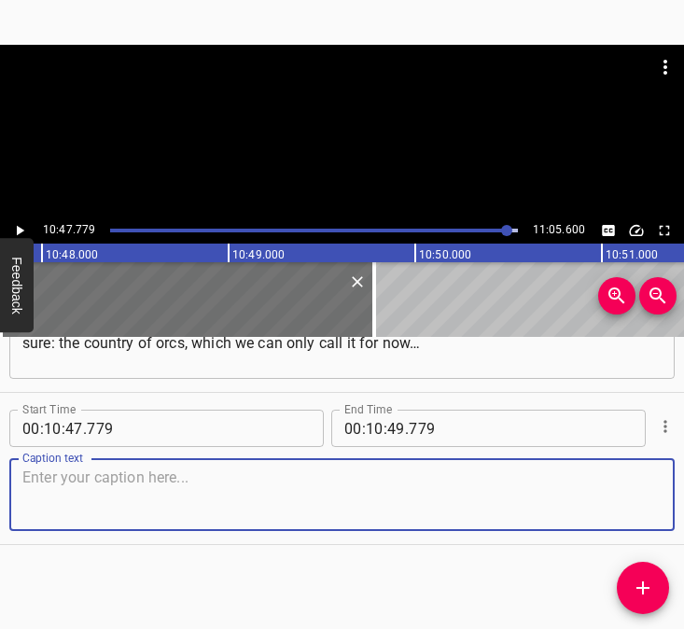
drag, startPoint x: 643, startPoint y: 501, endPoint x: 678, endPoint y: 494, distance: 35.3
click at [648, 498] on div "Caption text" at bounding box center [342, 494] width 666 height 73
click at [105, 515] on textarea at bounding box center [341, 495] width 639 height 53
paste textarea "This country of orcs can still be re-educated. And we will even teach them the …"
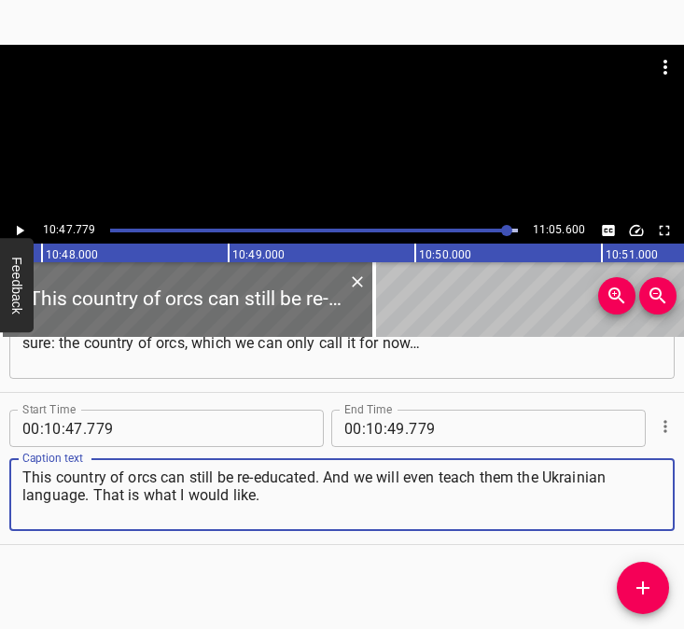
type textarea "This country of orcs can still be re-educated. And we will even teach them the …"
click at [387, 428] on input "number" at bounding box center [396, 428] width 18 height 37
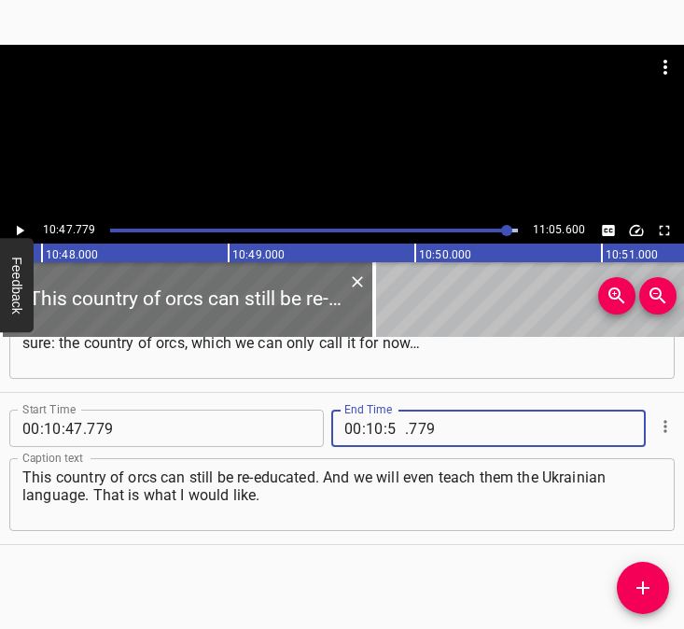
type input "55"
type input "600"
click at [21, 231] on icon "Play/Pause" at bounding box center [20, 231] width 7 height 10
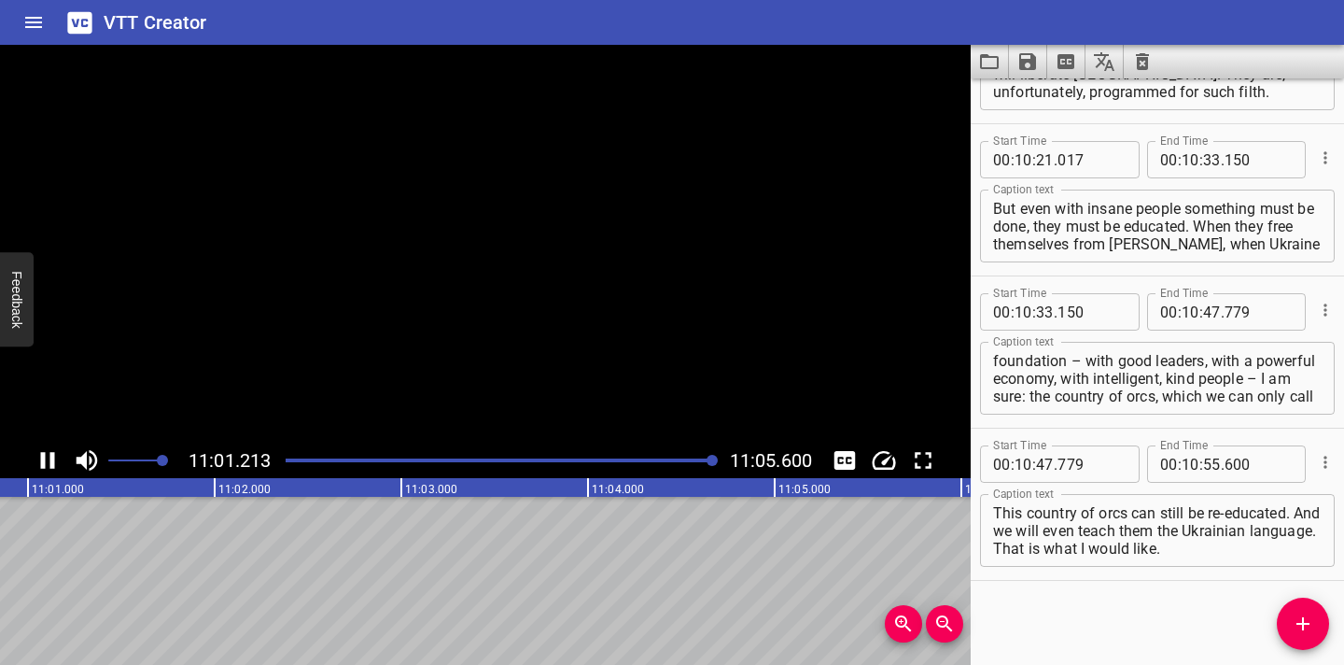
scroll to position [7110, 0]
click at [683, 66] on icon "Save captions to file" at bounding box center [1028, 61] width 22 height 22
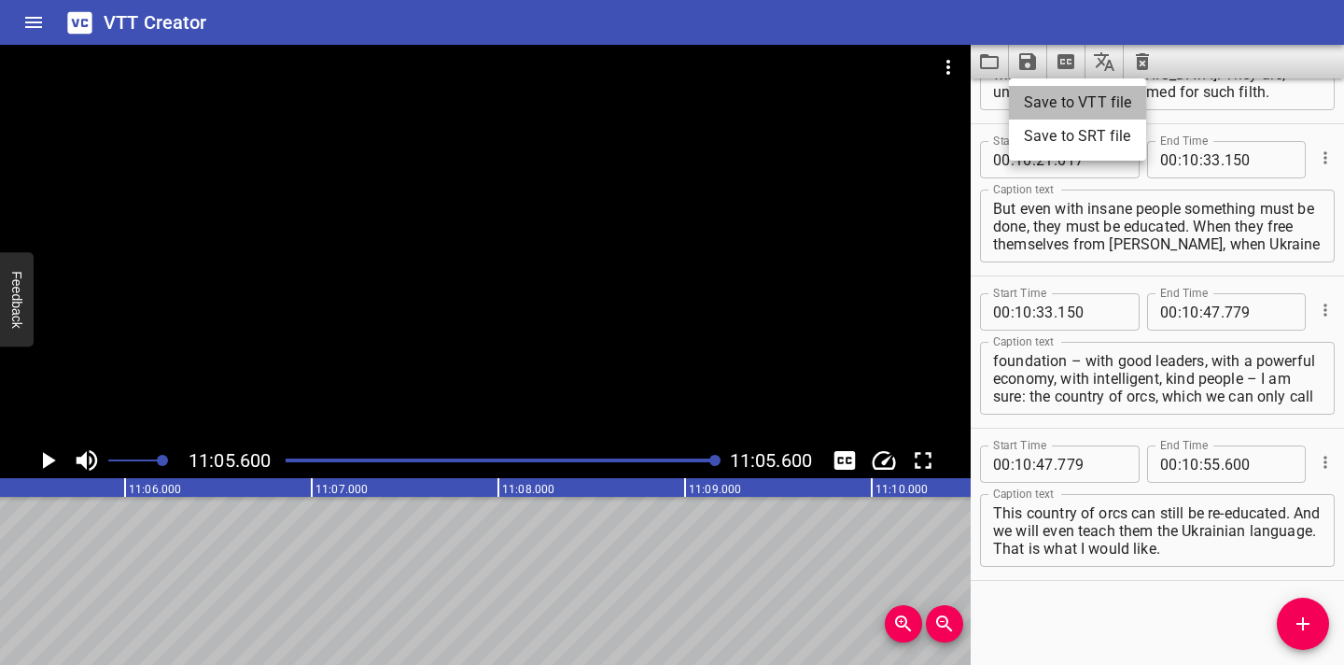
click at [683, 102] on li "Save to VTT file" at bounding box center [1077, 103] width 137 height 34
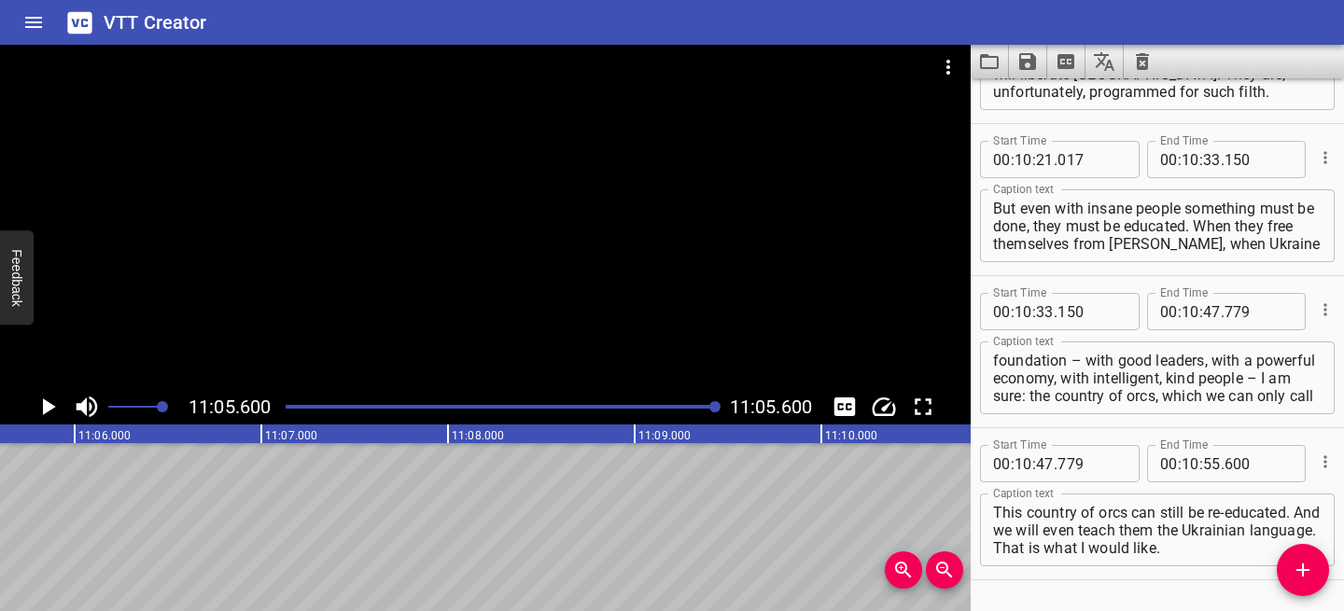
scroll to position [7163, 0]
